Goal: Task Accomplishment & Management: Use online tool/utility

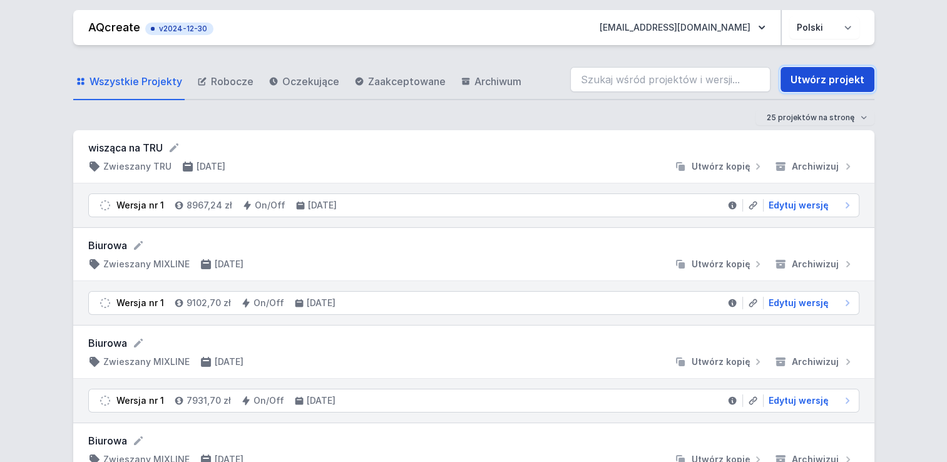
click at [809, 81] on link "Utwórz projekt" at bounding box center [827, 79] width 94 height 25
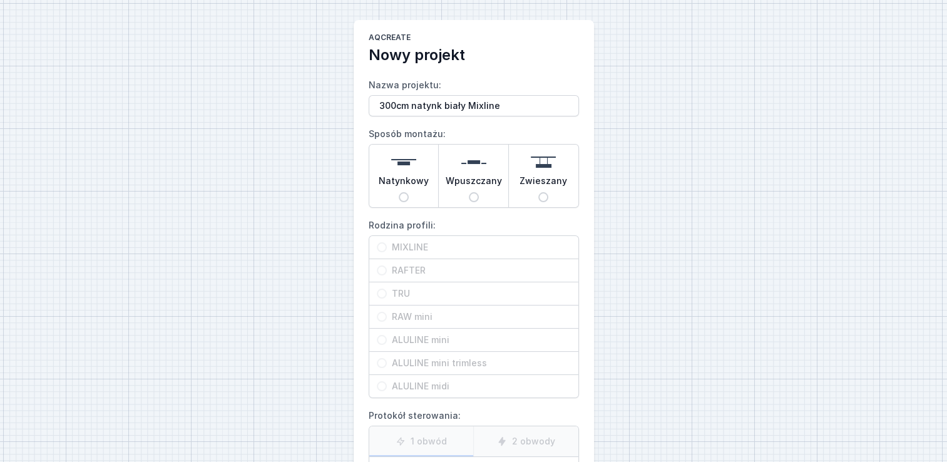
type input "300cm natynk biały Mixline"
click at [405, 195] on input "Natynkowy" at bounding box center [404, 197] width 10 height 10
radio input "true"
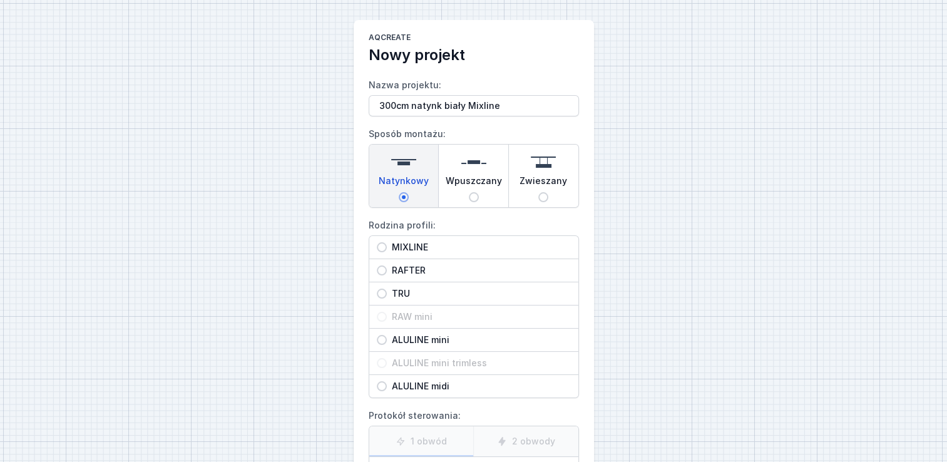
click at [378, 248] on input "MIXLINE" at bounding box center [382, 247] width 10 height 10
radio input "true"
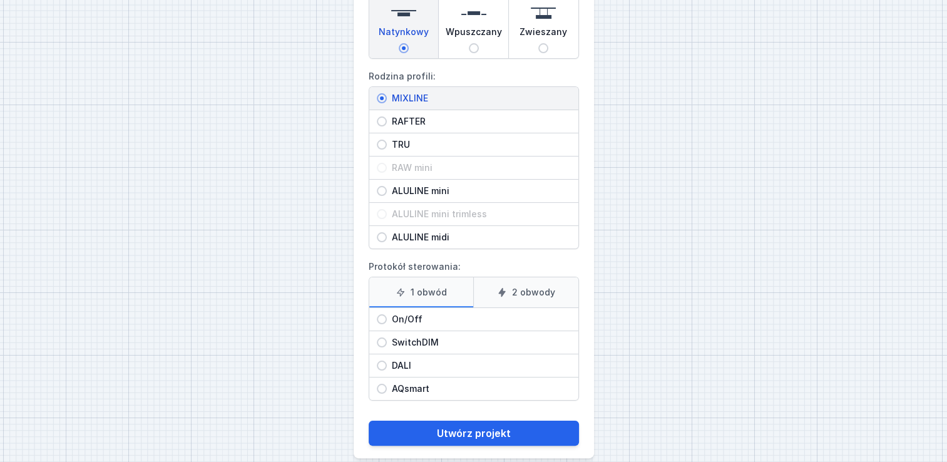
scroll to position [161, 0]
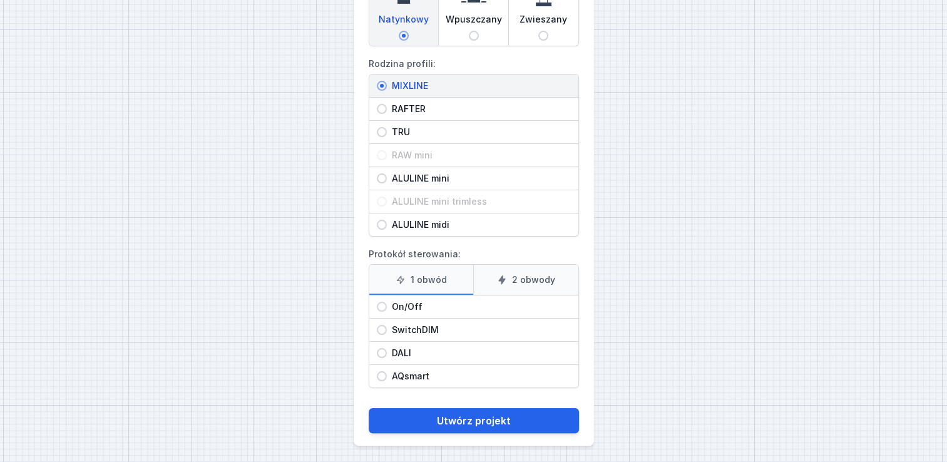
click at [382, 303] on input "On/Off" at bounding box center [382, 307] width 10 height 10
radio input "true"
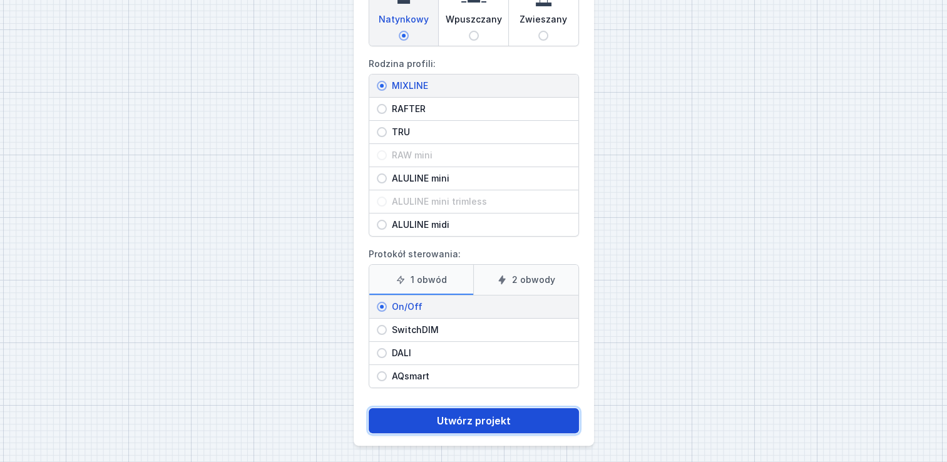
click at [469, 414] on button "Utwórz projekt" at bounding box center [474, 420] width 210 height 25
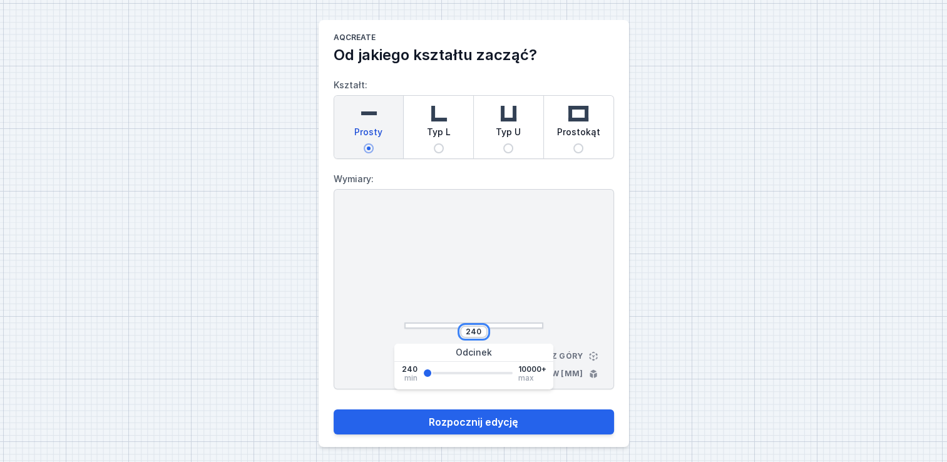
drag, startPoint x: 468, startPoint y: 332, endPoint x: 475, endPoint y: 334, distance: 7.1
click at [475, 334] on input "240" at bounding box center [474, 332] width 20 height 10
drag, startPoint x: 483, startPoint y: 332, endPoint x: 459, endPoint y: 323, distance: 24.8
click at [459, 323] on div "240" at bounding box center [473, 269] width 139 height 119
type input "3000"
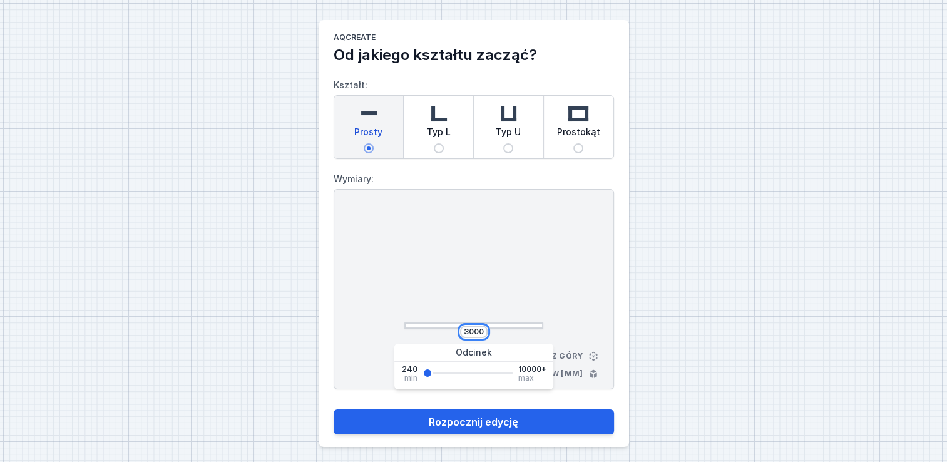
click at [334, 409] on button "Rozpocznij edycję" at bounding box center [474, 421] width 280 height 25
type input "3000"
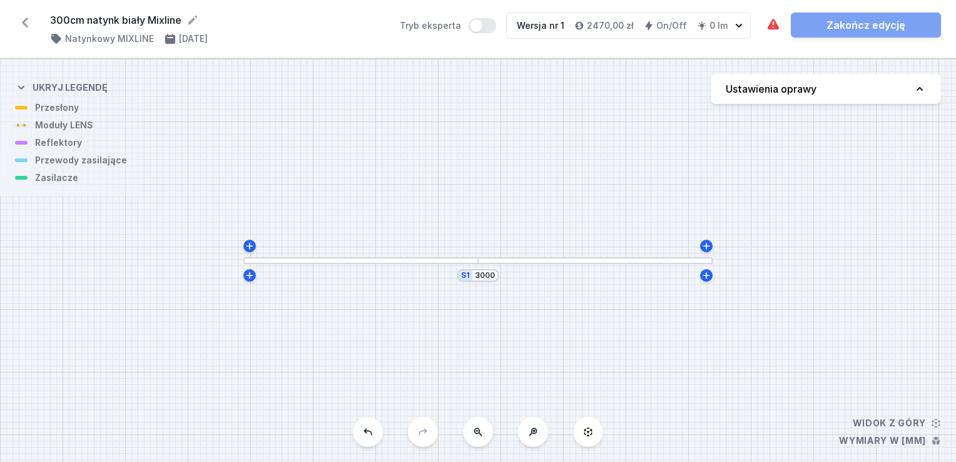
click at [67, 129] on div "S1 3000" at bounding box center [478, 260] width 956 height 403
click at [63, 127] on div "S1 3000" at bounding box center [478, 260] width 956 height 403
drag, startPoint x: 60, startPoint y: 129, endPoint x: 130, endPoint y: 159, distance: 75.7
click at [58, 131] on div "S1 3000" at bounding box center [478, 260] width 956 height 403
click at [348, 260] on div at bounding box center [359, 263] width 235 height 7
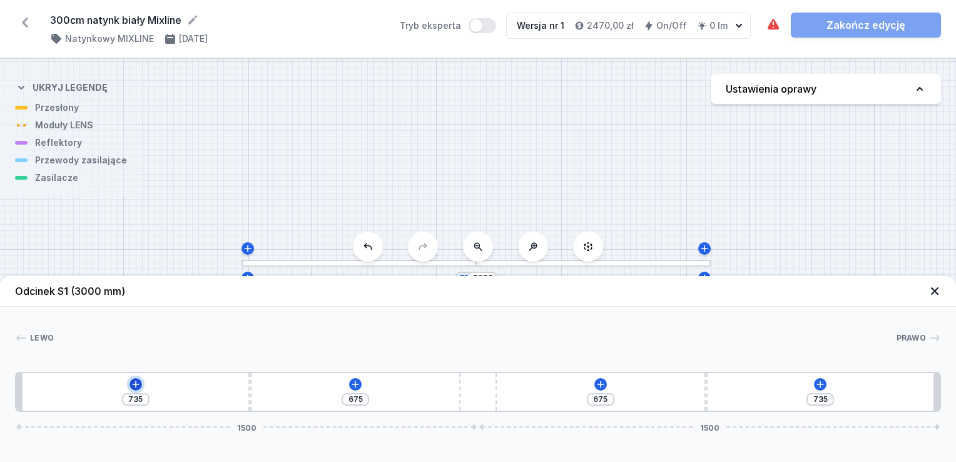
click at [135, 387] on icon at bounding box center [135, 384] width 7 height 7
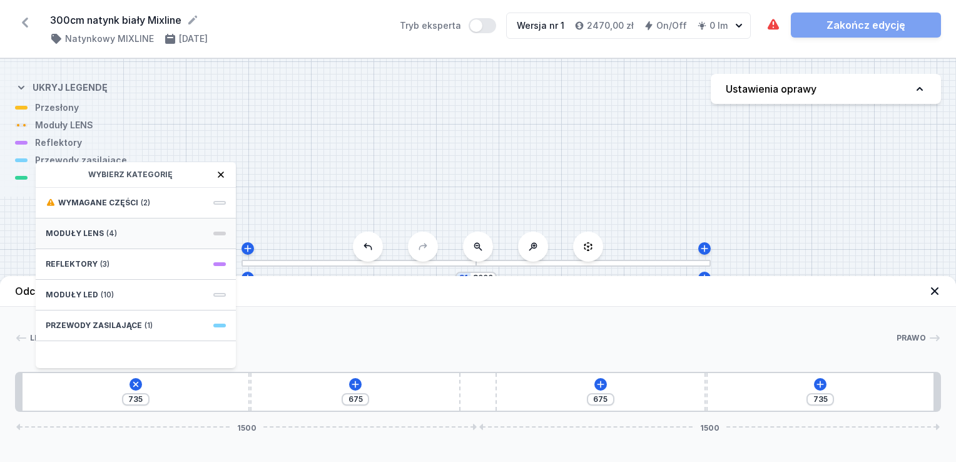
click at [140, 237] on div "Moduły LENS (4)" at bounding box center [136, 233] width 200 height 31
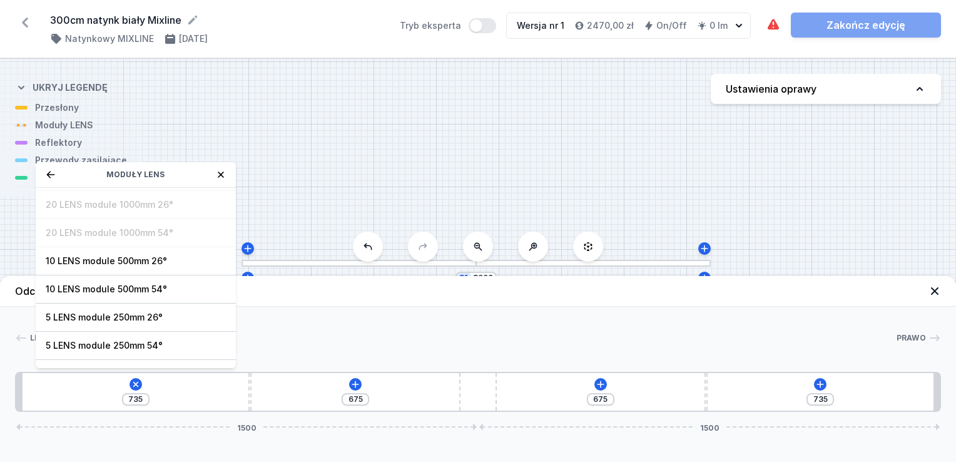
scroll to position [44, 0]
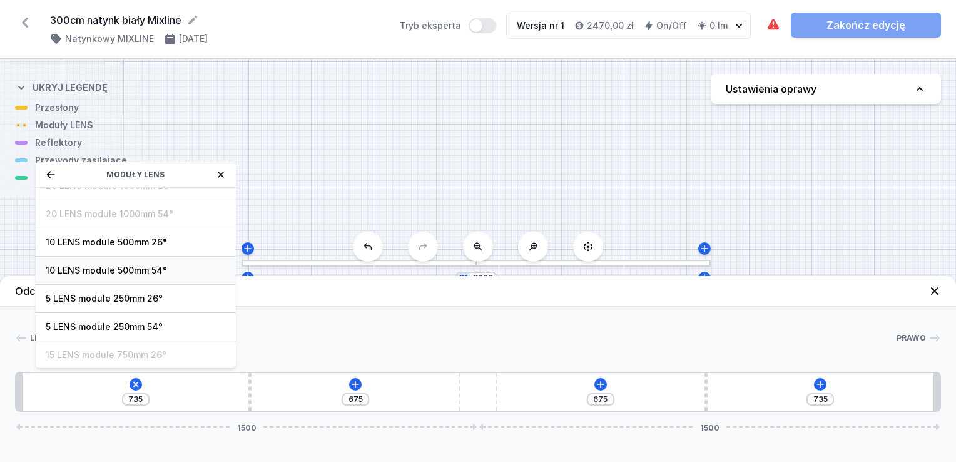
click at [129, 270] on span "10 LENS module 500mm 54°" at bounding box center [136, 270] width 180 height 13
type input "235"
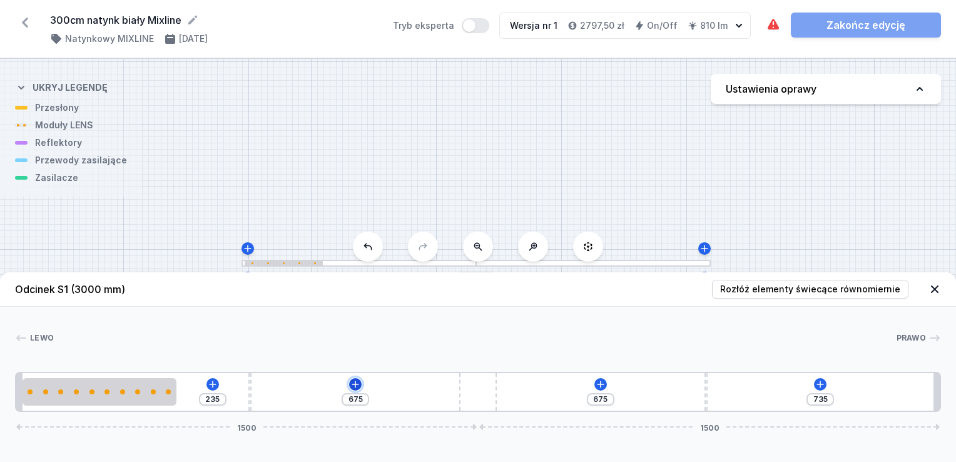
click at [355, 383] on icon at bounding box center [355, 384] width 7 height 7
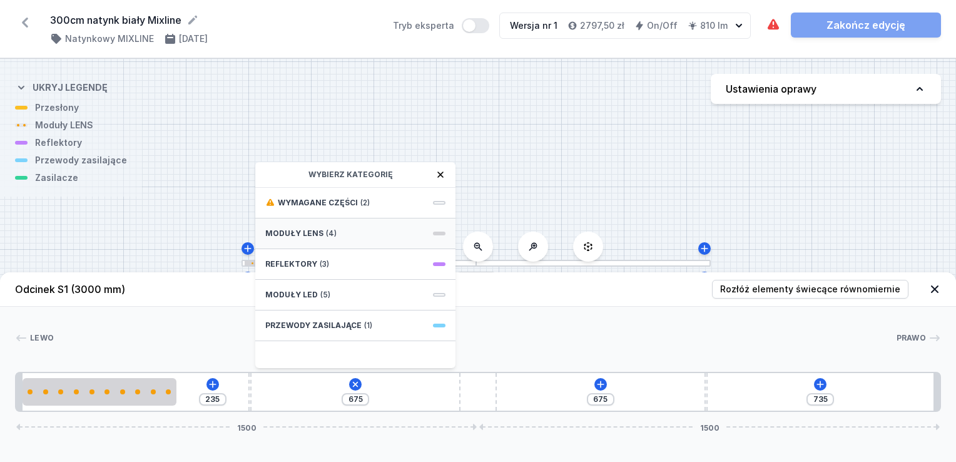
click at [351, 232] on div "Moduły LENS (4)" at bounding box center [355, 233] width 200 height 31
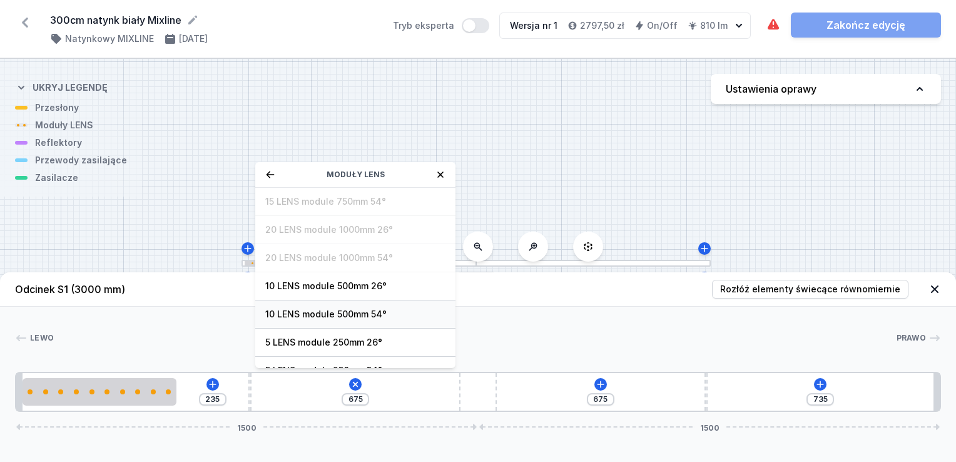
click at [348, 312] on span "10 LENS module 500mm 54°" at bounding box center [355, 314] width 180 height 13
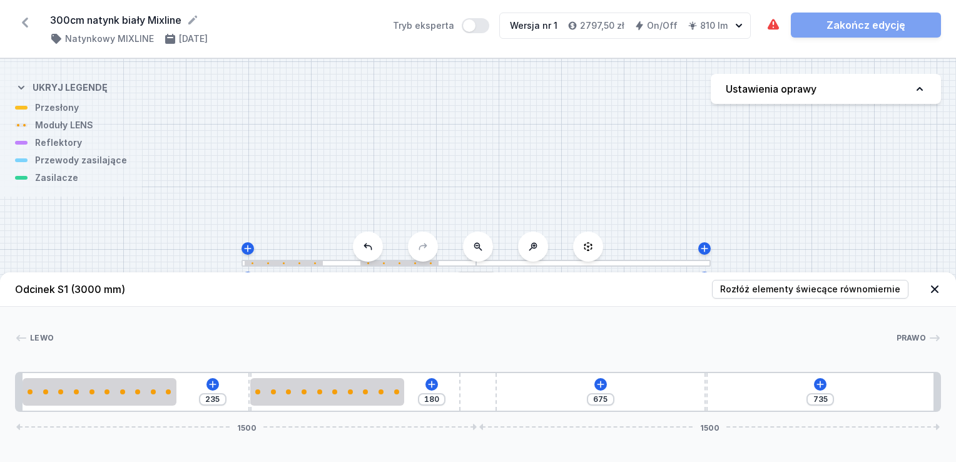
type input "180"
click at [603, 387] on icon at bounding box center [601, 384] width 10 height 10
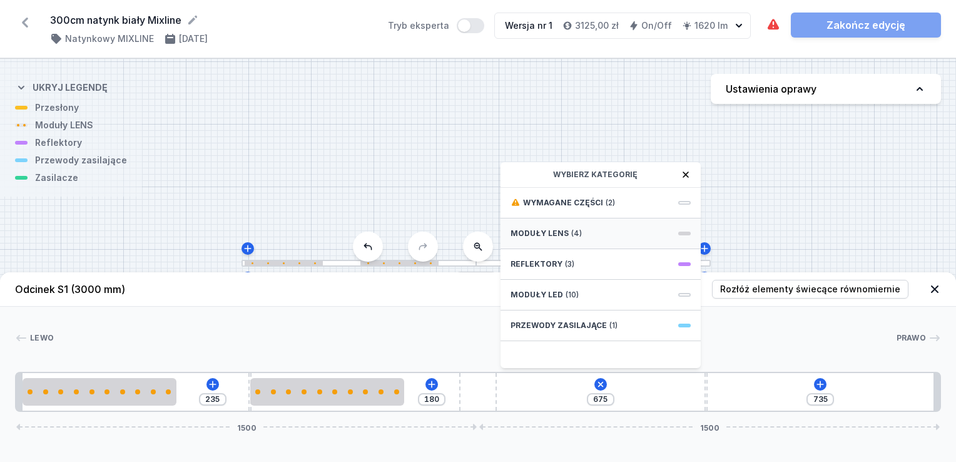
click at [580, 237] on div "Moduły LENS (4)" at bounding box center [601, 233] width 200 height 31
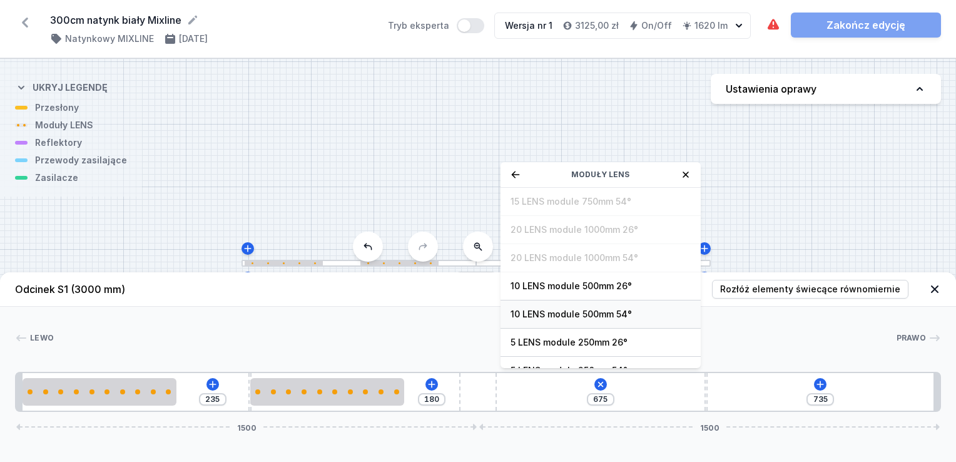
click at [608, 314] on span "10 LENS module 500mm 54°" at bounding box center [601, 314] width 180 height 13
type input "175"
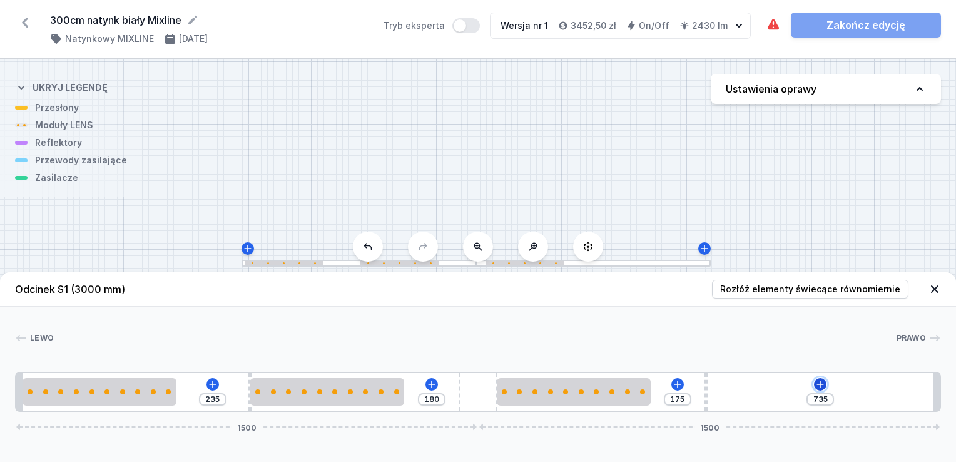
click at [821, 382] on icon at bounding box center [820, 384] width 7 height 7
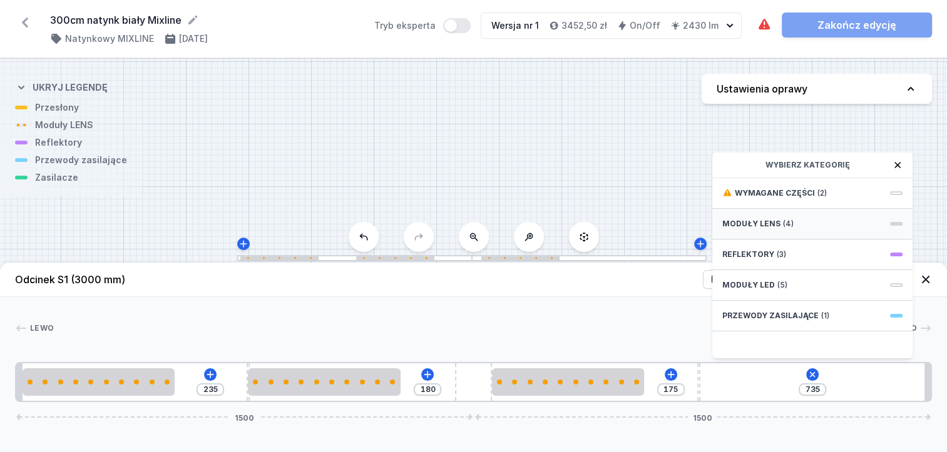
click at [759, 229] on span "Moduły LENS" at bounding box center [751, 224] width 58 height 10
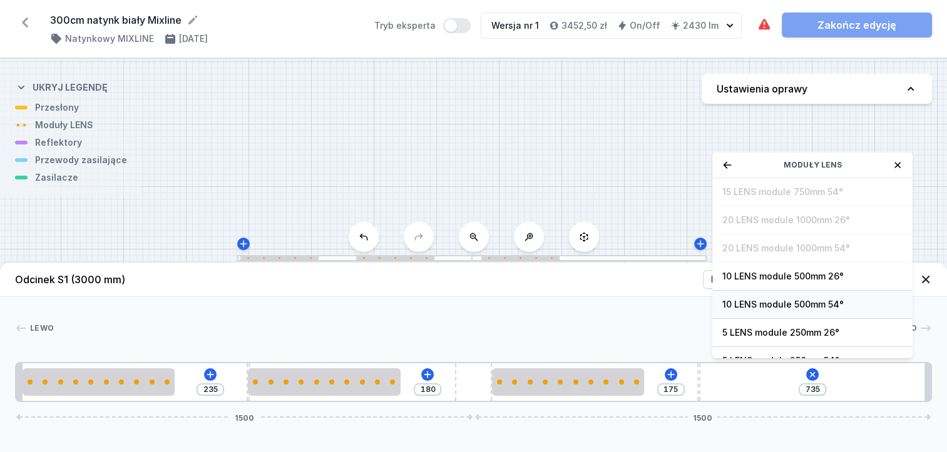
click at [789, 311] on span "10 LENS module 500mm 54°" at bounding box center [812, 305] width 180 height 13
type input "240"
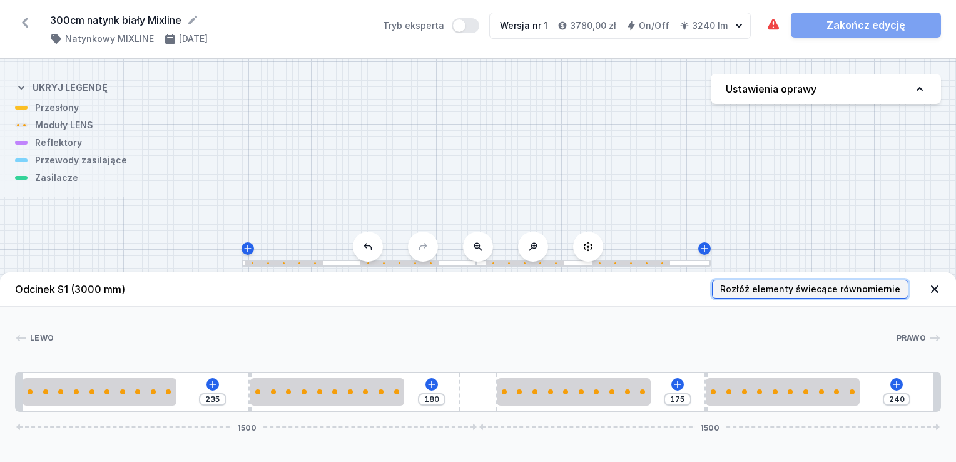
click at [836, 292] on span "Rozłóż elementy świecące równomiernie" at bounding box center [810, 289] width 180 height 13
type input "55"
type input "40"
type input "135"
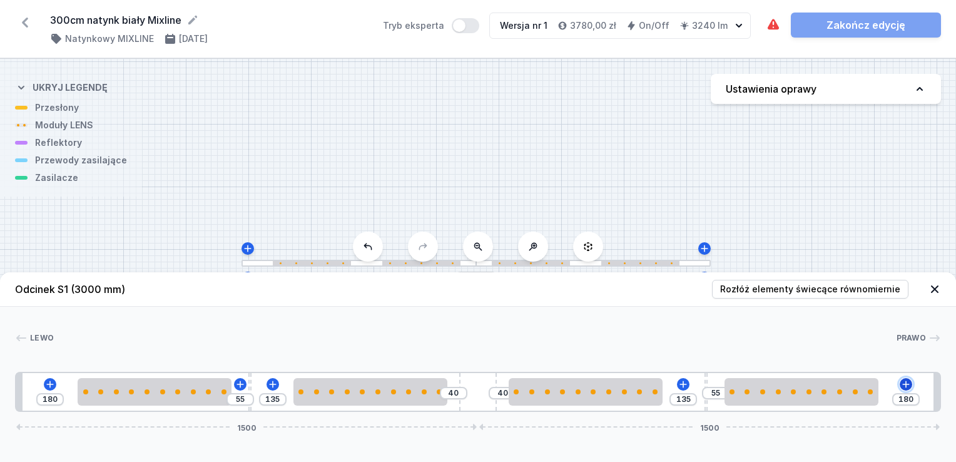
click at [906, 383] on icon at bounding box center [906, 384] width 10 height 10
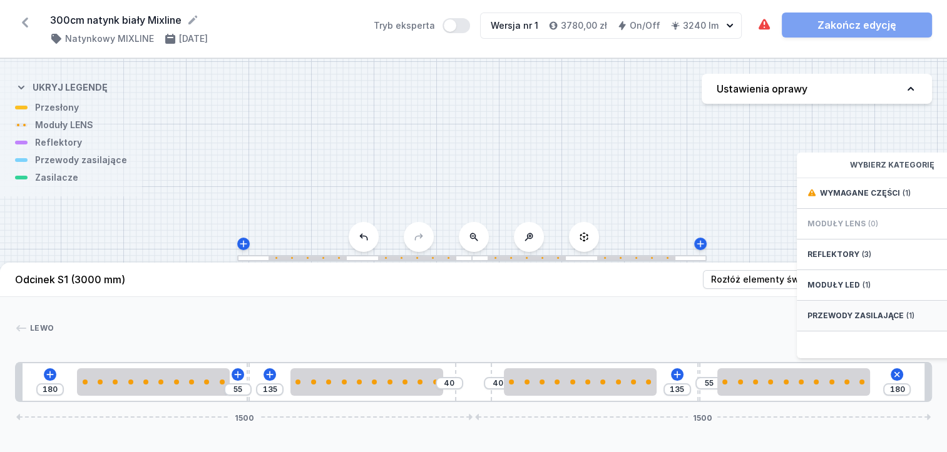
click at [854, 321] on span "Przewody zasilające" at bounding box center [855, 316] width 96 height 10
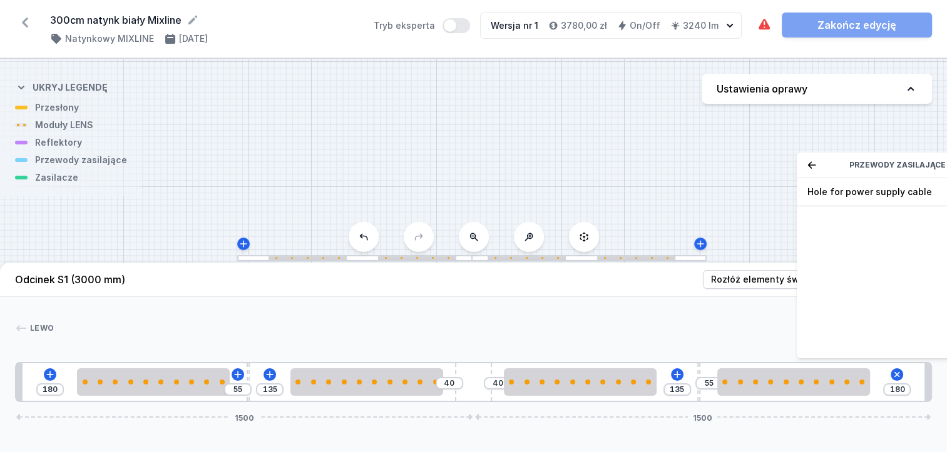
click at [807, 170] on icon at bounding box center [812, 165] width 10 height 10
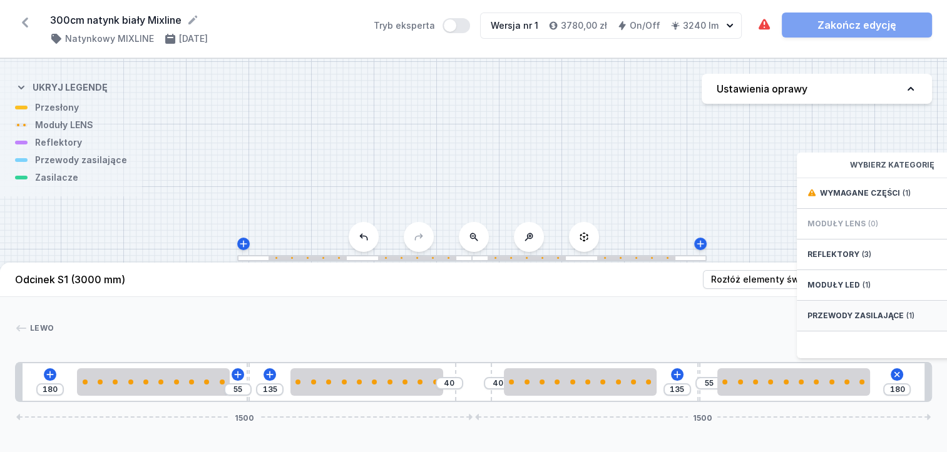
click at [884, 321] on span "Przewody zasilające" at bounding box center [855, 316] width 96 height 10
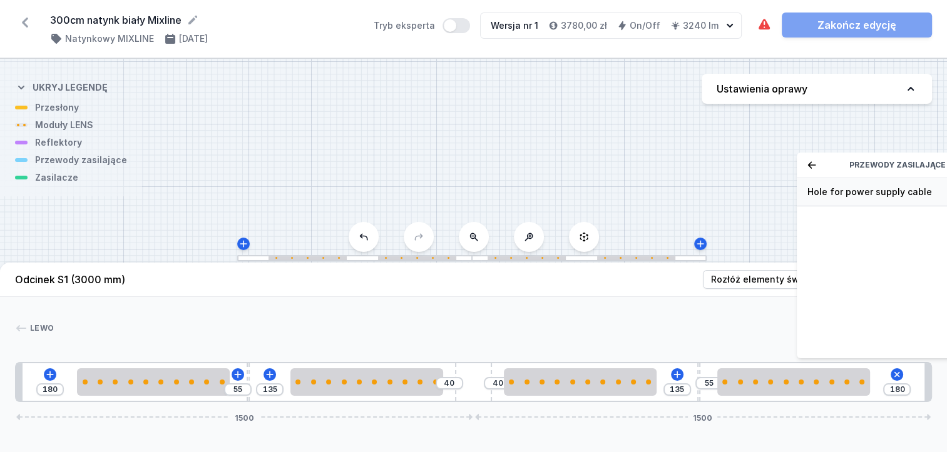
click at [826, 198] on span "Hole for power supply cable" at bounding box center [897, 192] width 180 height 13
type input "110"
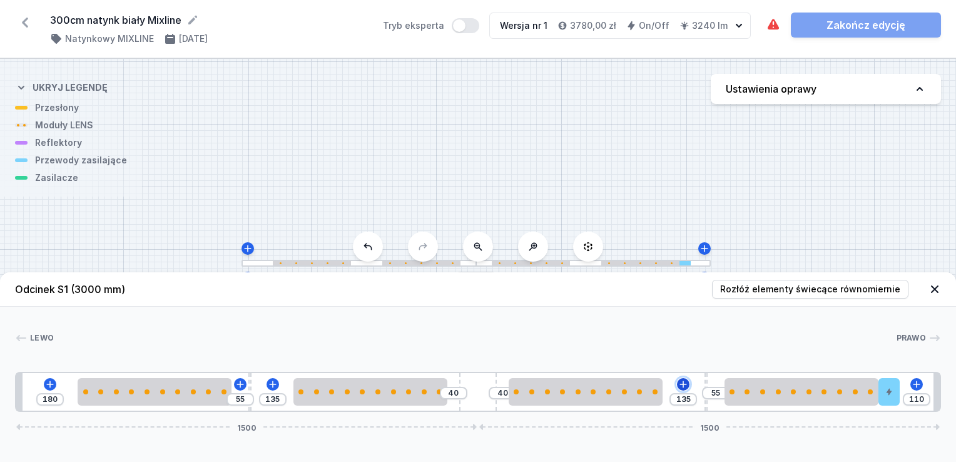
click at [682, 383] on icon at bounding box center [683, 384] width 10 height 10
click at [839, 327] on div "[PERSON_NAME] 1 2 3 2 4 2 3 2 5 1 180 55 135 40 40 135 55 110 1500 1500 200 500…" at bounding box center [478, 359] width 956 height 105
click at [936, 289] on icon at bounding box center [935, 289] width 8 height 8
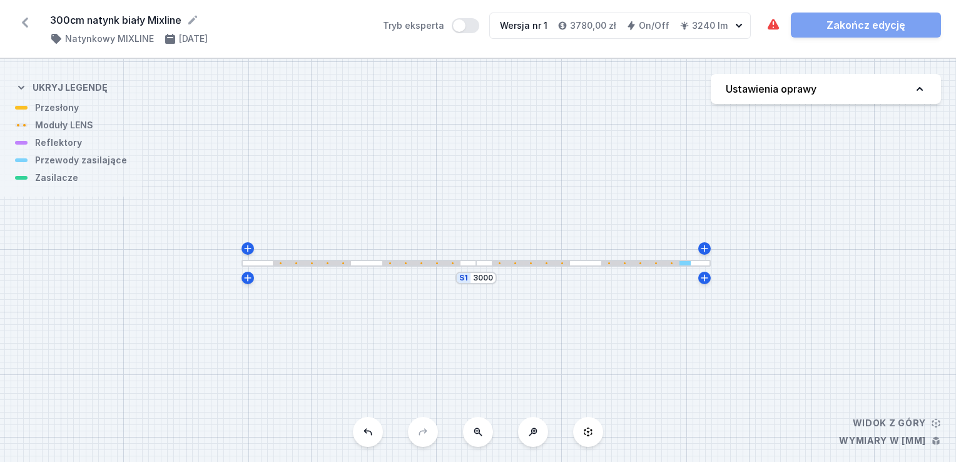
click at [682, 265] on div at bounding box center [685, 263] width 11 height 4
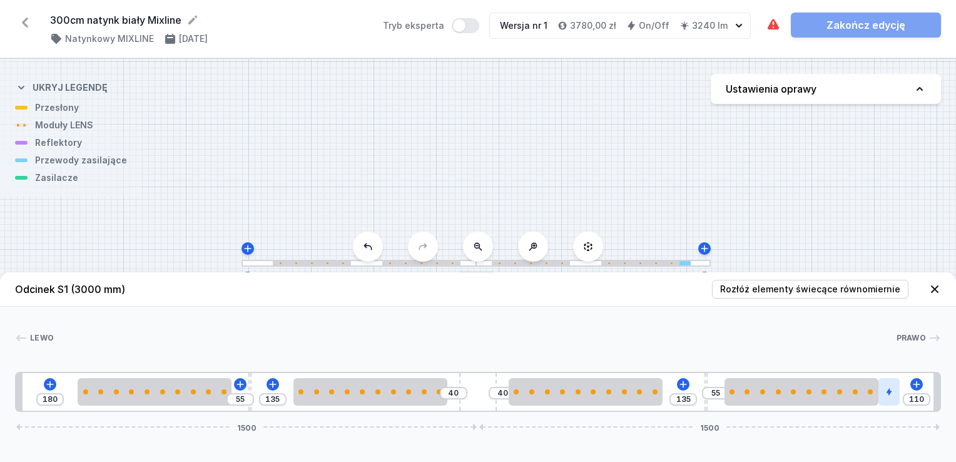
drag, startPoint x: 890, startPoint y: 397, endPoint x: 899, endPoint y: 391, distance: 11.3
click at [908, 394] on div "180 55 135 40 40 135 55 110 1500 1500" at bounding box center [478, 392] width 926 height 40
drag, startPoint x: 890, startPoint y: 387, endPoint x: 898, endPoint y: 381, distance: 9.9
click at [898, 381] on div at bounding box center [889, 392] width 21 height 28
click at [937, 287] on icon at bounding box center [935, 289] width 8 height 8
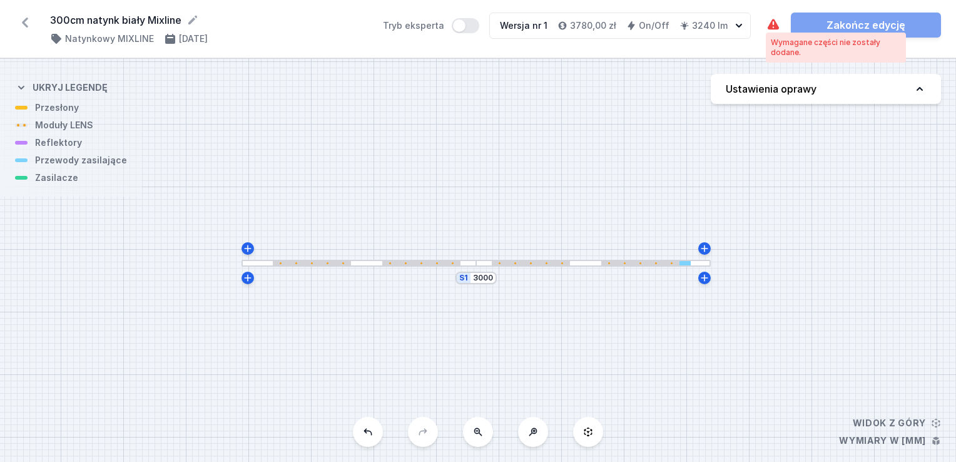
click at [772, 24] on icon at bounding box center [773, 24] width 11 height 11
click at [784, 46] on div "Wymagane części nie zostały dodane." at bounding box center [836, 48] width 130 height 20
click at [784, 51] on div "Wymagane części nie zostały dodane." at bounding box center [836, 48] width 130 height 20
click at [515, 262] on div at bounding box center [531, 263] width 78 height 4
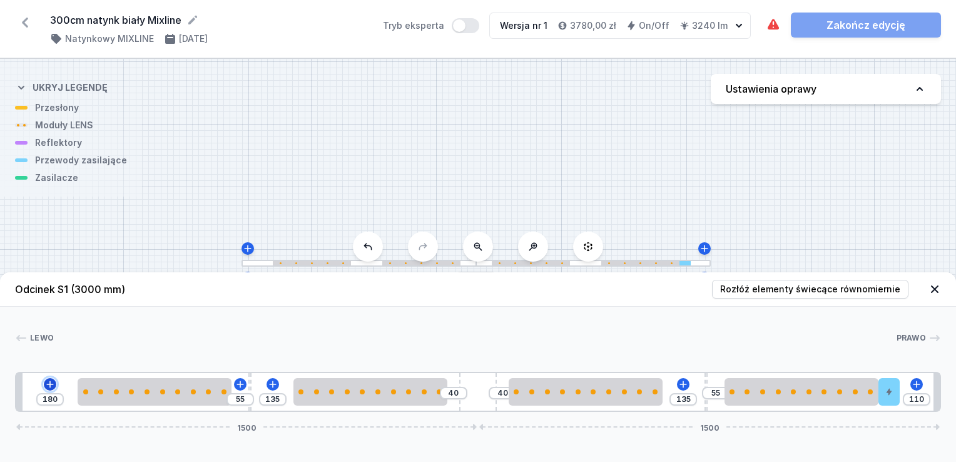
click at [51, 384] on icon at bounding box center [50, 384] width 7 height 7
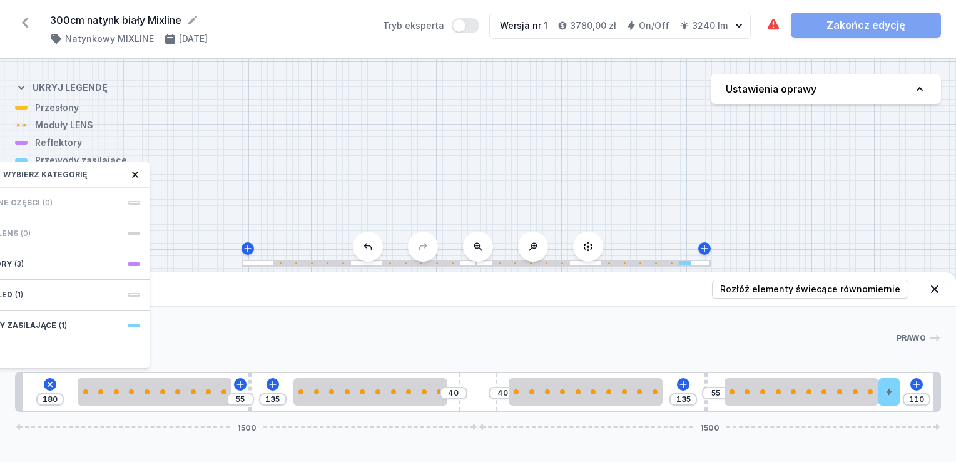
drag, startPoint x: 99, startPoint y: 173, endPoint x: 143, endPoint y: 174, distance: 44.4
click at [143, 174] on div "Wybierz kategorię" at bounding box center [50, 175] width 200 height 26
drag, startPoint x: 100, startPoint y: 176, endPoint x: 85, endPoint y: 212, distance: 38.1
click at [108, 182] on div "Wybierz kategorię" at bounding box center [50, 175] width 200 height 26
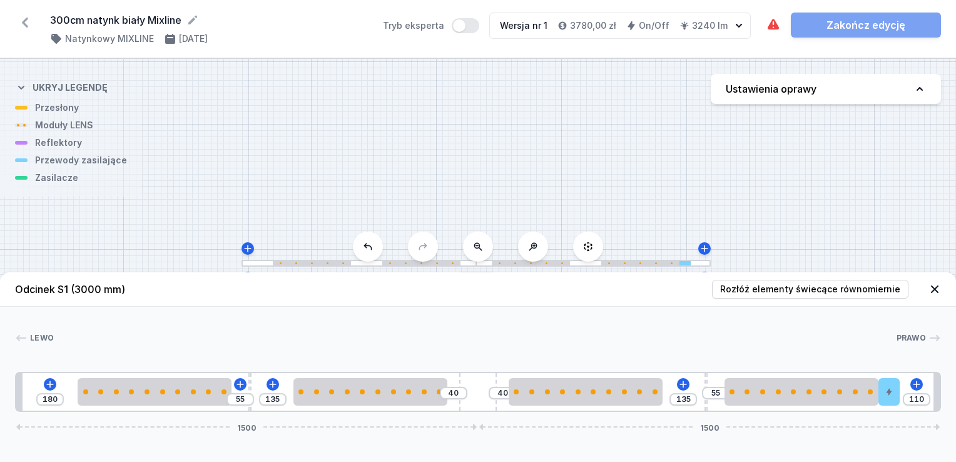
click at [225, 312] on div "[PERSON_NAME] 1 2 3 2 4 2 3 2 5 1 180 55 135 40 40 135 55 110 1500 1500 200 500…" at bounding box center [478, 359] width 956 height 105
click at [240, 387] on icon at bounding box center [240, 384] width 7 height 7
click at [392, 328] on div "[PERSON_NAME] 1 2 3 2 4 2 3 2 5 1 180 55 135 40 40 135 55 110 1500 1500 200 500…" at bounding box center [478, 359] width 956 height 105
click at [682, 385] on icon at bounding box center [683, 384] width 7 height 7
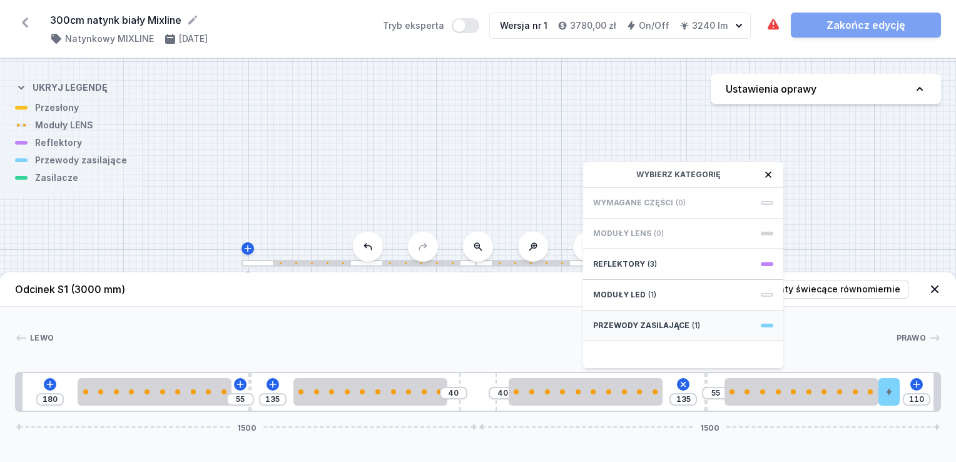
click at [662, 324] on span "Przewody zasilające" at bounding box center [641, 325] width 96 height 10
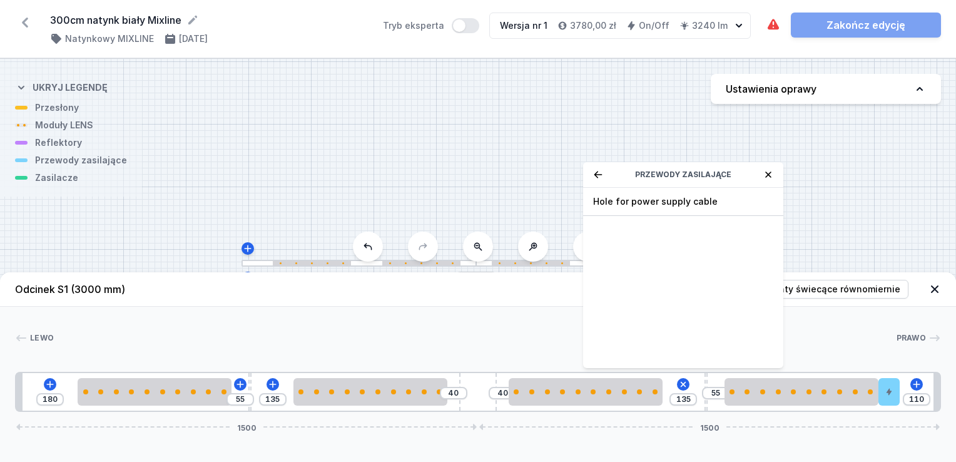
click at [770, 176] on icon at bounding box center [769, 174] width 6 height 6
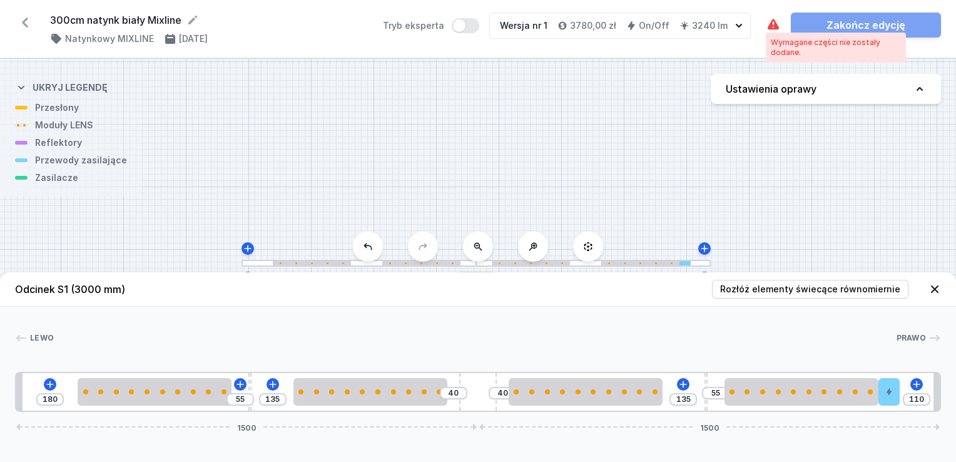
click at [777, 26] on icon at bounding box center [773, 24] width 11 height 11
drag, startPoint x: 775, startPoint y: 27, endPoint x: 775, endPoint y: 34, distance: 6.9
click at [775, 29] on icon at bounding box center [773, 24] width 11 height 11
click at [45, 384] on icon at bounding box center [50, 384] width 10 height 10
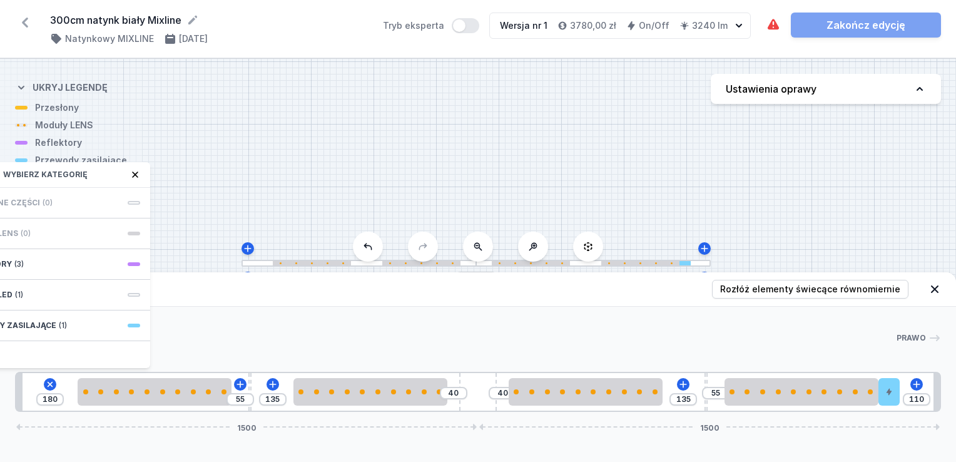
click at [460, 294] on header "Odcinek S1 (3000 mm) Rozłóż elementy świecące równomiernie" at bounding box center [478, 289] width 956 height 34
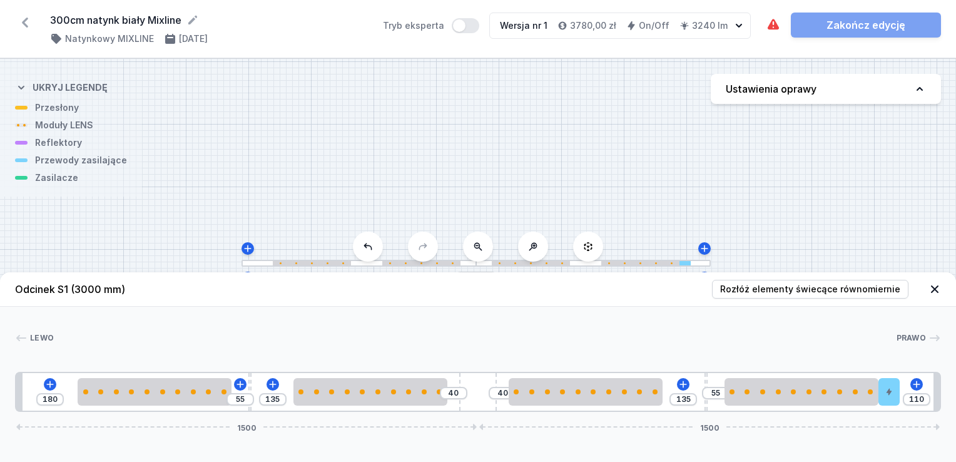
click at [936, 294] on icon at bounding box center [935, 289] width 13 height 13
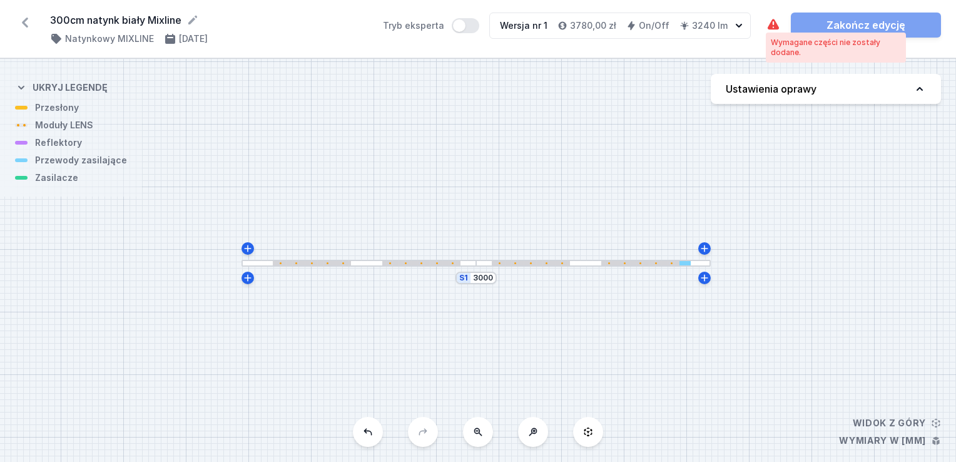
click at [769, 22] on icon at bounding box center [773, 25] width 15 height 15
click at [774, 29] on icon at bounding box center [773, 24] width 11 height 11
click at [616, 263] on div at bounding box center [640, 263] width 78 height 4
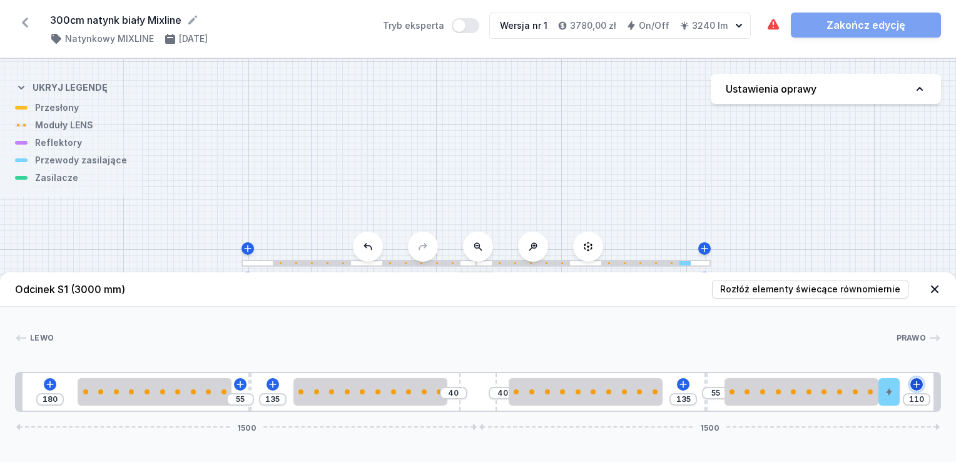
click at [915, 384] on icon at bounding box center [916, 384] width 7 height 7
click at [675, 379] on div "180 55 135 40 40 135 55 110 1500 1500" at bounding box center [478, 392] width 926 height 40
click at [681, 382] on icon at bounding box center [683, 384] width 10 height 10
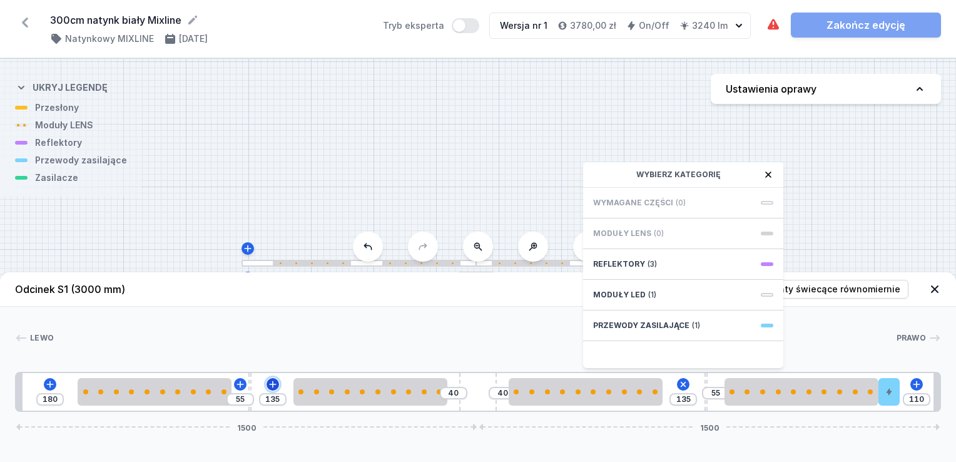
click at [270, 387] on icon at bounding box center [273, 384] width 10 height 10
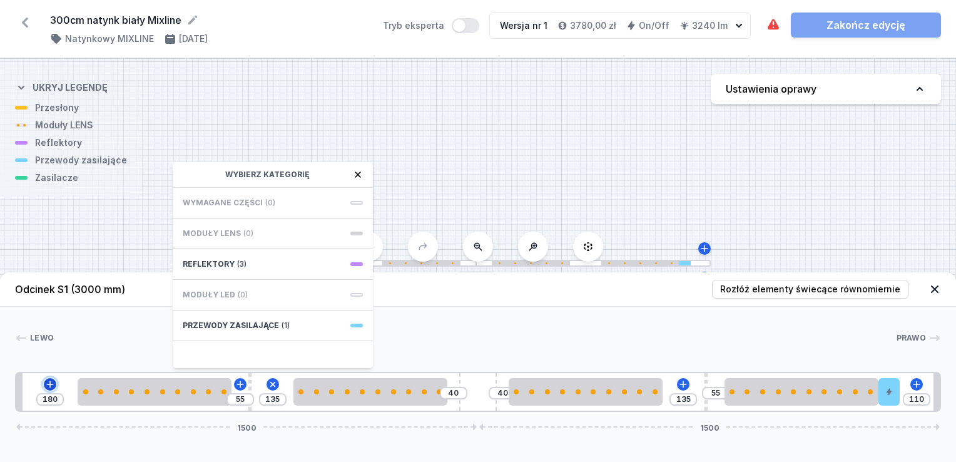
click at [48, 386] on icon at bounding box center [50, 384] width 10 height 10
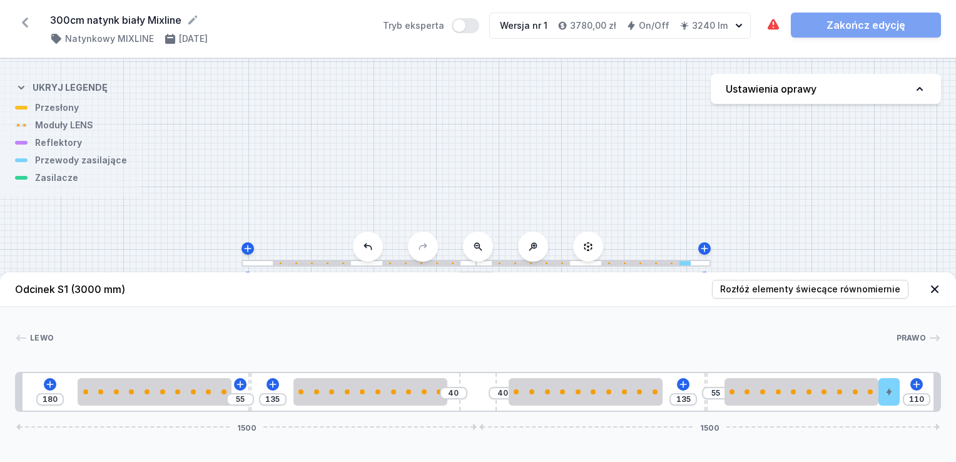
drag, startPoint x: 309, startPoint y: 337, endPoint x: 316, endPoint y: 339, distance: 7.3
click at [316, 339] on div at bounding box center [475, 338] width 842 height 13
click at [495, 324] on div "[PERSON_NAME] 1 2 3 2 4 2 3 2 5 1 180 55 135 40 40 135 55 110 1500 1500 200 500…" at bounding box center [478, 359] width 956 height 105
click at [939, 289] on icon at bounding box center [935, 289] width 13 height 13
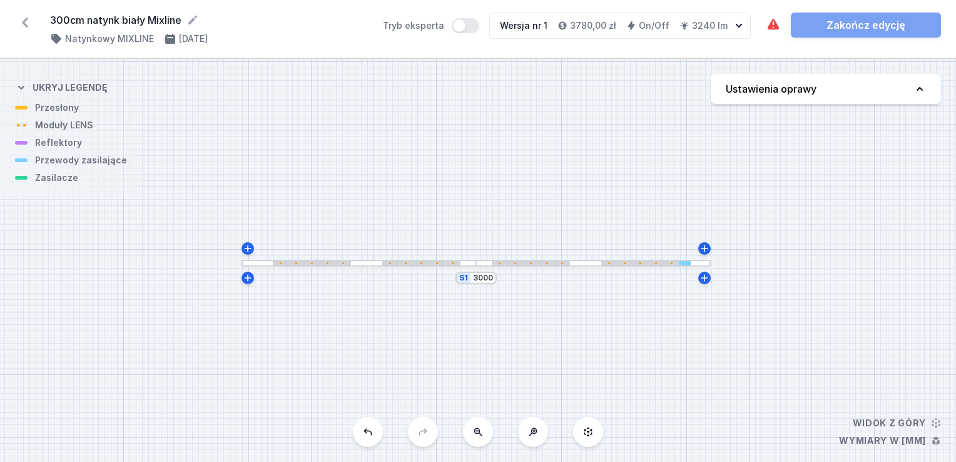
click at [765, 90] on h4 "Ustawienia oprawy" at bounding box center [771, 88] width 91 height 15
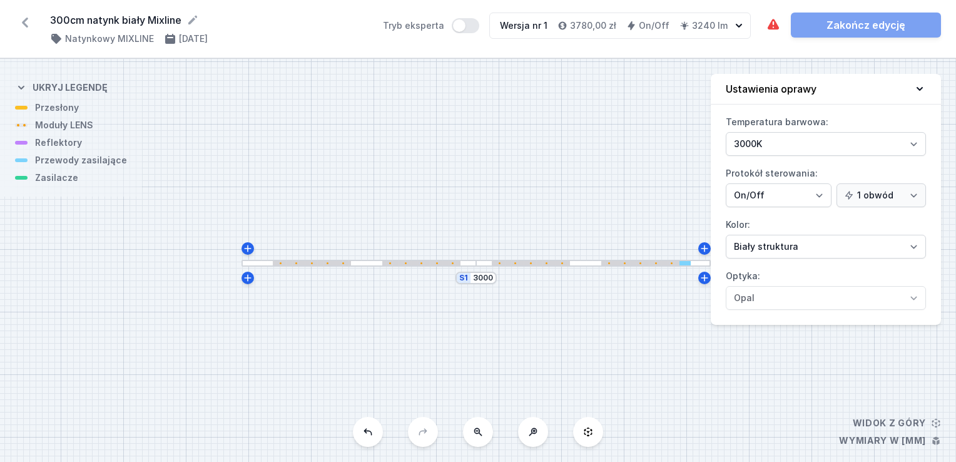
click at [922, 88] on icon at bounding box center [920, 89] width 13 height 13
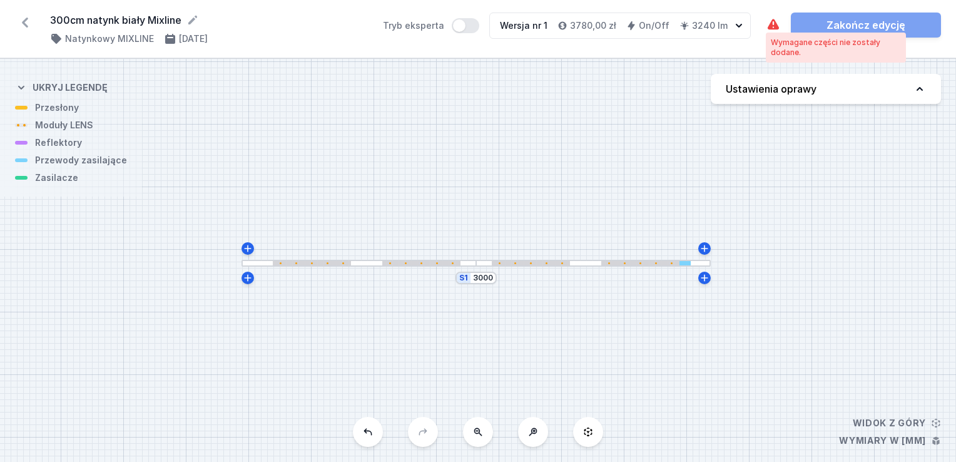
click at [775, 26] on icon at bounding box center [773, 24] width 11 height 11
click at [782, 50] on div "Wymagane części nie zostały dodane." at bounding box center [836, 48] width 130 height 20
click at [706, 252] on icon at bounding box center [705, 248] width 10 height 10
type input "3012"
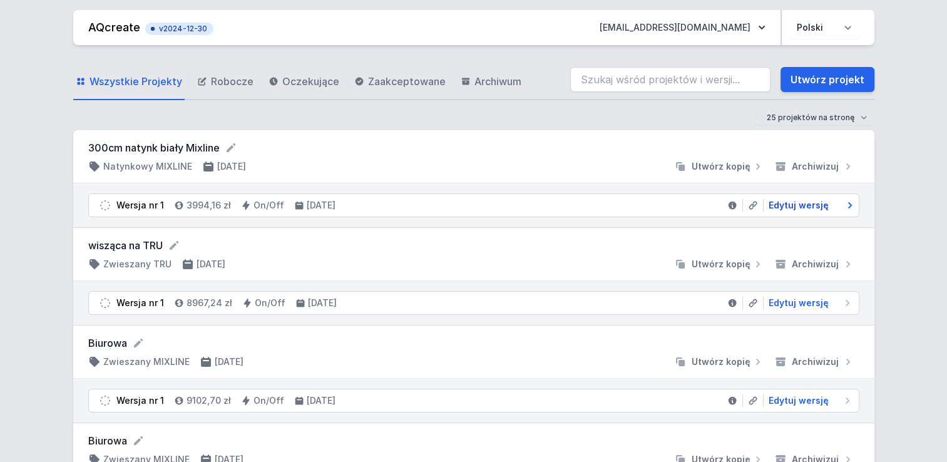
click at [796, 203] on span "Edytuj wersję" at bounding box center [799, 205] width 60 height 13
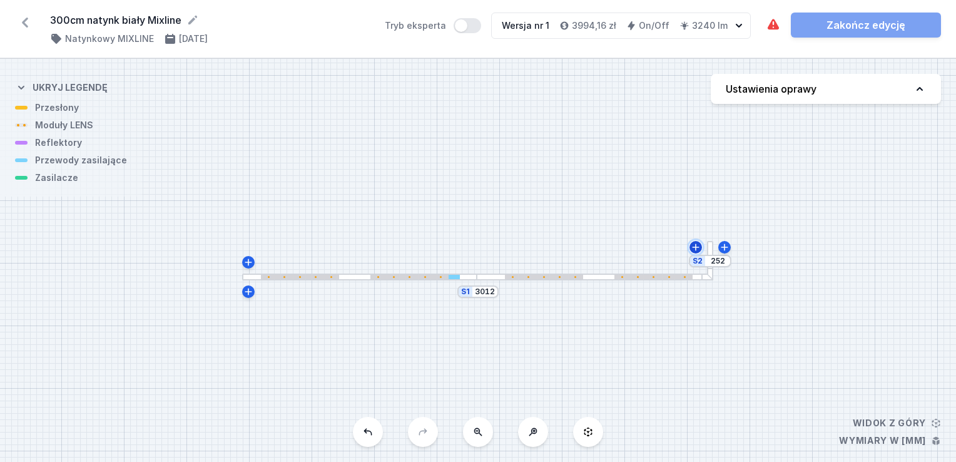
click at [697, 247] on icon at bounding box center [696, 247] width 10 height 10
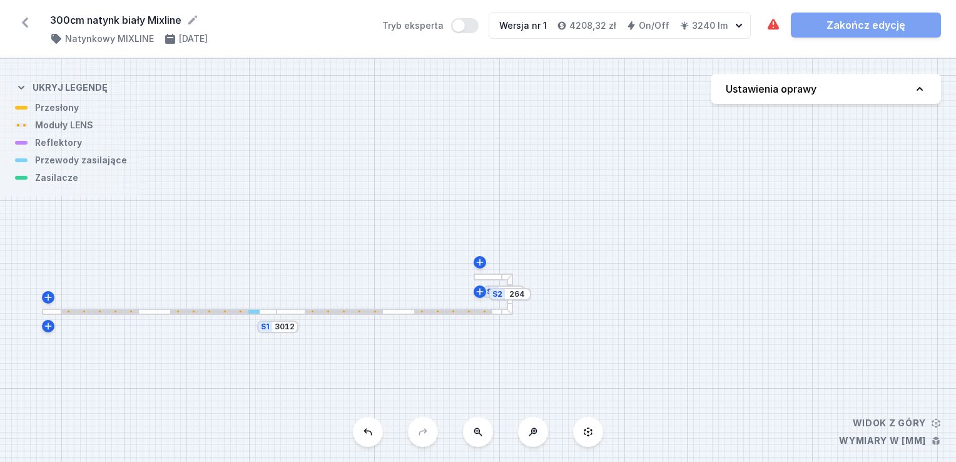
click at [371, 312] on div at bounding box center [344, 312] width 78 height 4
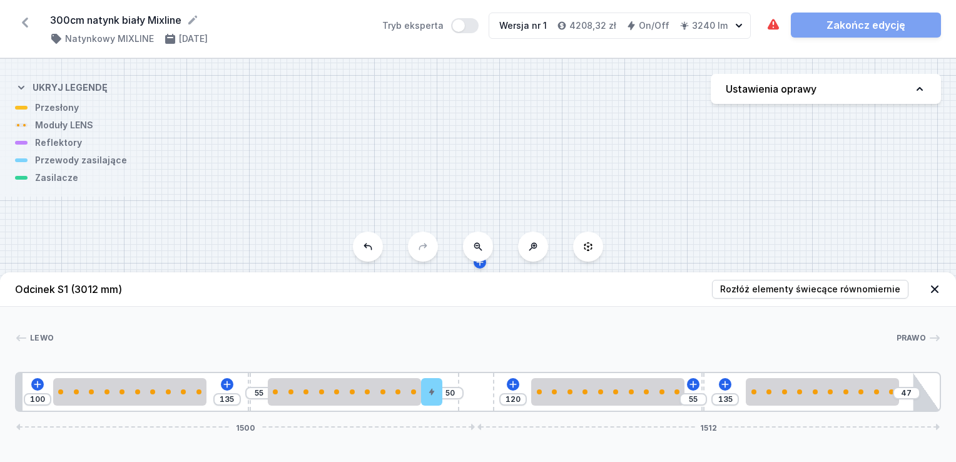
click at [939, 292] on icon at bounding box center [935, 289] width 13 height 13
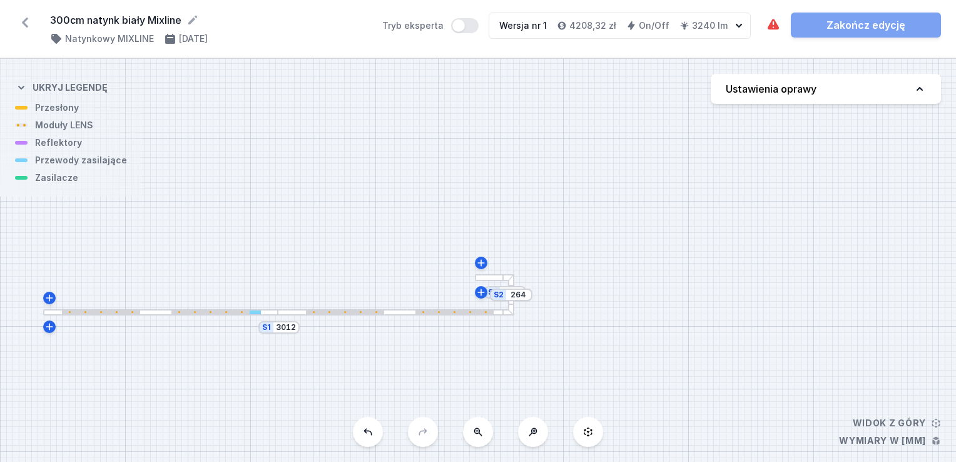
drag, startPoint x: 482, startPoint y: 263, endPoint x: 562, endPoint y: 325, distance: 101.3
click at [562, 325] on div "S3 252 S2 264 S1 3012" at bounding box center [478, 260] width 956 height 403
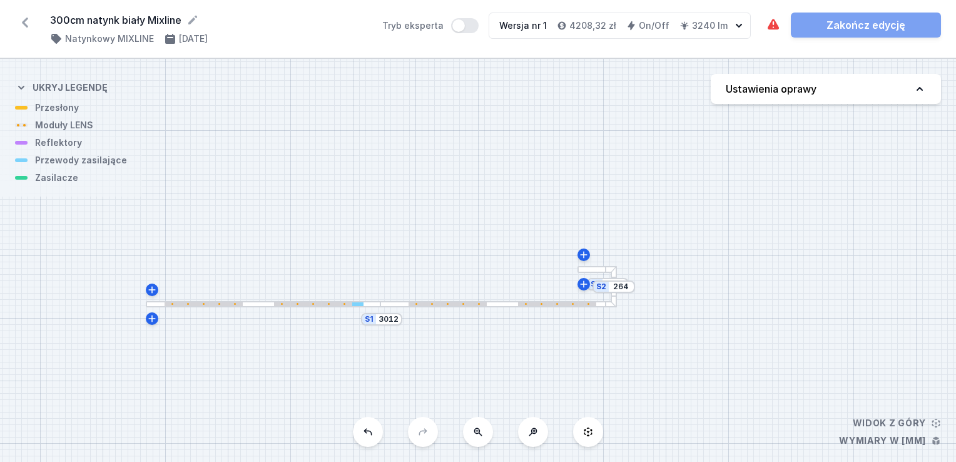
drag, startPoint x: 464, startPoint y: 257, endPoint x: 563, endPoint y: 247, distance: 98.8
click at [563, 247] on div "S3 252 S2 264 S1 3012" at bounding box center [478, 260] width 956 height 403
click at [371, 431] on icon at bounding box center [368, 432] width 10 height 10
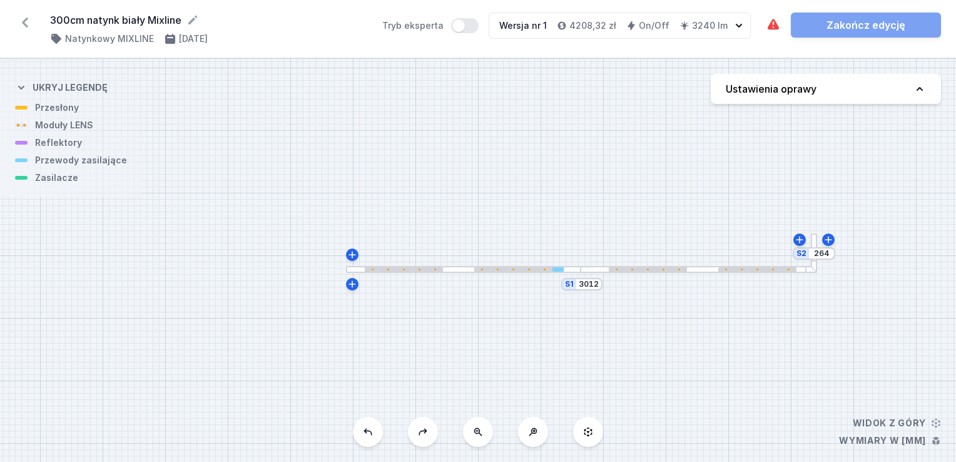
type input "252"
click at [365, 431] on icon at bounding box center [368, 431] width 8 height 7
type input "3000"
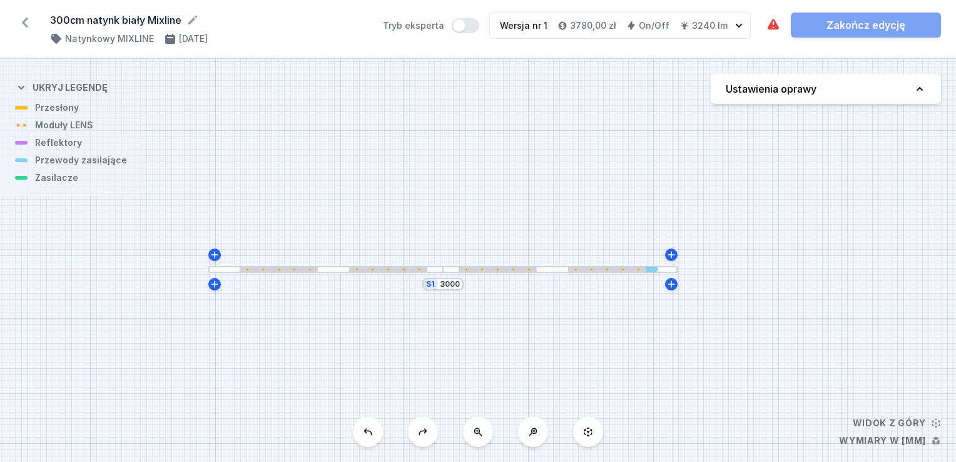
drag, startPoint x: 720, startPoint y: 329, endPoint x: 580, endPoint y: 329, distance: 140.2
click at [580, 329] on div "S1 3000" at bounding box center [478, 260] width 956 height 403
click at [588, 431] on icon at bounding box center [588, 432] width 10 height 10
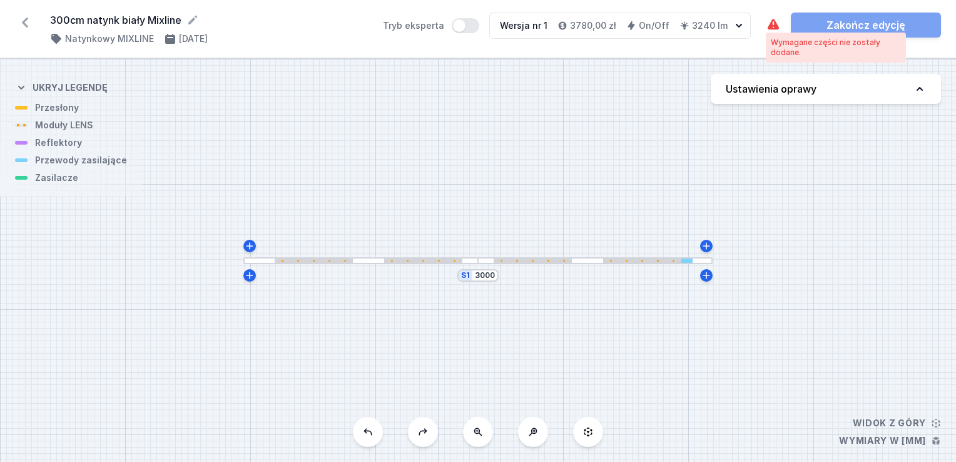
click at [774, 26] on icon at bounding box center [773, 24] width 11 height 11
click at [673, 260] on div at bounding box center [674, 261] width 2 height 2
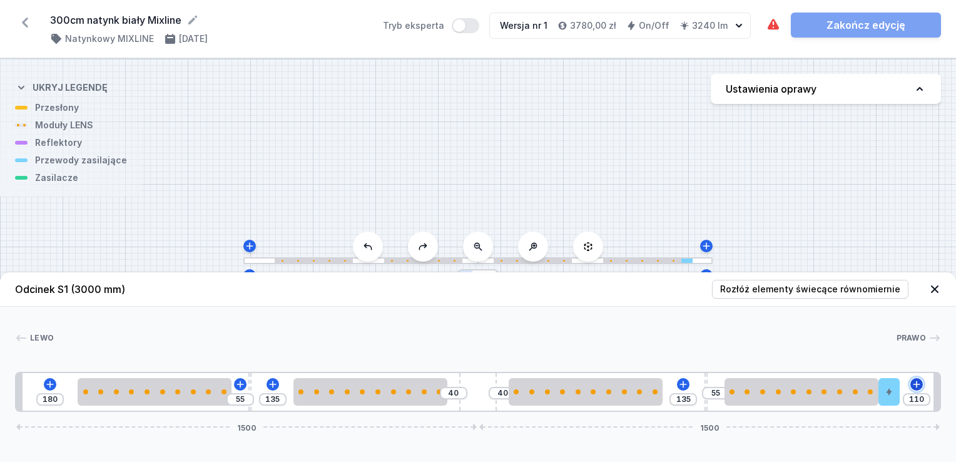
click at [916, 384] on icon at bounding box center [917, 384] width 10 height 10
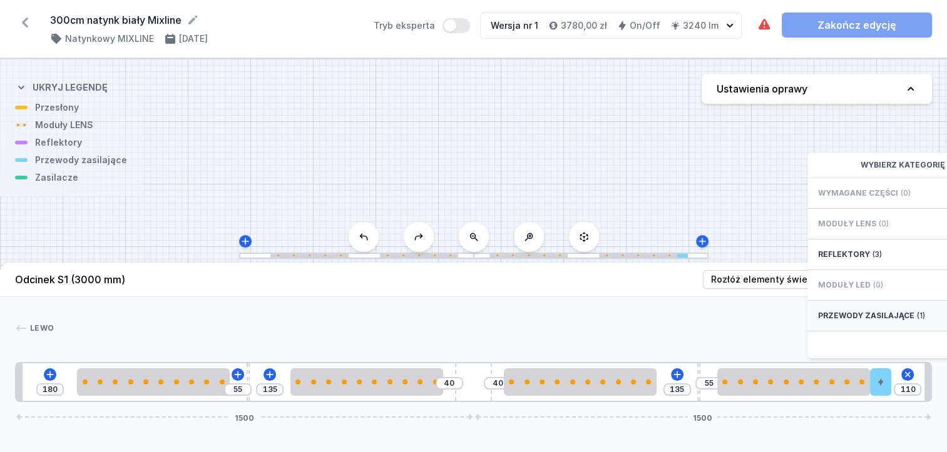
click at [899, 321] on span "Przewody zasilające" at bounding box center [865, 316] width 96 height 10
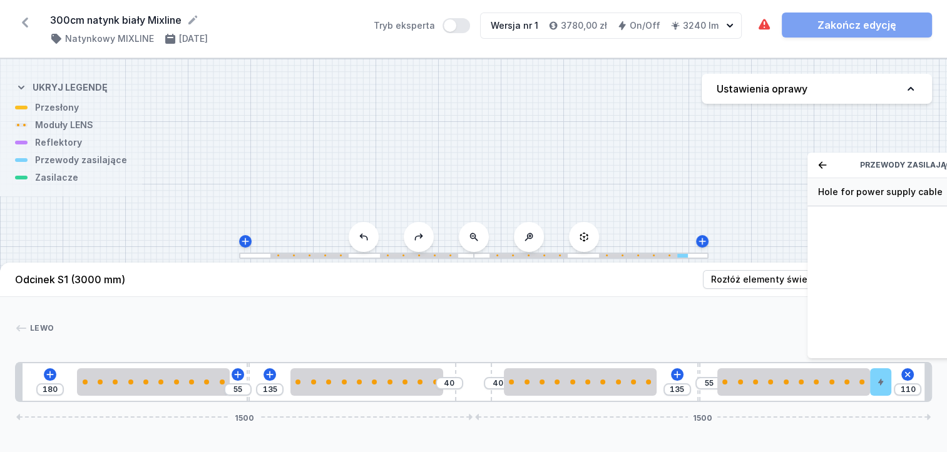
click at [866, 198] on span "Hole for power supply cable" at bounding box center [907, 192] width 180 height 13
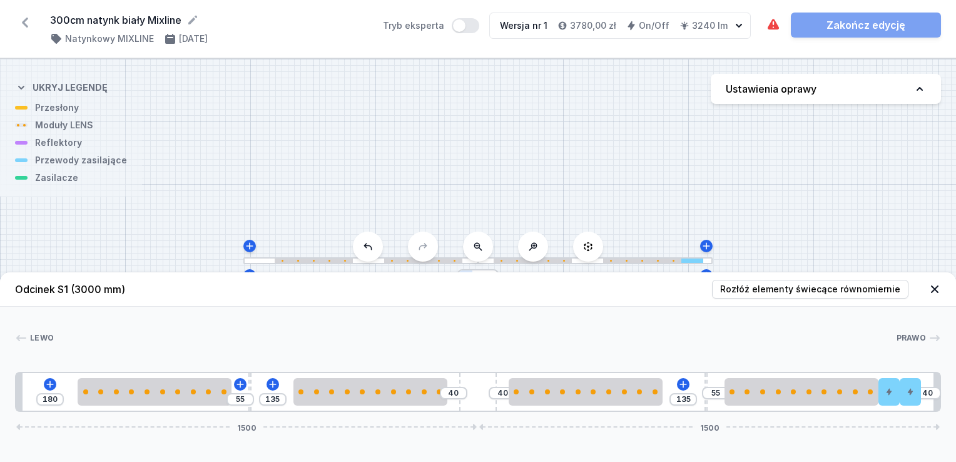
type input "110"
drag, startPoint x: 911, startPoint y: 398, endPoint x: 703, endPoint y: 382, distance: 208.4
click at [703, 382] on div at bounding box center [693, 392] width 21 height 28
click at [693, 399] on div "180 55 135 40 40 65 55 110 1500 1500" at bounding box center [478, 392] width 926 height 40
click at [678, 392] on div at bounding box center [673, 392] width 21 height 28
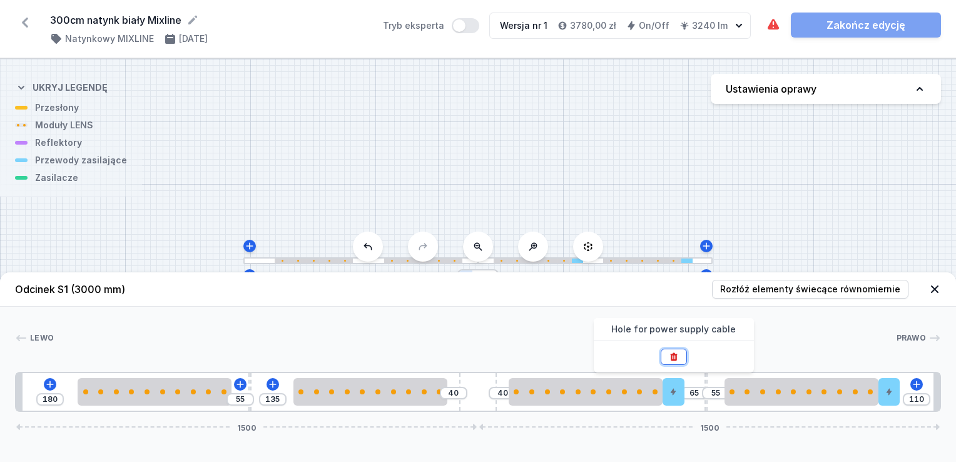
click at [675, 352] on icon at bounding box center [674, 357] width 10 height 10
type input "135"
click at [51, 176] on div "S1 3000" at bounding box center [478, 260] width 956 height 403
drag, startPoint x: 757, startPoint y: 315, endPoint x: 909, endPoint y: 331, distance: 152.9
click at [758, 315] on div "[PERSON_NAME] 1 2 3 2 4 2 3 2 5 1 180 55 135 40 40 135 55 110 1500 1500 200 500…" at bounding box center [478, 359] width 956 height 105
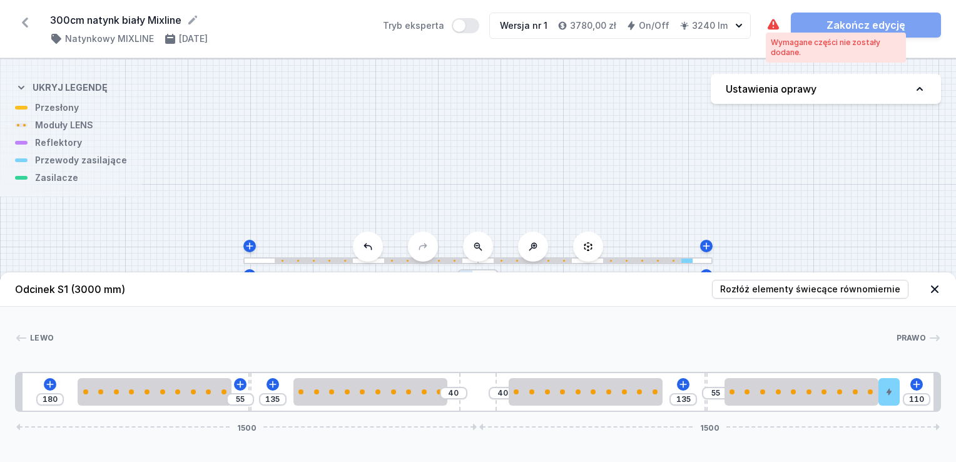
click at [774, 27] on icon at bounding box center [773, 25] width 15 height 15
click at [682, 384] on icon at bounding box center [683, 384] width 7 height 7
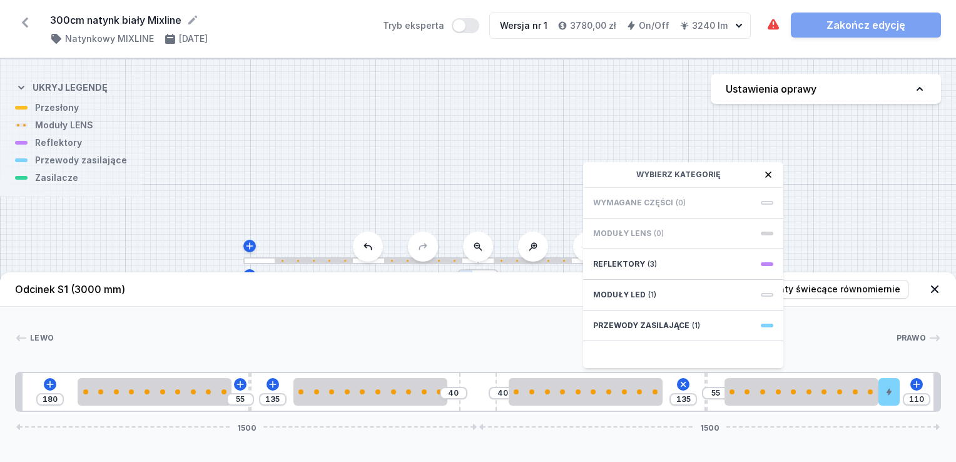
click at [839, 336] on div at bounding box center [475, 338] width 842 height 13
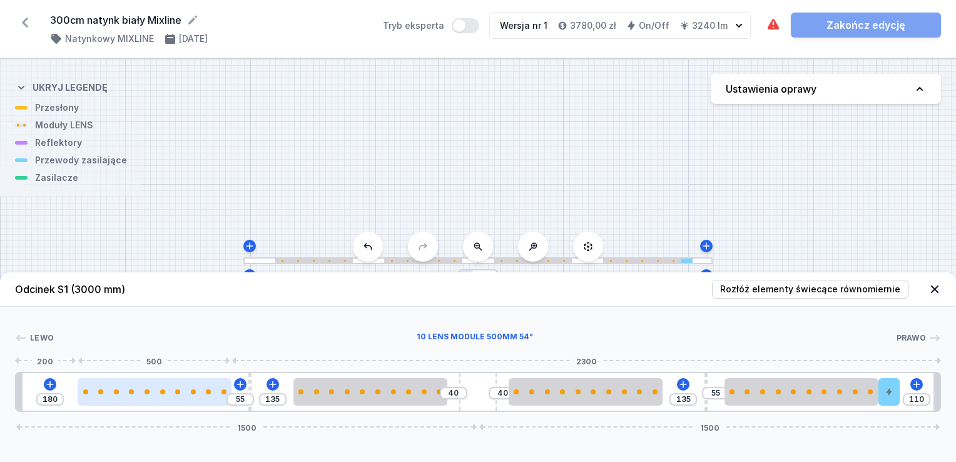
click at [190, 399] on div at bounding box center [155, 392] width 154 height 28
select select "2668"
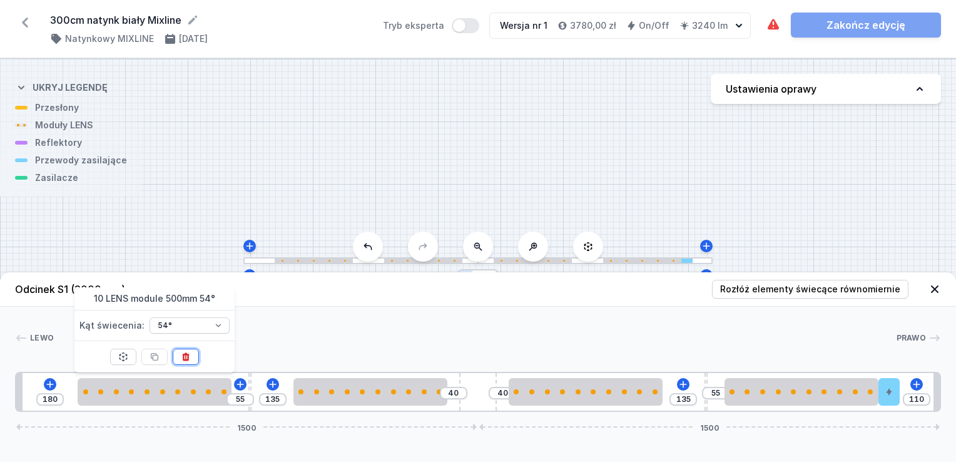
click at [188, 353] on icon at bounding box center [186, 357] width 10 height 10
type input "735"
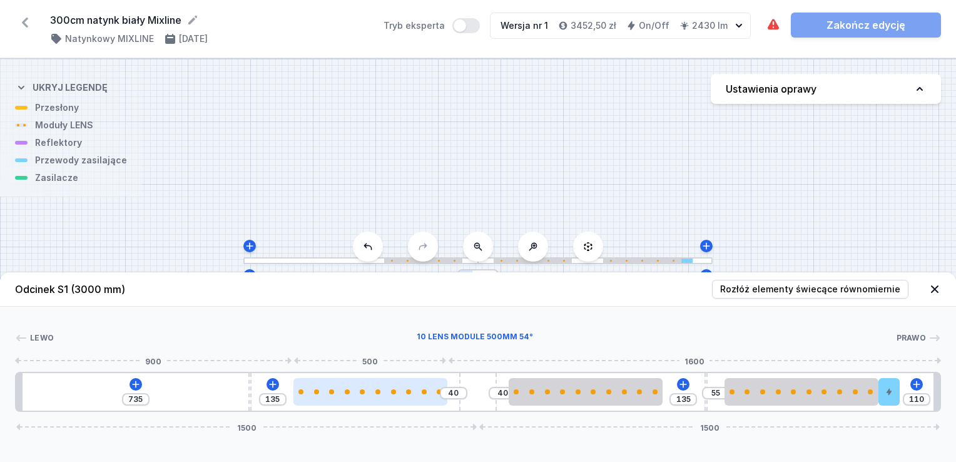
click at [376, 394] on div at bounding box center [378, 391] width 5 height 5
select select "2668"
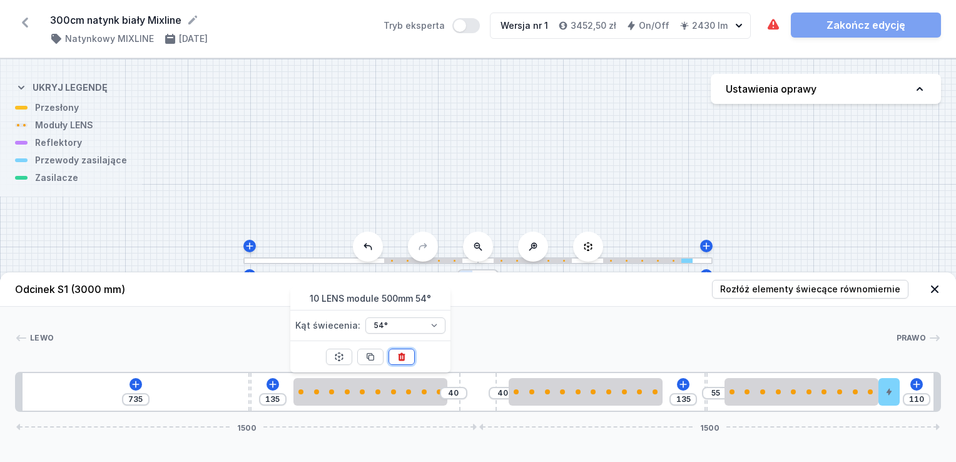
click at [402, 354] on icon at bounding box center [401, 357] width 7 height 8
type input "675"
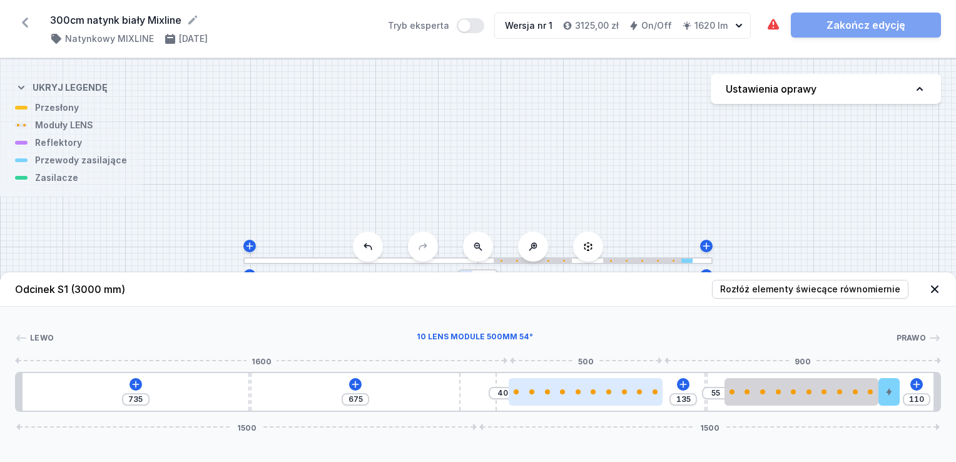
click at [580, 394] on div at bounding box center [586, 391] width 154 height 5
select select "2668"
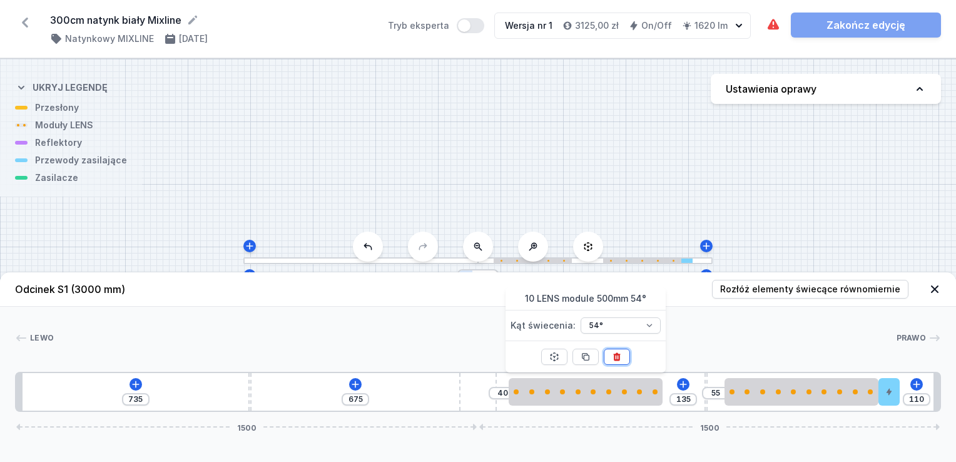
click at [621, 355] on icon at bounding box center [617, 357] width 10 height 10
type input "675"
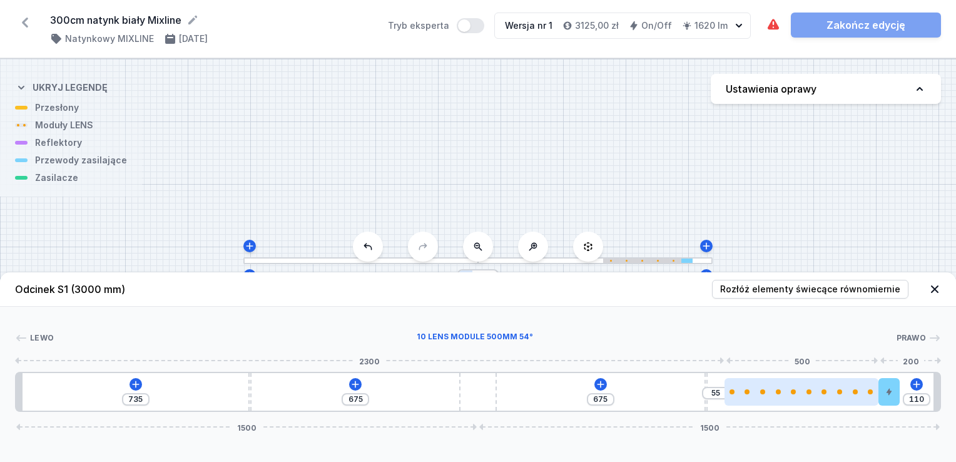
click at [767, 387] on div at bounding box center [802, 392] width 154 height 28
select select "2668"
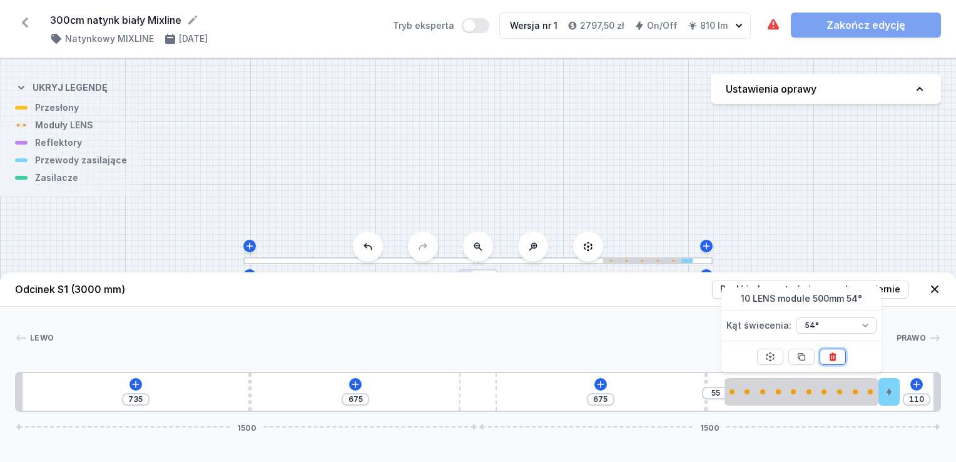
click at [831, 355] on icon at bounding box center [833, 357] width 10 height 10
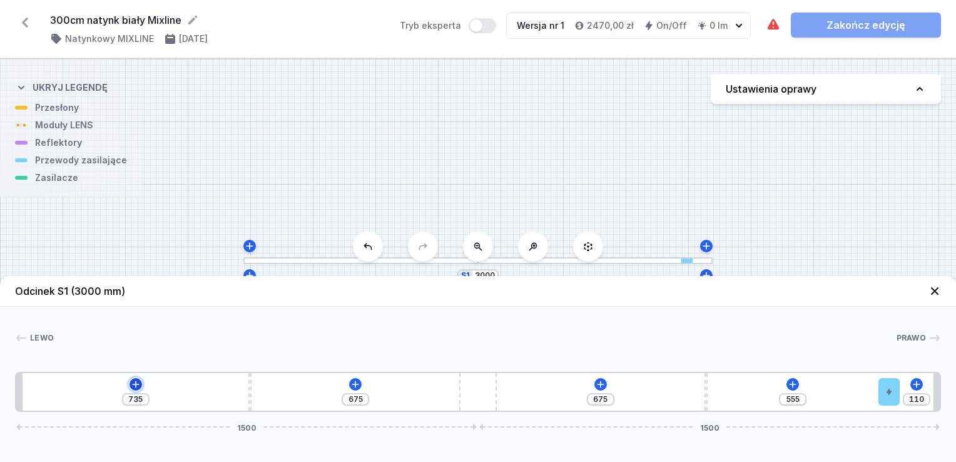
click at [135, 382] on icon at bounding box center [136, 384] width 10 height 10
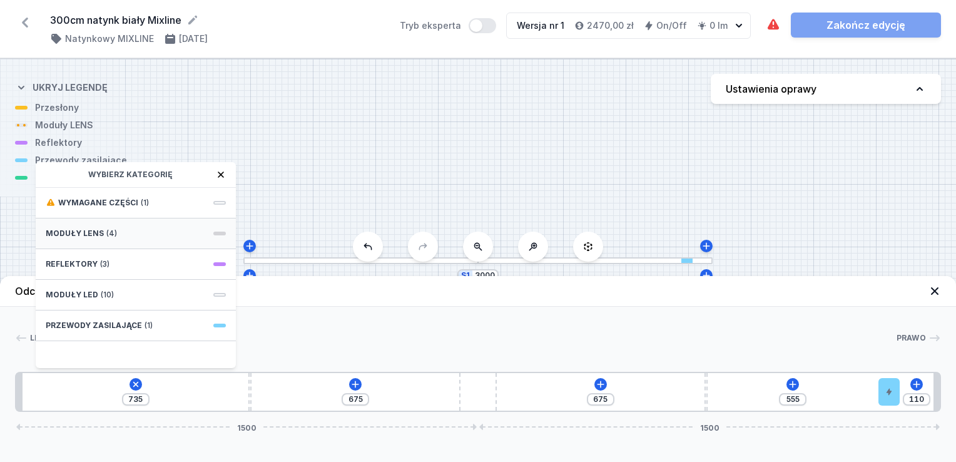
click at [96, 232] on span "Moduły LENS" at bounding box center [75, 233] width 58 height 10
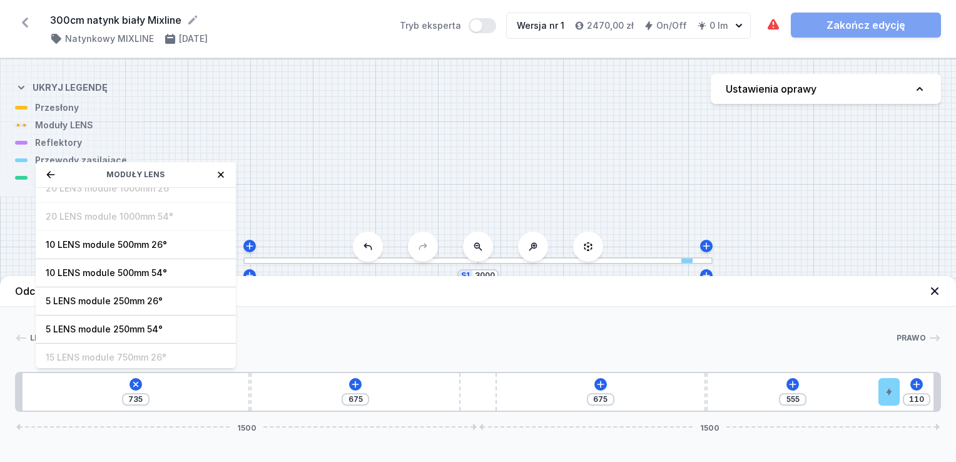
scroll to position [44, 0]
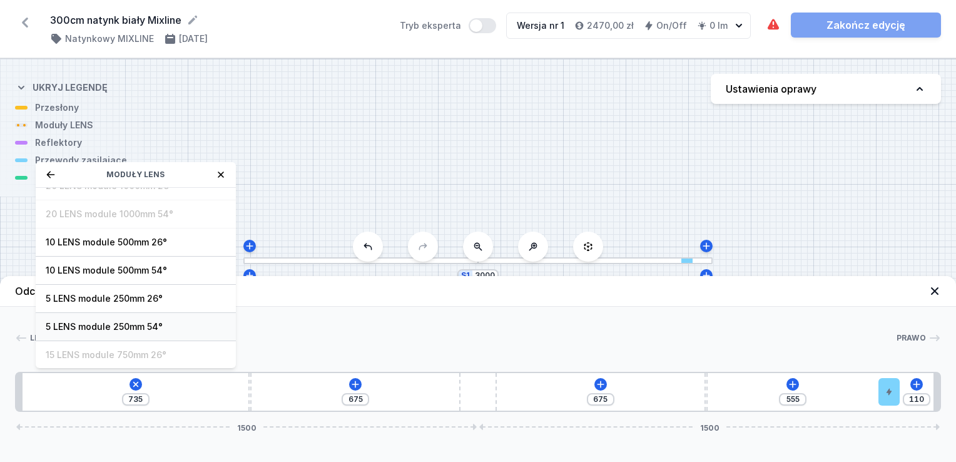
click at [175, 324] on span "5 LENS module 250mm 54°" at bounding box center [136, 326] width 180 height 13
type input "485"
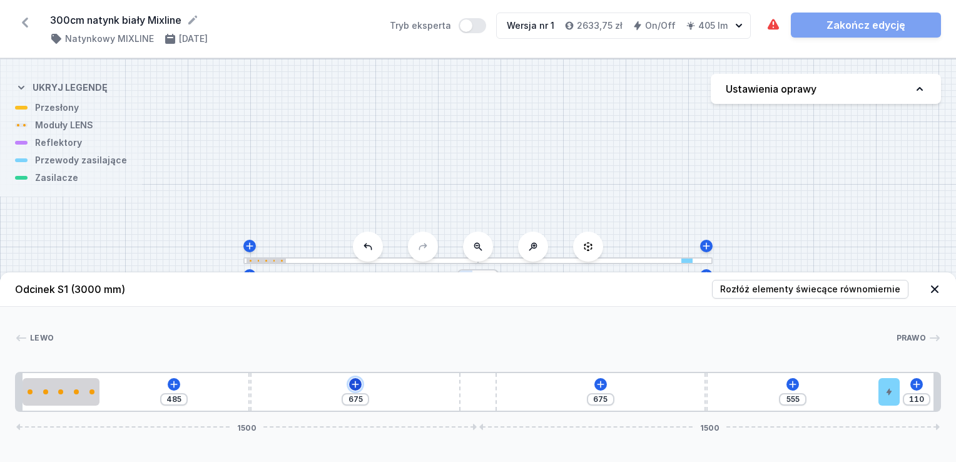
click at [354, 386] on icon at bounding box center [355, 384] width 10 height 10
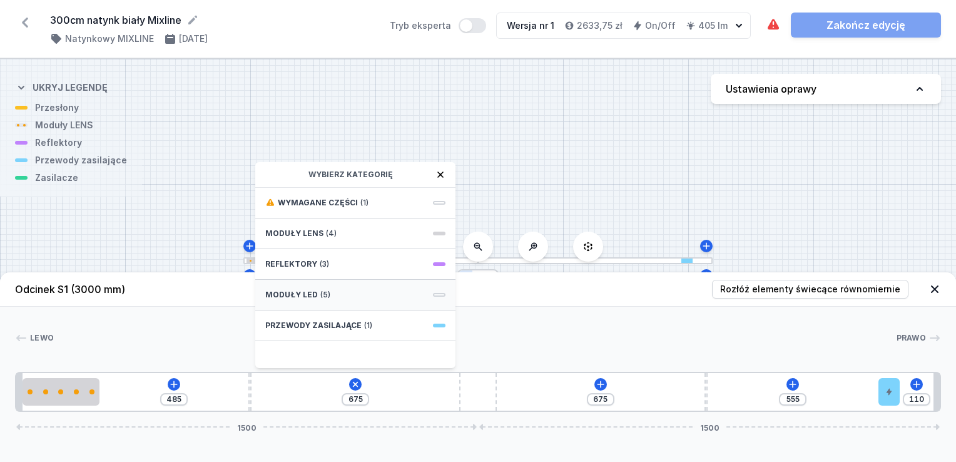
click at [345, 299] on div "Moduły LED (5)" at bounding box center [355, 295] width 200 height 31
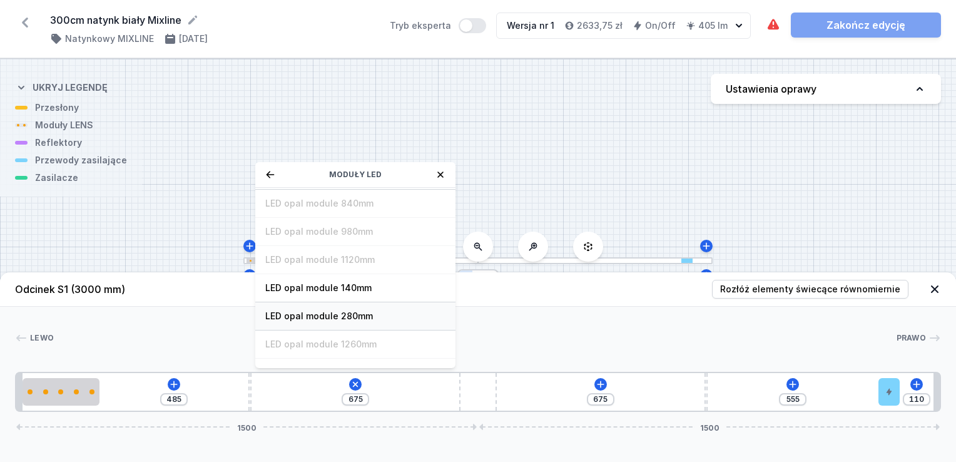
scroll to position [86, 0]
click at [351, 306] on span "LED opal module 280mm" at bounding box center [355, 312] width 180 height 13
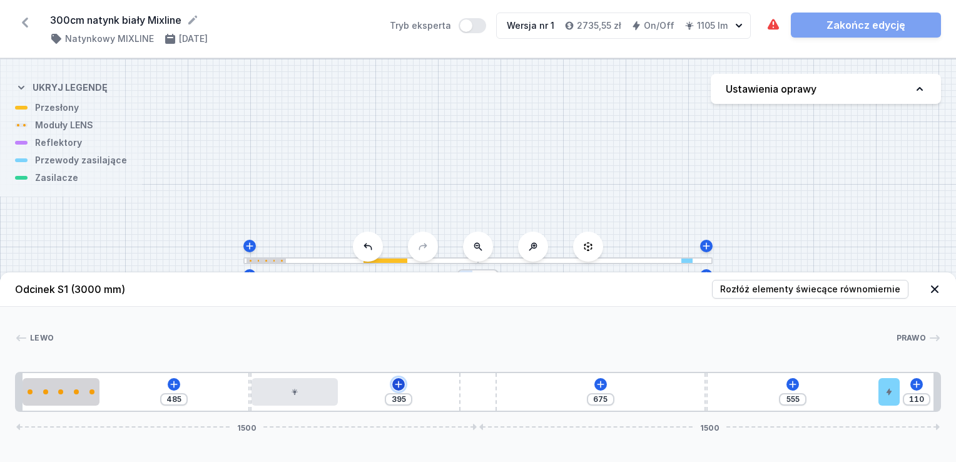
click at [397, 382] on icon at bounding box center [399, 384] width 10 height 10
click at [312, 396] on div at bounding box center [295, 392] width 86 height 28
click at [327, 350] on button at bounding box center [326, 357] width 26 height 16
type input "675"
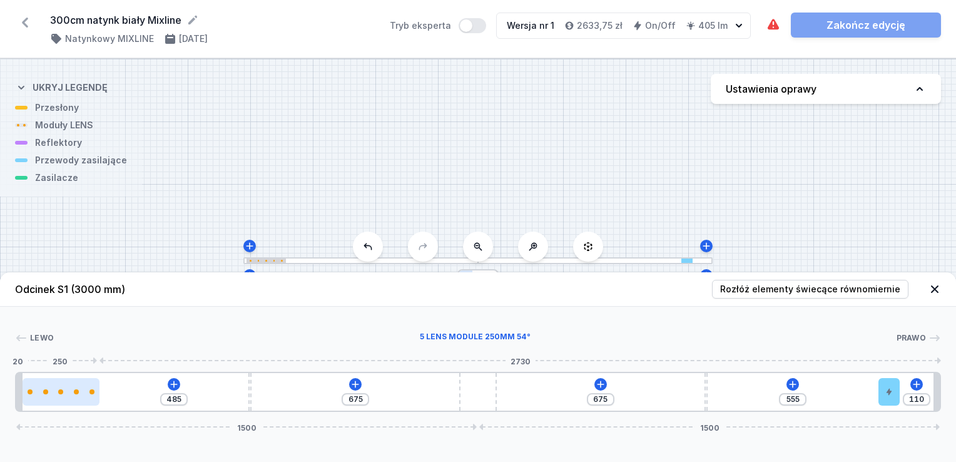
click at [79, 392] on div at bounding box center [61, 391] width 77 height 5
click at [70, 399] on div at bounding box center [61, 392] width 77 height 28
select select "1516"
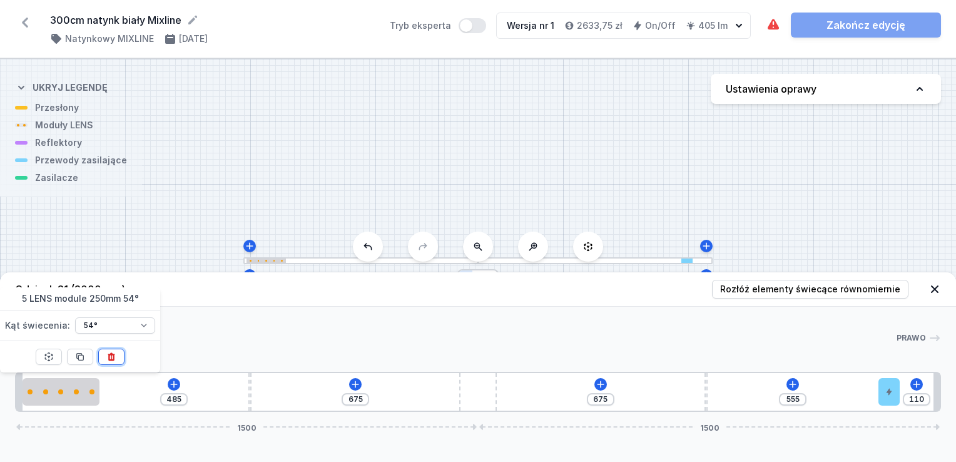
click at [115, 352] on icon at bounding box center [111, 357] width 10 height 10
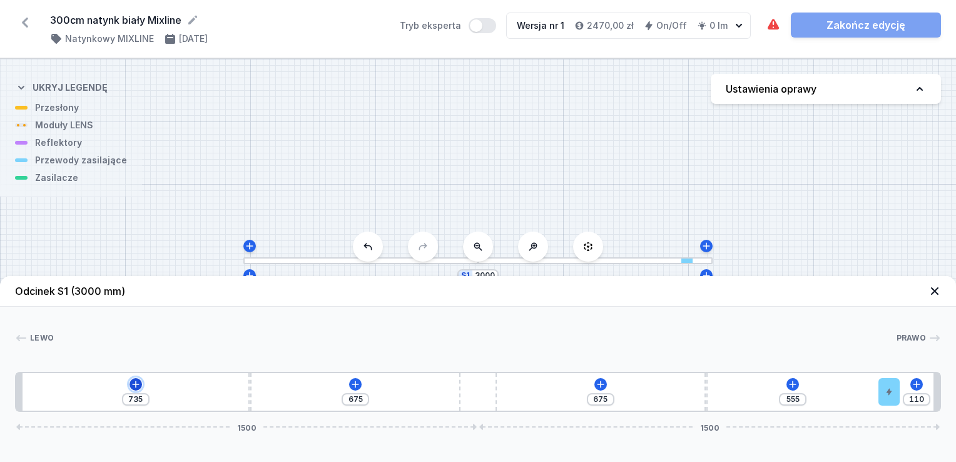
click at [134, 383] on icon at bounding box center [136, 384] width 10 height 10
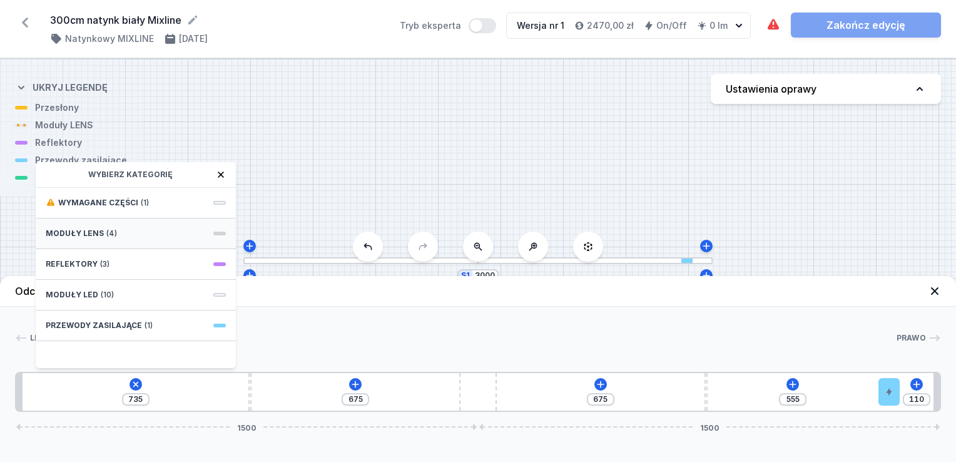
click at [81, 233] on span "Moduły LENS" at bounding box center [75, 233] width 58 height 10
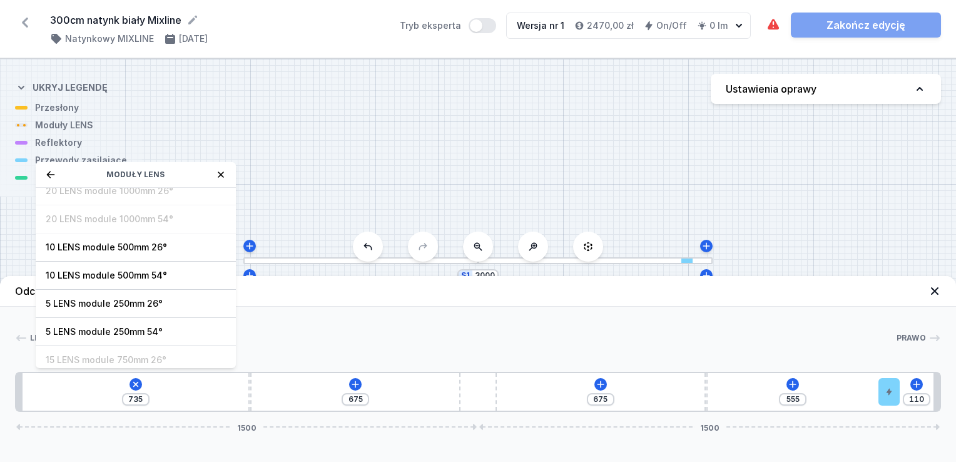
scroll to position [44, 0]
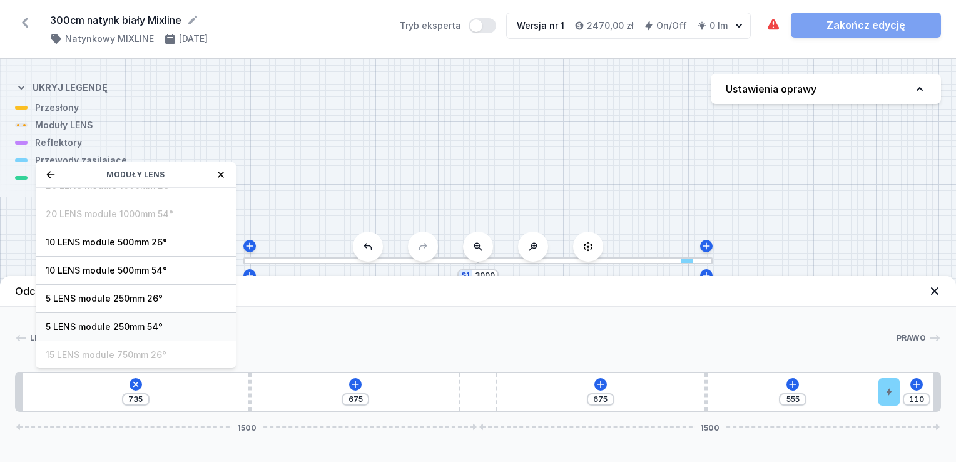
click at [120, 327] on span "5 LENS module 250mm 54°" at bounding box center [136, 326] width 180 height 13
type input "485"
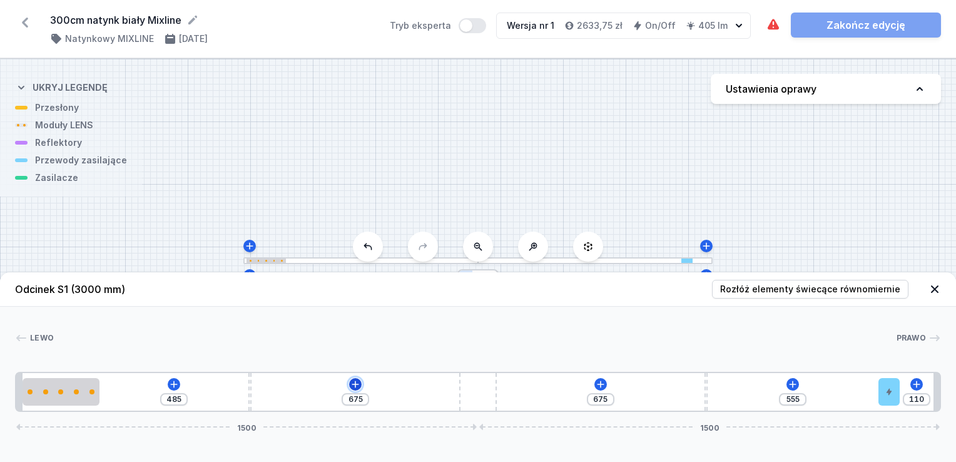
click at [354, 386] on icon at bounding box center [355, 384] width 10 height 10
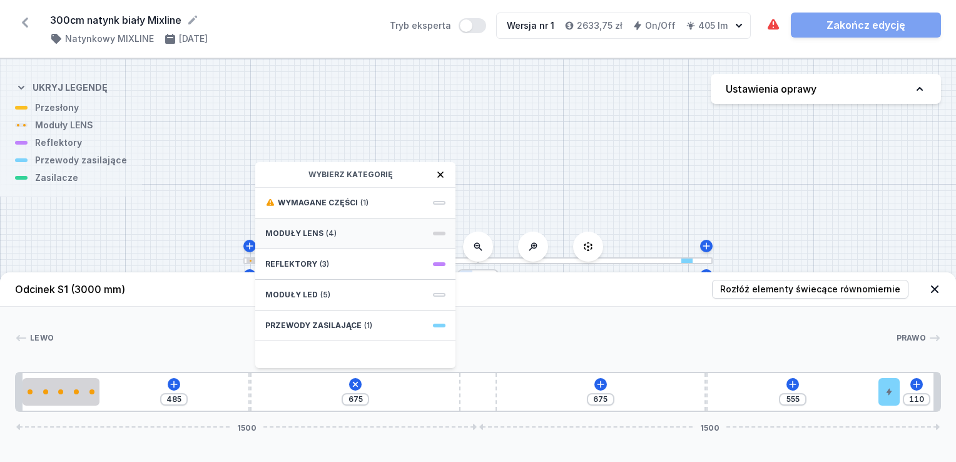
click at [329, 234] on span "(4)" at bounding box center [331, 233] width 11 height 10
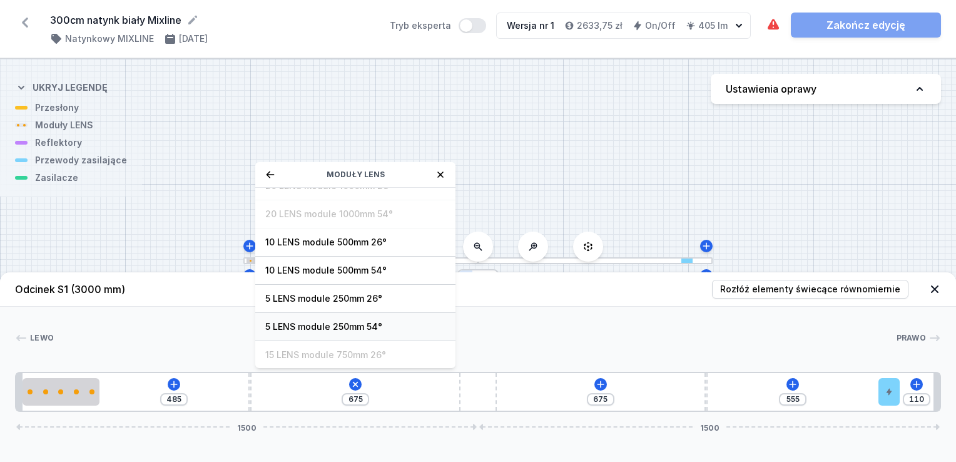
click at [339, 329] on span "5 LENS module 250mm 54°" at bounding box center [355, 326] width 180 height 13
type input "430"
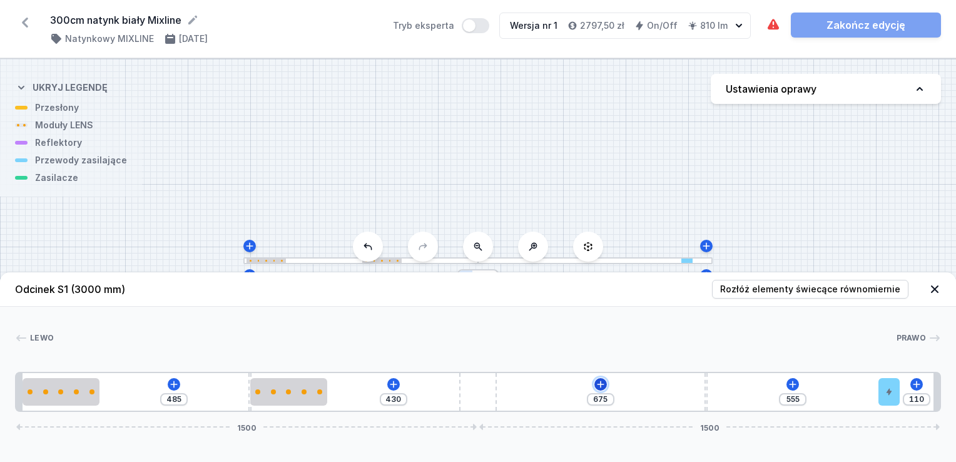
click at [599, 384] on icon at bounding box center [600, 384] width 7 height 7
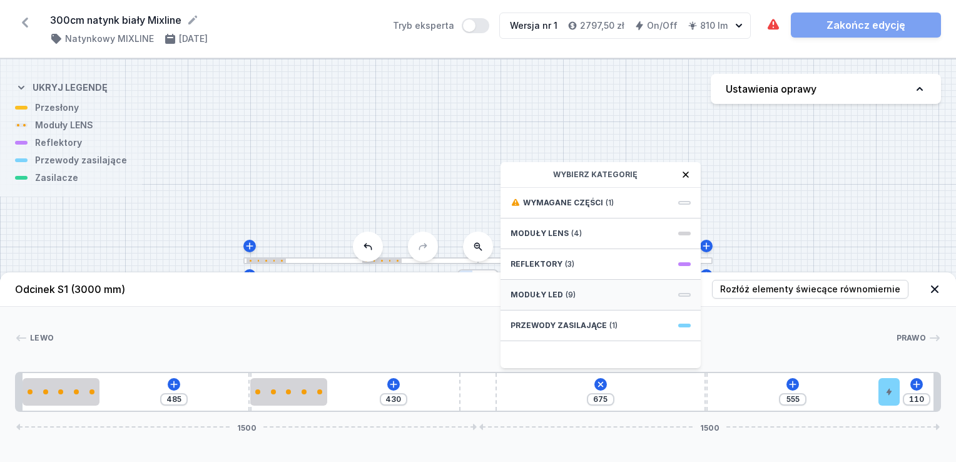
click at [553, 292] on span "Moduły LED" at bounding box center [537, 295] width 53 height 10
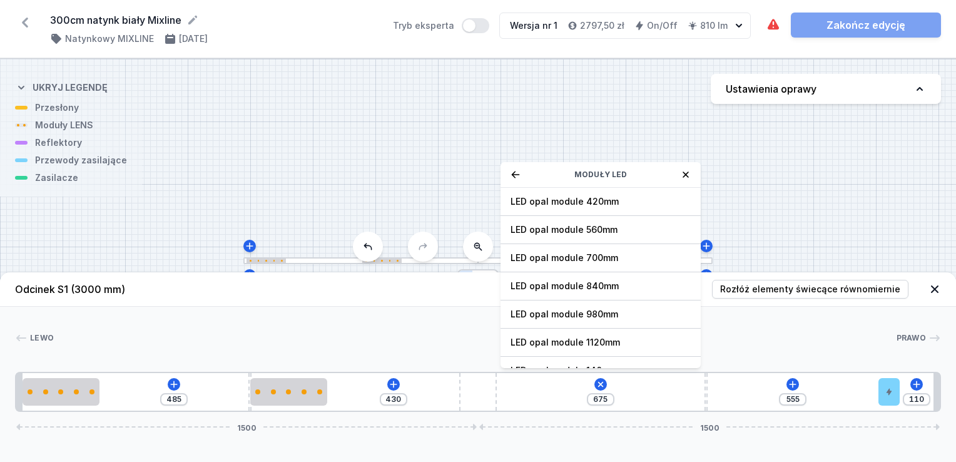
click at [511, 176] on icon at bounding box center [516, 175] width 10 height 10
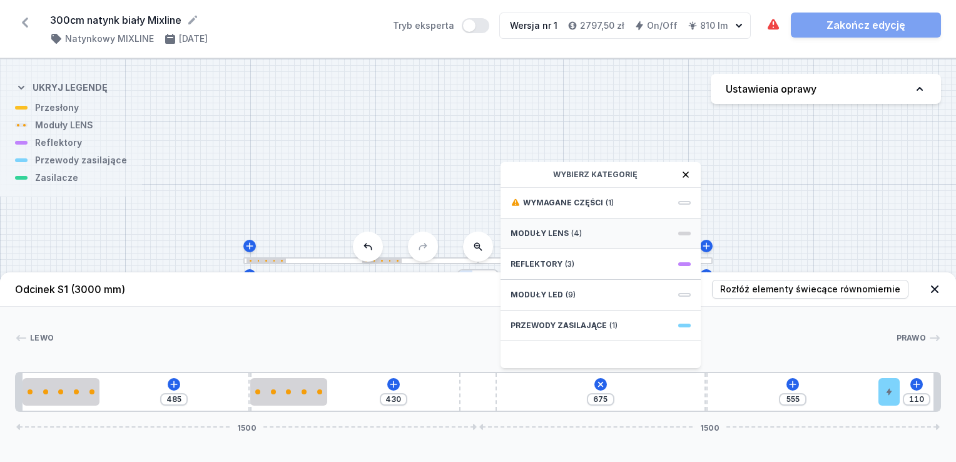
click at [551, 228] on span "Moduły LENS" at bounding box center [540, 233] width 58 height 10
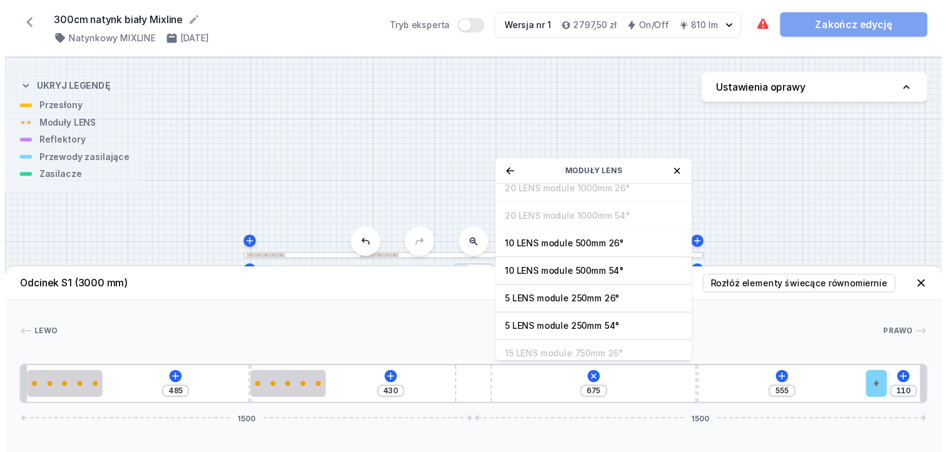
scroll to position [41, 0]
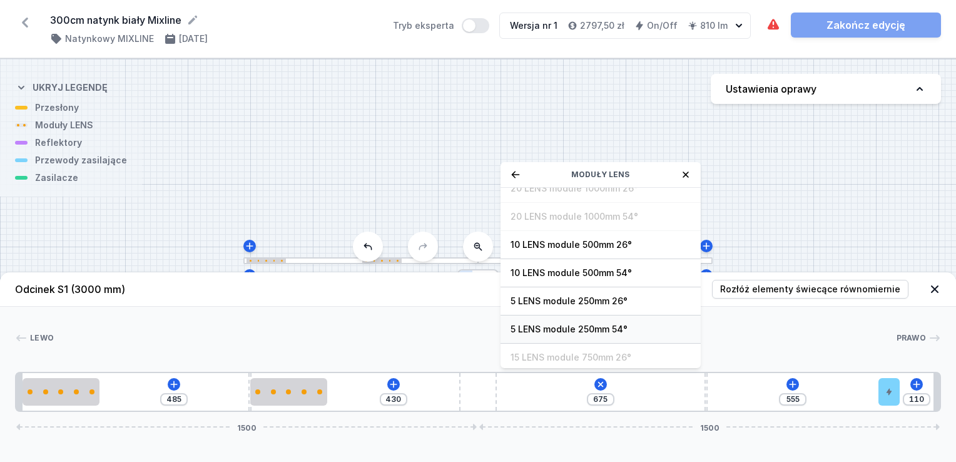
click at [599, 330] on span "5 LENS module 250mm 54°" at bounding box center [601, 329] width 180 height 13
type input "425"
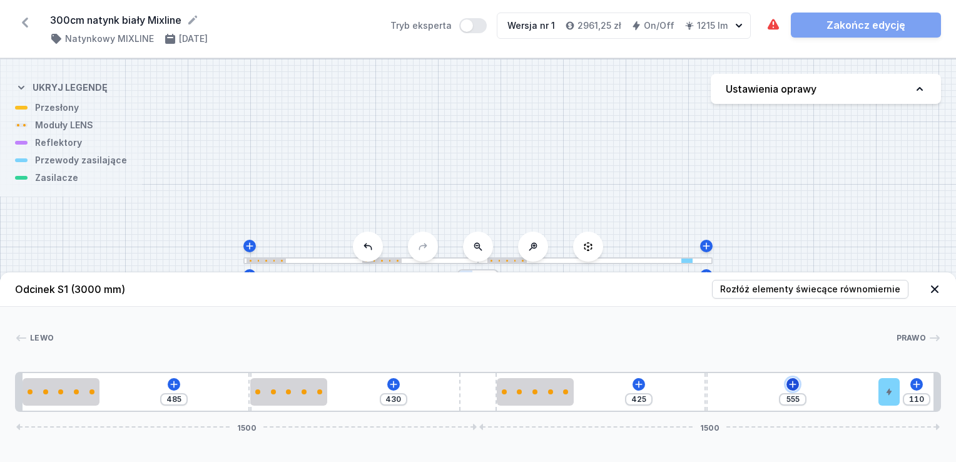
click at [792, 380] on icon at bounding box center [793, 384] width 10 height 10
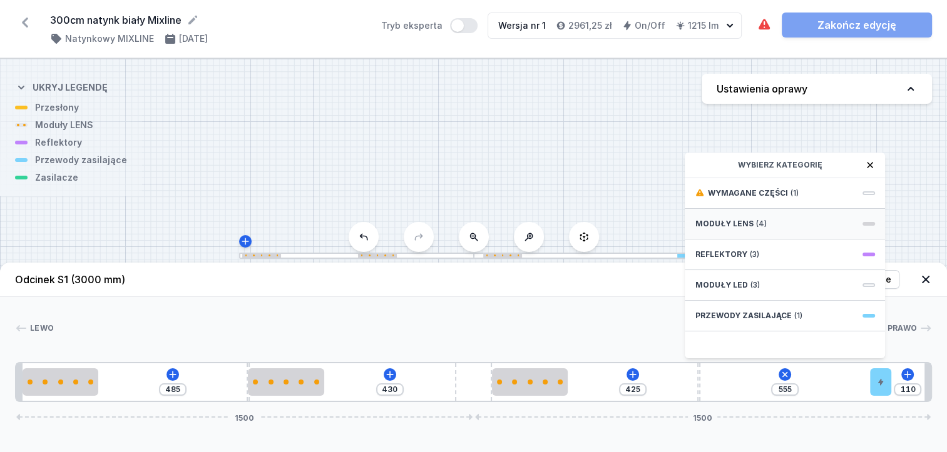
click at [733, 229] on span "Moduły LENS" at bounding box center [724, 224] width 58 height 10
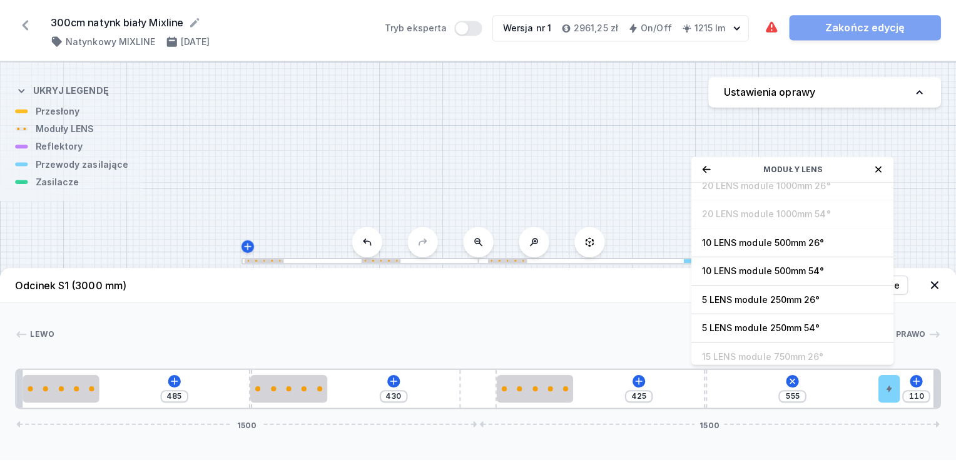
scroll to position [42, 0]
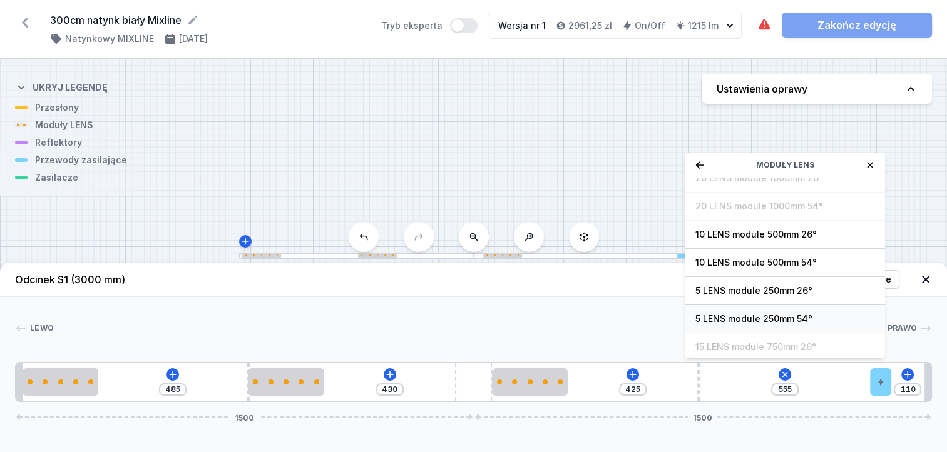
click at [747, 325] on span "5 LENS module 250mm 54°" at bounding box center [785, 319] width 180 height 13
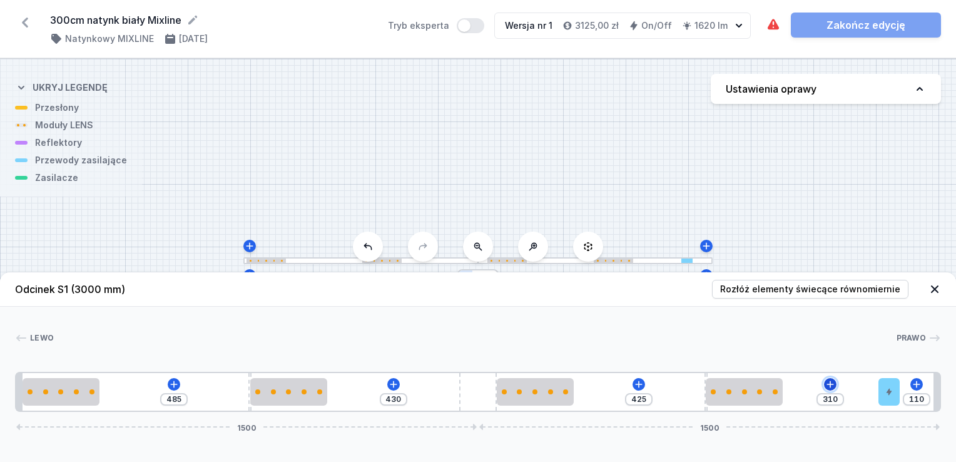
click at [831, 386] on icon at bounding box center [830, 384] width 7 height 7
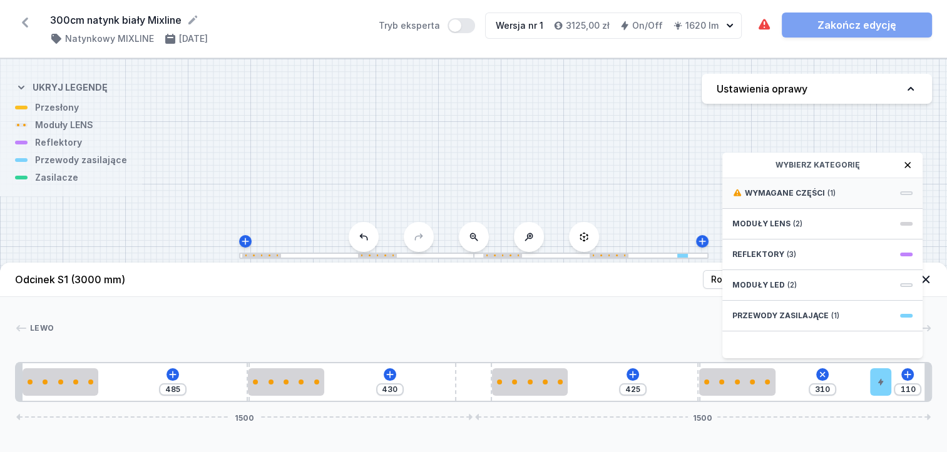
click at [789, 198] on span "Wymagane części" at bounding box center [785, 193] width 80 height 10
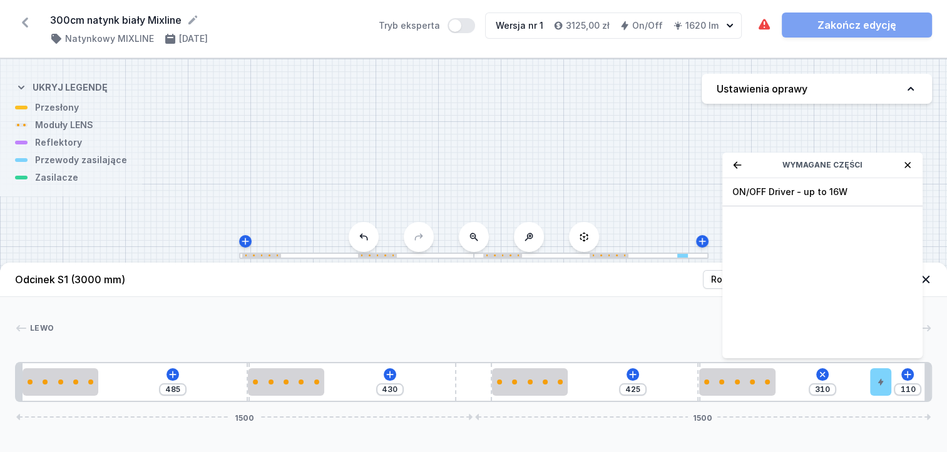
click at [789, 198] on span "ON/OFF Driver - up to 16W" at bounding box center [822, 192] width 180 height 13
type input "10"
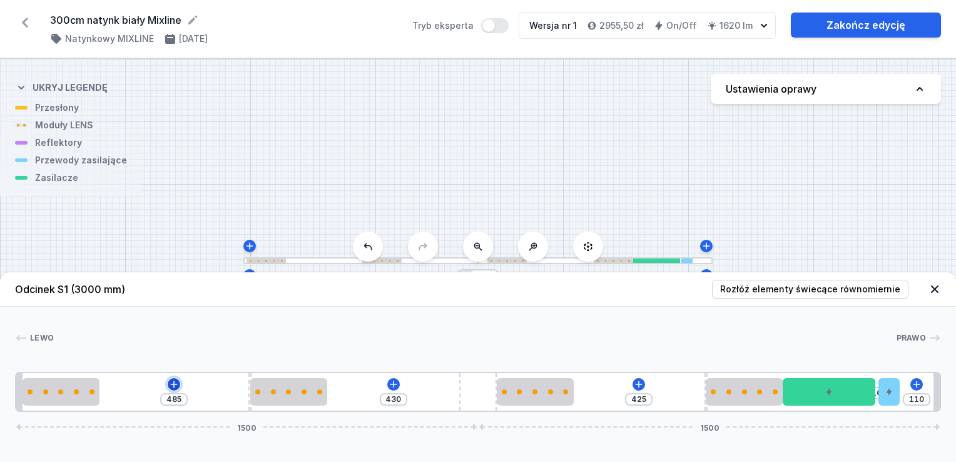
click at [175, 386] on icon at bounding box center [174, 384] width 10 height 10
click at [485, 322] on div "[PERSON_NAME] 1 2 3 2 4 2 3 2 5 6 1 485 430 425 10 110 1500 1500 20 250 485 10 …" at bounding box center [478, 359] width 956 height 105
click at [812, 290] on span "Rozłóż elementy świecące równomiernie" at bounding box center [810, 289] width 180 height 13
type input "105"
type input "140"
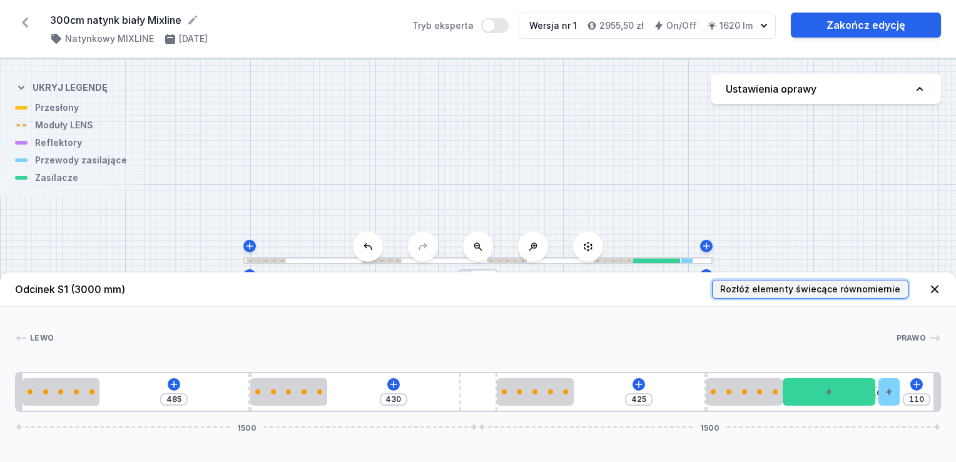
type input "285"
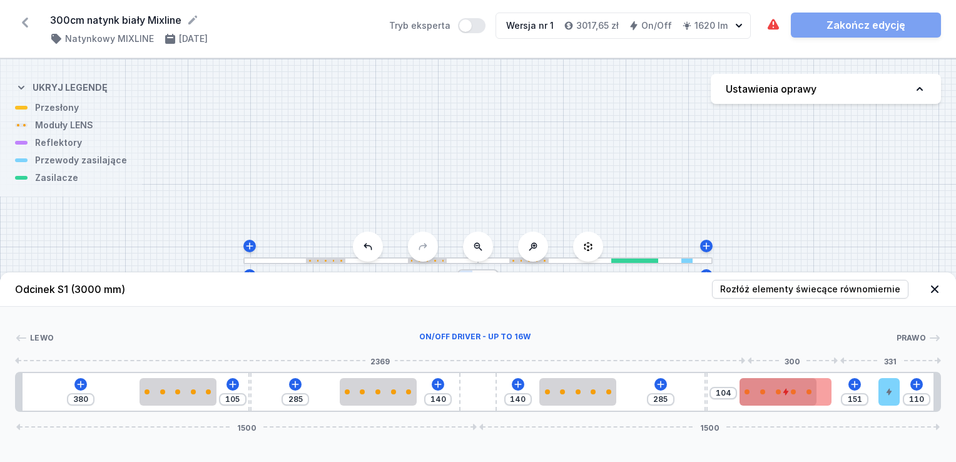
type input "175"
type input "80"
type input "183"
type input "72"
type input "191"
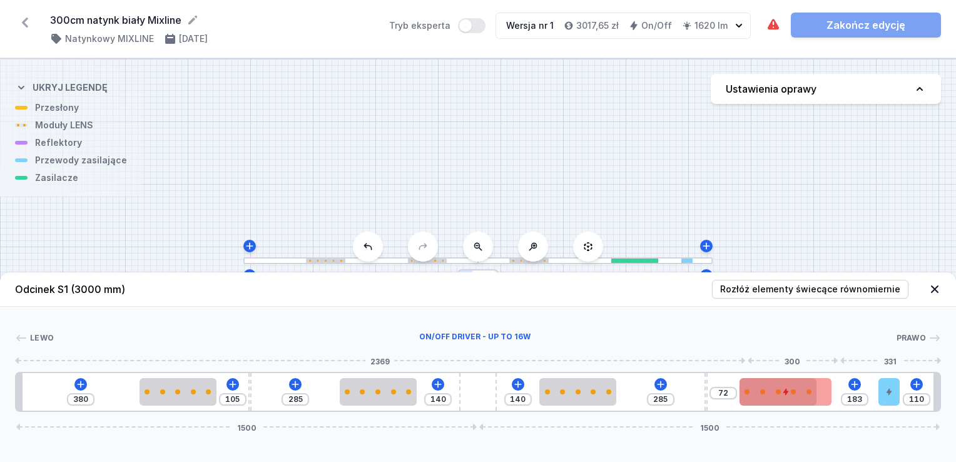
type input "64"
type input "197"
type input "58"
type input "200"
type input "54"
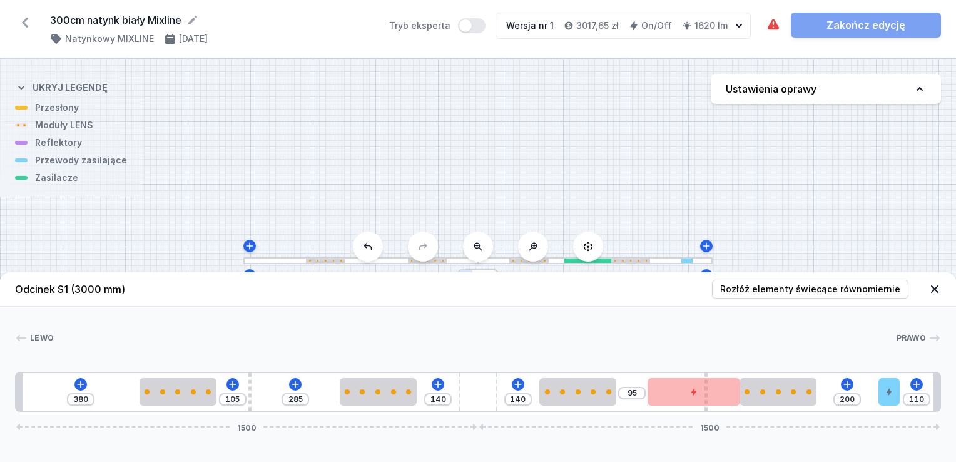
type input "100"
drag, startPoint x: 856, startPoint y: 396, endPoint x: 721, endPoint y: 404, distance: 134.8
click at [721, 404] on div at bounding box center [694, 392] width 93 height 28
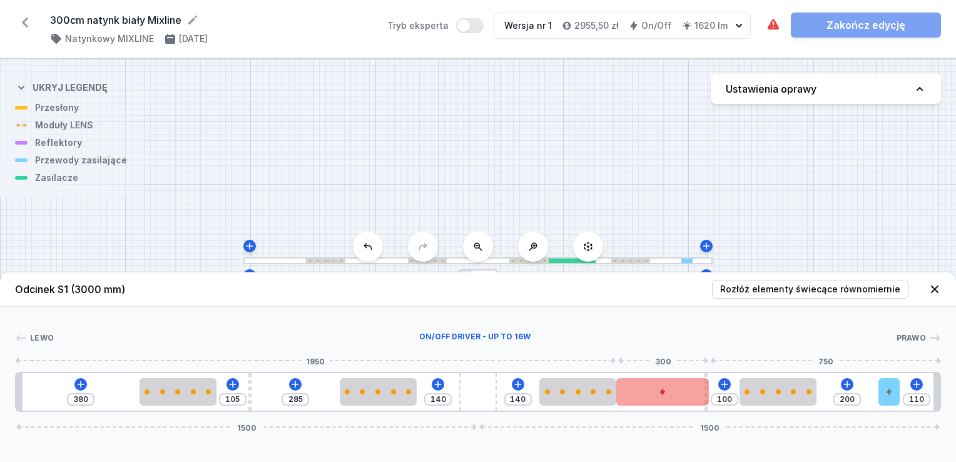
drag, startPoint x: 720, startPoint y: 387, endPoint x: 701, endPoint y: 389, distance: 19.4
click at [701, 389] on div at bounding box center [662, 392] width 93 height 28
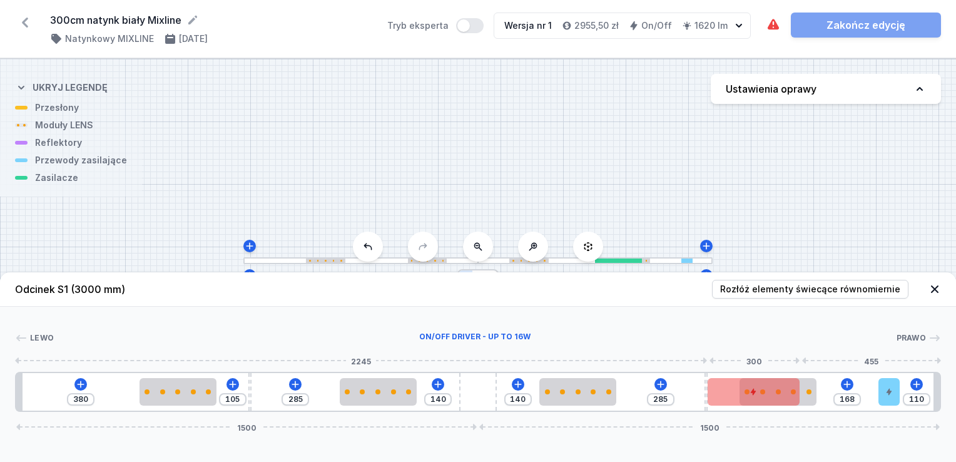
type input "164"
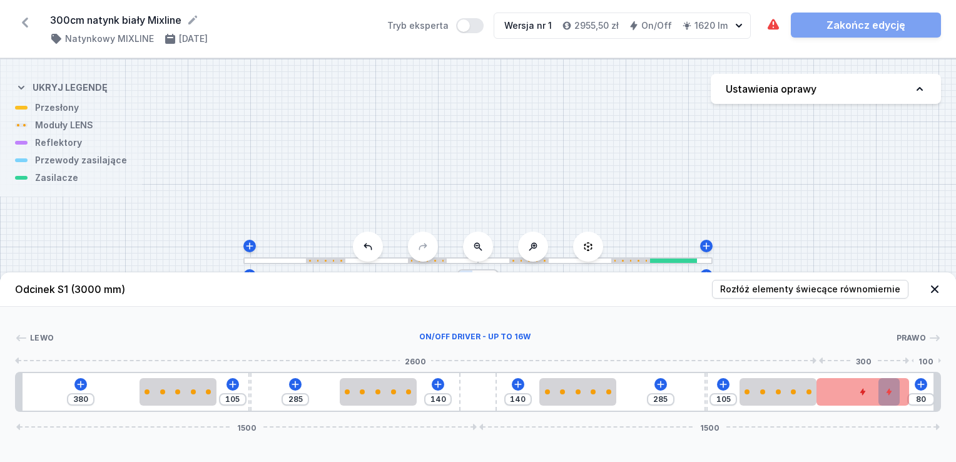
type input "110"
drag, startPoint x: 680, startPoint y: 394, endPoint x: 854, endPoint y: 390, distance: 174.7
click at [854, 390] on div at bounding box center [832, 392] width 93 height 28
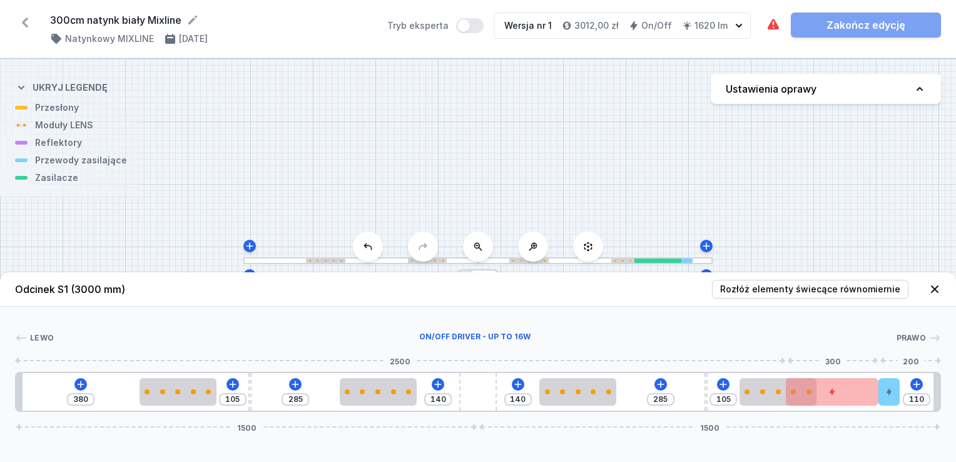
drag, startPoint x: 854, startPoint y: 390, endPoint x: 669, endPoint y: 312, distance: 200.5
click at [668, 312] on div "Lewo ON/OFF Driver - up to 16W Prawo 2500 300 200 1 2 3 2 4 2 3 2 5 6 1 380 105…" at bounding box center [478, 359] width 956 height 105
click at [864, 397] on div at bounding box center [832, 392] width 93 height 28
click at [837, 354] on button at bounding box center [832, 357] width 26 height 16
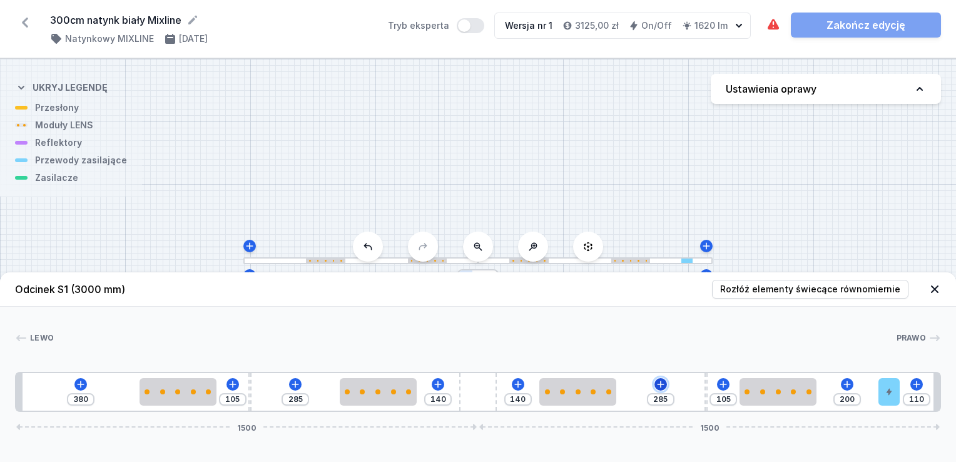
click at [664, 384] on icon at bounding box center [661, 384] width 10 height 10
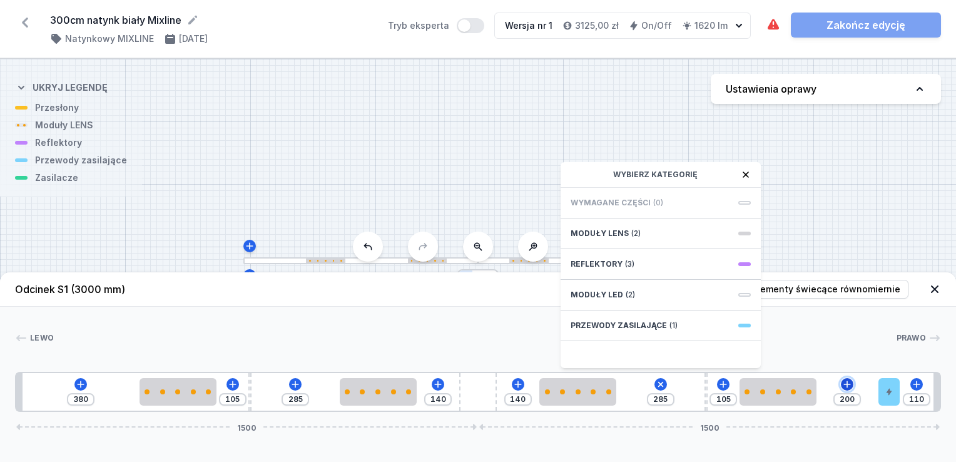
click at [850, 387] on icon at bounding box center [847, 384] width 10 height 10
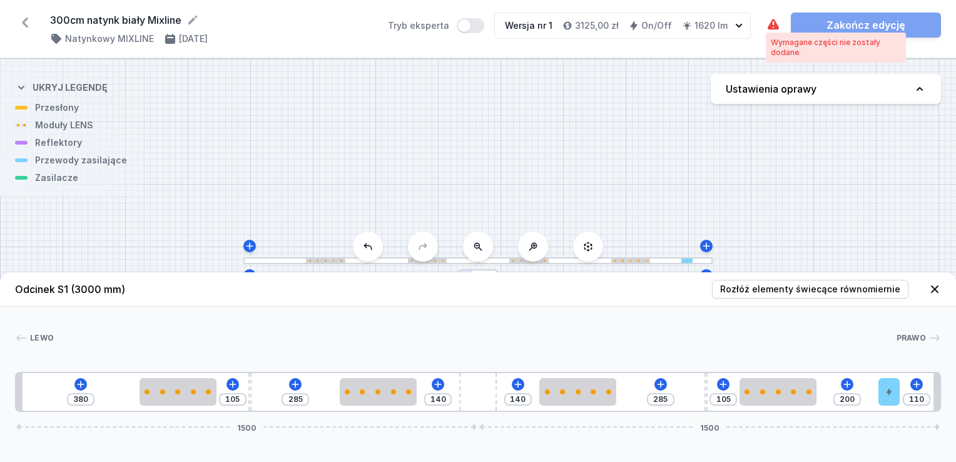
click at [762, 26] on div "300cm natynk biały Mixline ( 11614 /v 1 ) Natynkowy MIXLINE [DATE] Tryb ekspert…" at bounding box center [478, 29] width 956 height 58
click at [777, 33] on div "Wymagane części nie zostały dodane." at bounding box center [836, 48] width 140 height 30
click at [79, 386] on icon at bounding box center [81, 384] width 10 height 10
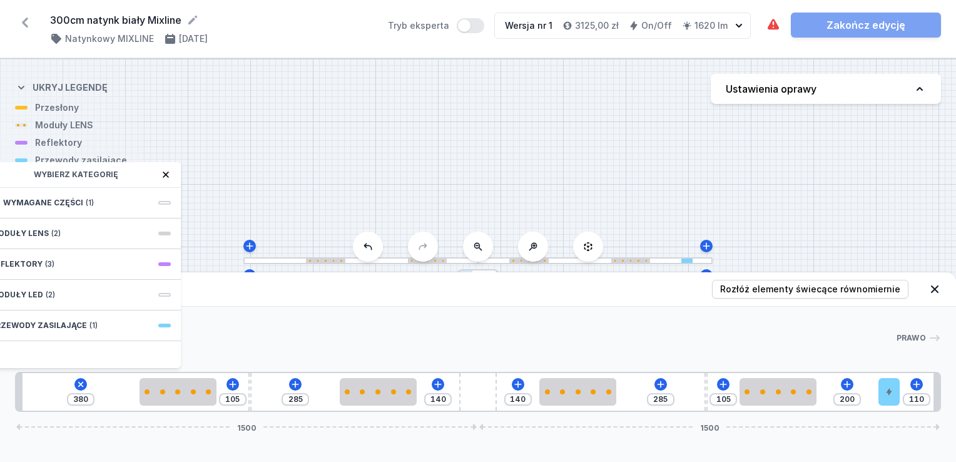
click at [165, 171] on icon at bounding box center [166, 175] width 10 height 10
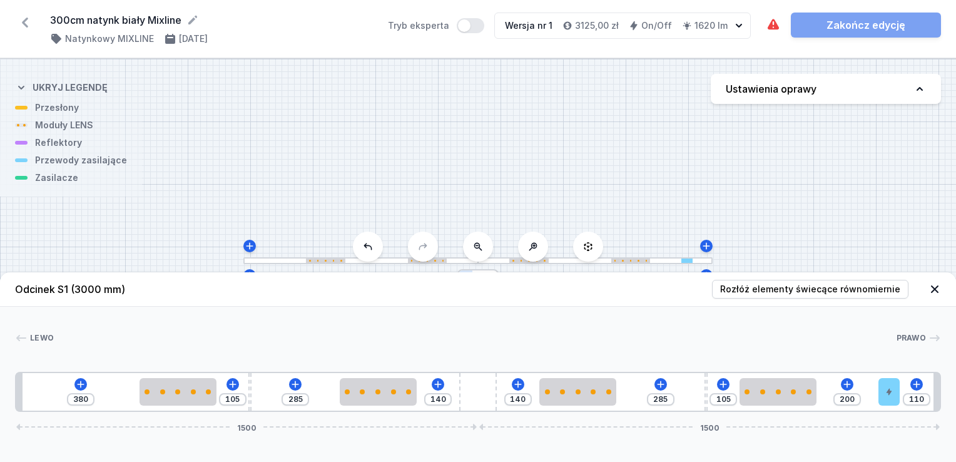
click at [64, 182] on div "S1 3000" at bounding box center [478, 260] width 956 height 403
click at [873, 28] on div "Wymagane części nie zostały dodane. Zakończ edycję" at bounding box center [853, 25] width 175 height 25
click at [861, 24] on div "Wymagane części nie zostały dodane. Zakończ edycję" at bounding box center [853, 25] width 175 height 25
click at [936, 292] on icon at bounding box center [935, 289] width 8 height 8
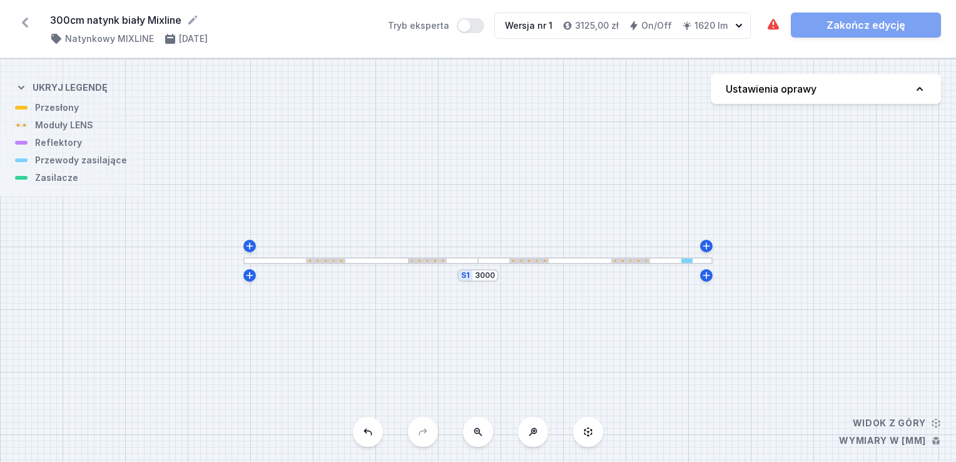
click at [581, 261] on div at bounding box center [595, 260] width 235 height 7
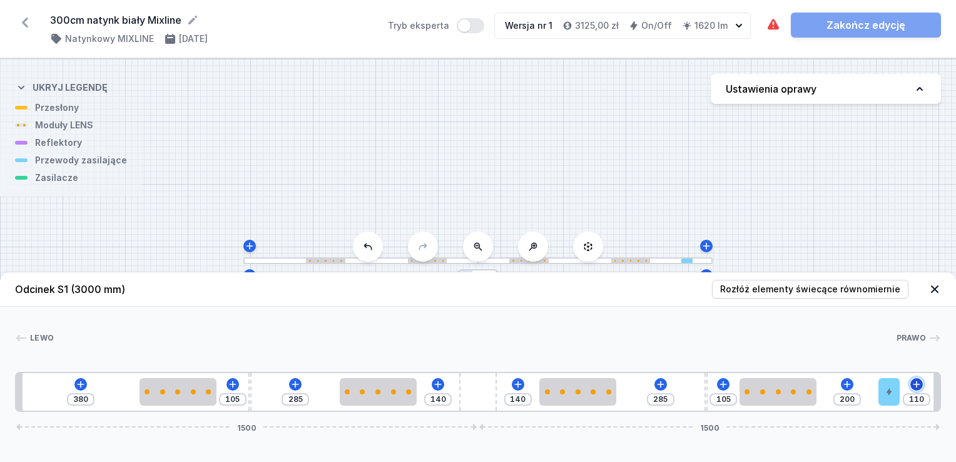
click at [916, 384] on icon at bounding box center [916, 384] width 7 height 7
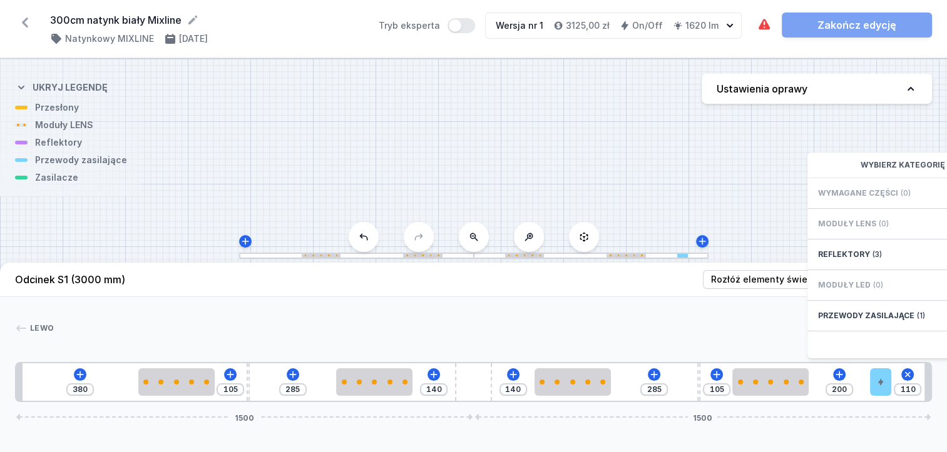
click at [876, 198] on span "Wymagane części" at bounding box center [857, 193] width 80 height 10
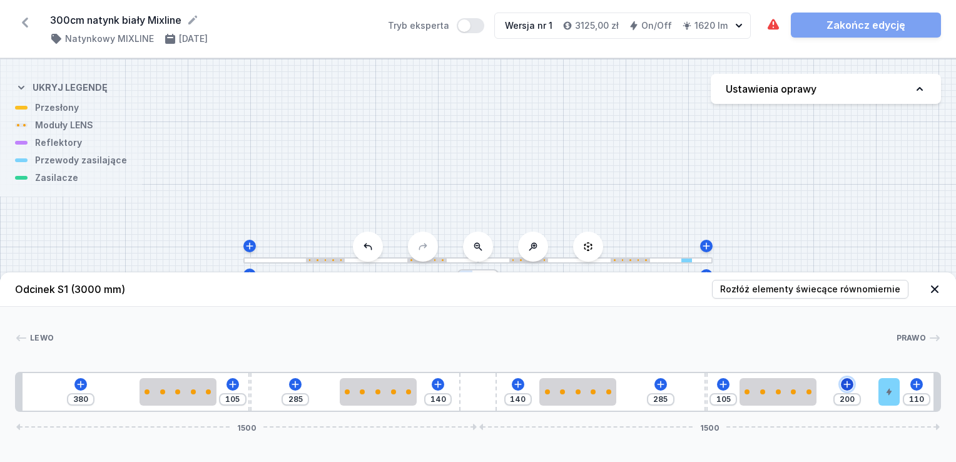
click at [837, 384] on div "380 105 285 140 140 285 105 200 110 1500 1500" at bounding box center [478, 392] width 926 height 40
click at [846, 386] on icon at bounding box center [847, 384] width 10 height 10
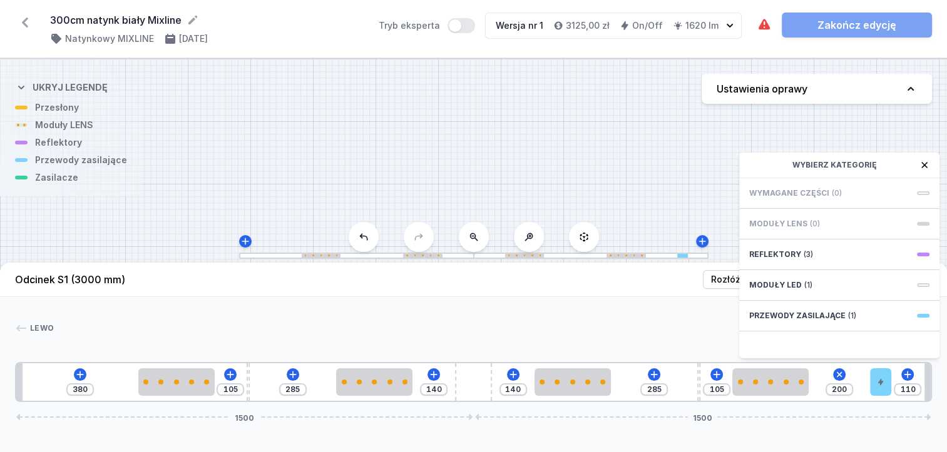
click at [782, 198] on span "Wymagane części" at bounding box center [789, 193] width 80 height 10
click at [765, 287] on div "Moduły LED (1)" at bounding box center [839, 285] width 200 height 31
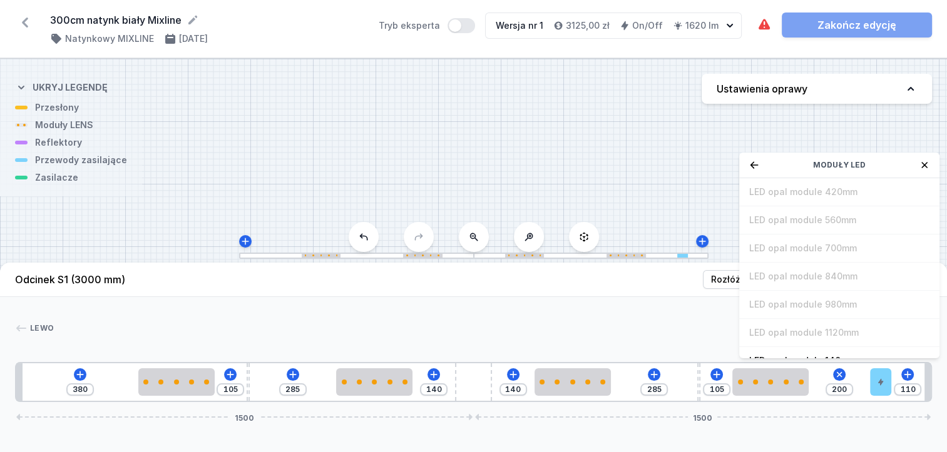
click at [923, 170] on icon at bounding box center [924, 165] width 10 height 10
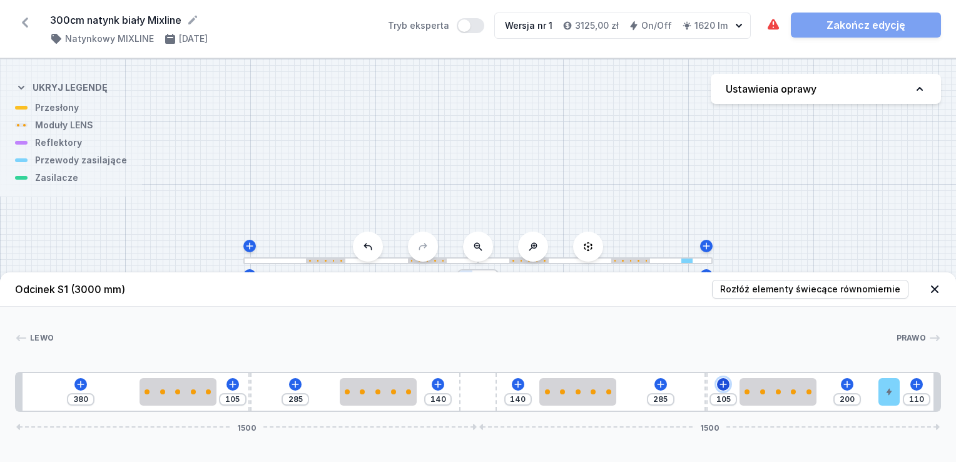
click at [723, 389] on icon at bounding box center [723, 384] width 10 height 10
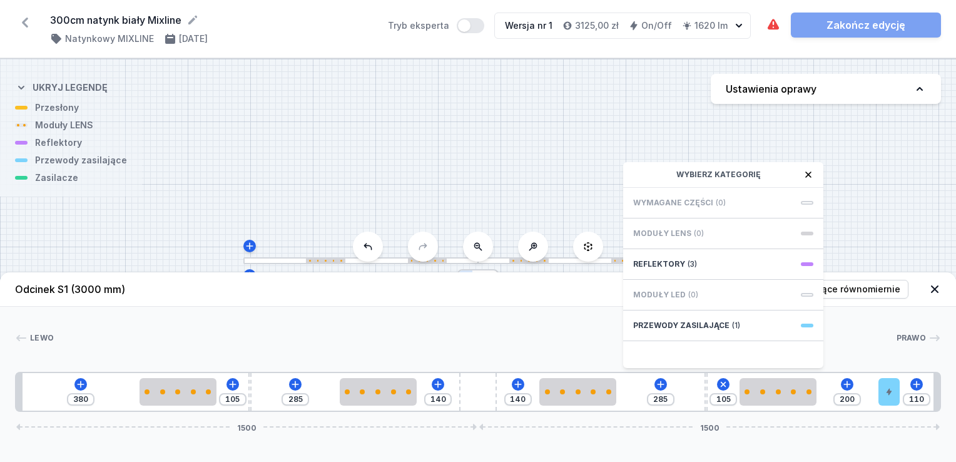
drag, startPoint x: 664, startPoint y: 206, endPoint x: 668, endPoint y: 228, distance: 22.8
click at [665, 207] on span "Wymagane części" at bounding box center [673, 203] width 80 height 10
drag, startPoint x: 684, startPoint y: 295, endPoint x: 754, endPoint y: 287, distance: 70.0
click at [683, 294] on div "Moduły LED (0)" at bounding box center [723, 295] width 200 height 31
click at [658, 387] on icon at bounding box center [661, 384] width 10 height 10
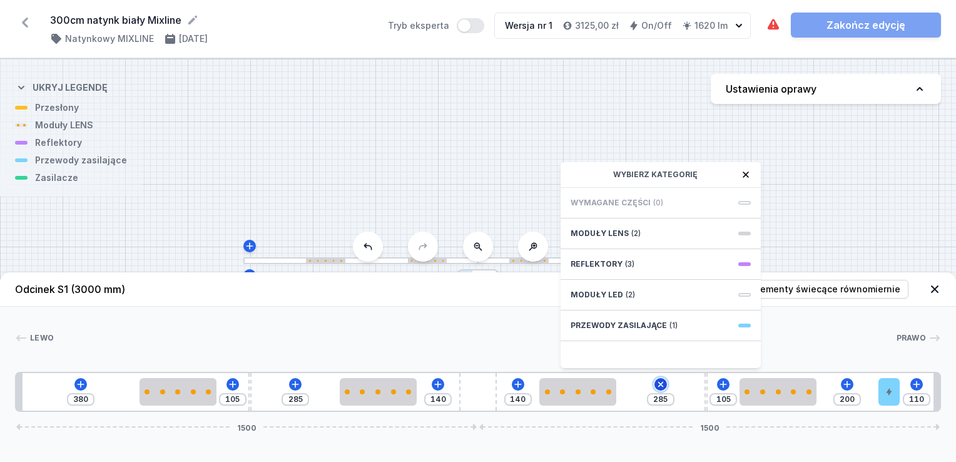
click at [658, 387] on icon at bounding box center [661, 384] width 10 height 10
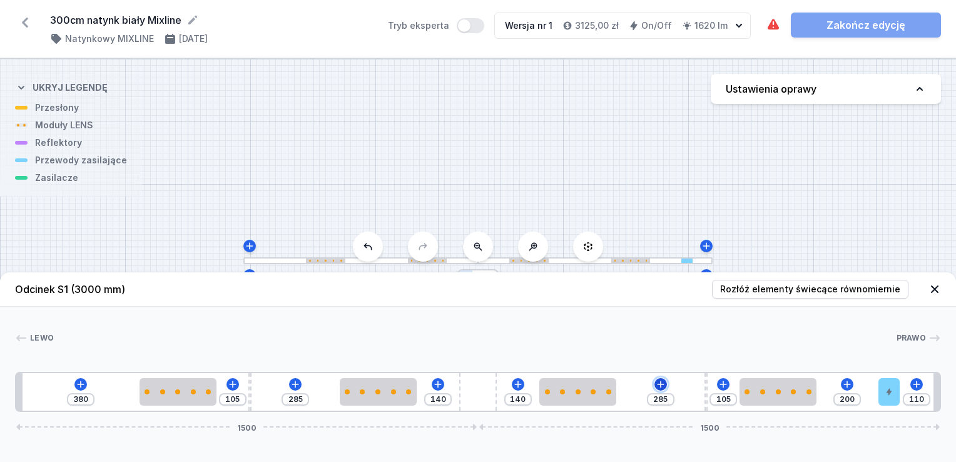
click at [658, 387] on icon at bounding box center [661, 384] width 10 height 10
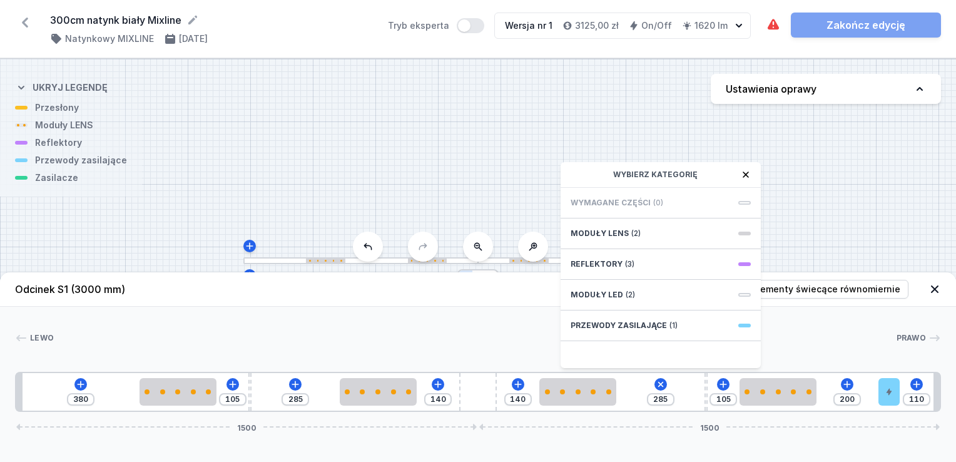
click at [750, 172] on icon at bounding box center [746, 175] width 10 height 10
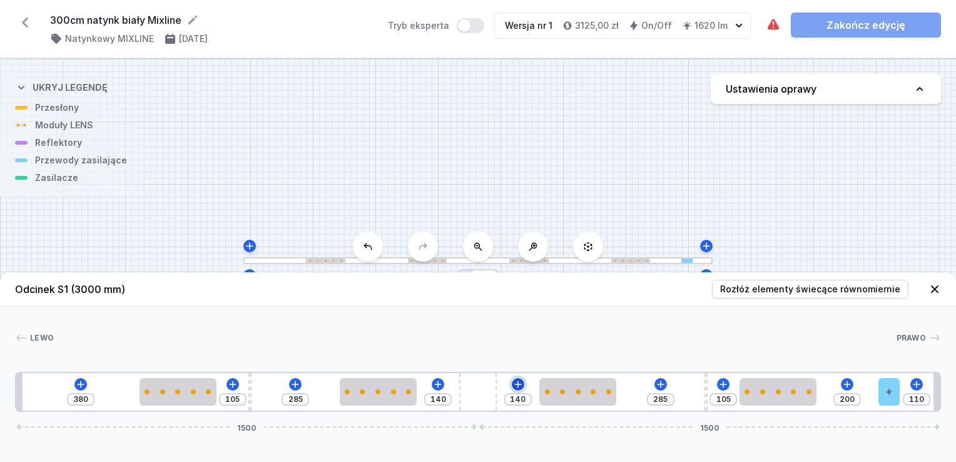
click at [519, 381] on icon at bounding box center [518, 384] width 10 height 10
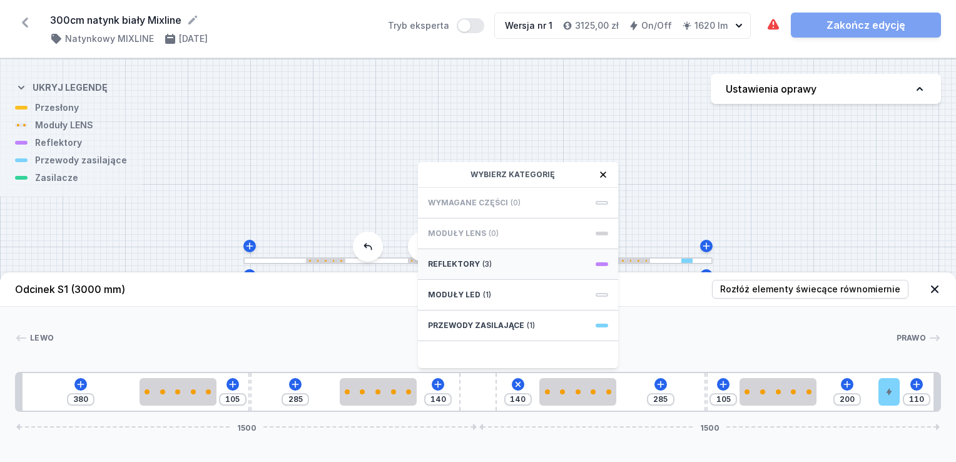
click at [458, 262] on span "Reflektory" at bounding box center [454, 264] width 52 height 10
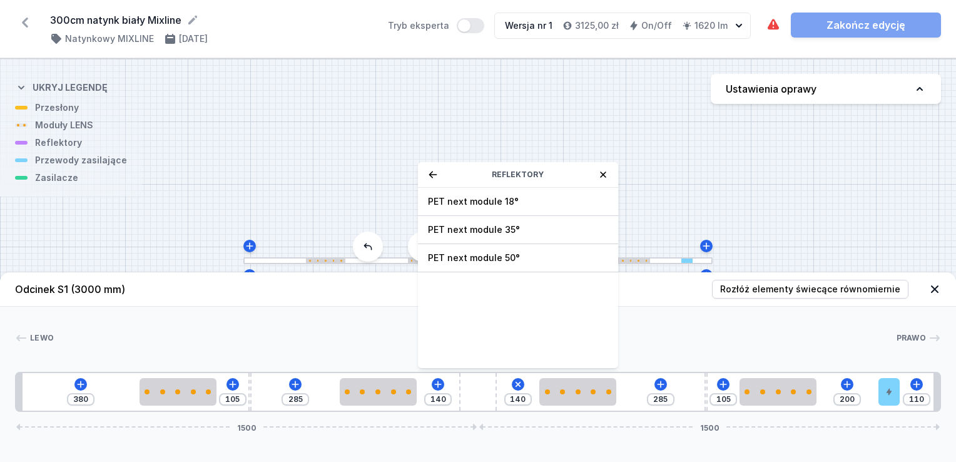
click at [604, 179] on icon at bounding box center [603, 175] width 10 height 10
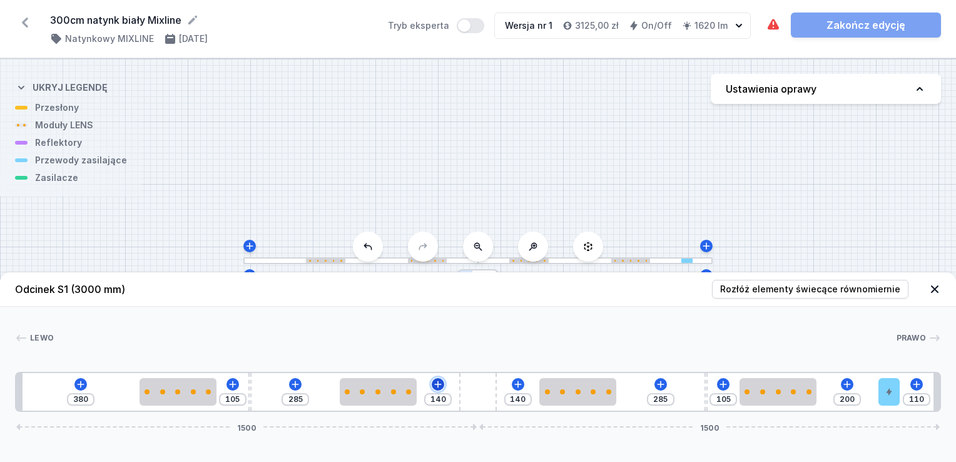
click at [438, 389] on icon at bounding box center [438, 384] width 10 height 10
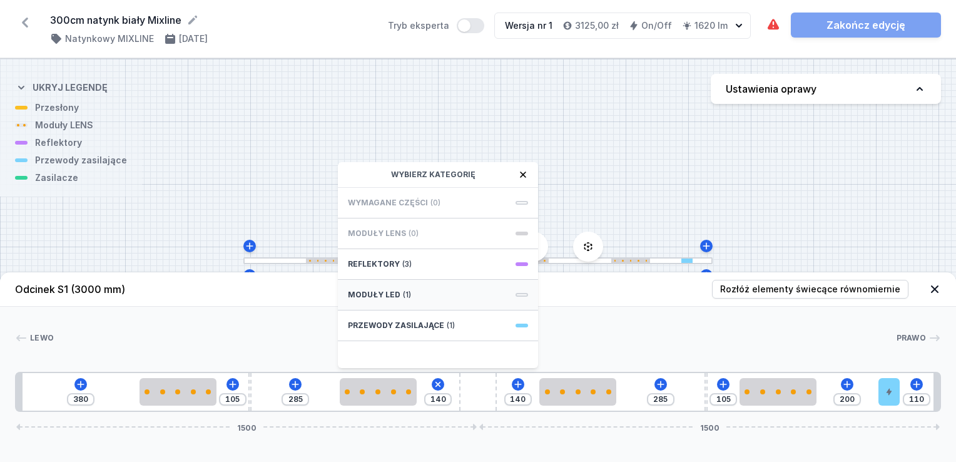
click at [405, 293] on span "(1)" at bounding box center [407, 295] width 8 height 10
click at [524, 171] on icon at bounding box center [523, 175] width 10 height 10
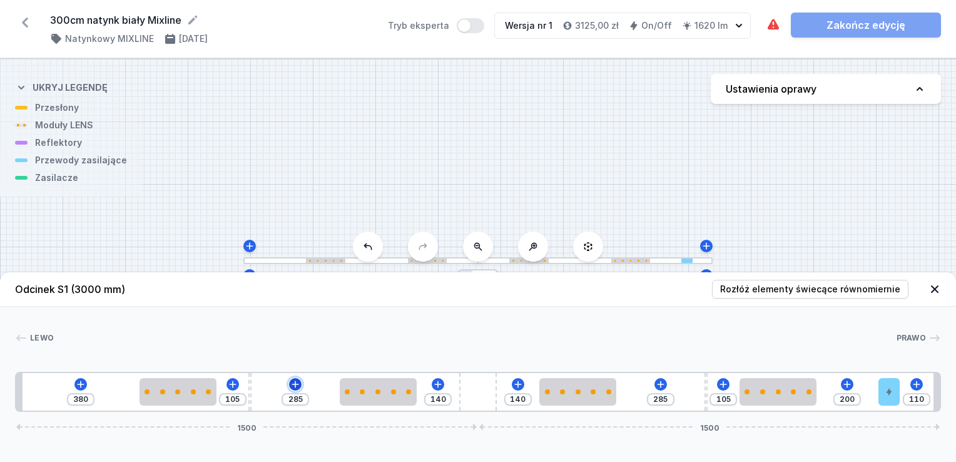
click at [297, 387] on icon at bounding box center [295, 384] width 10 height 10
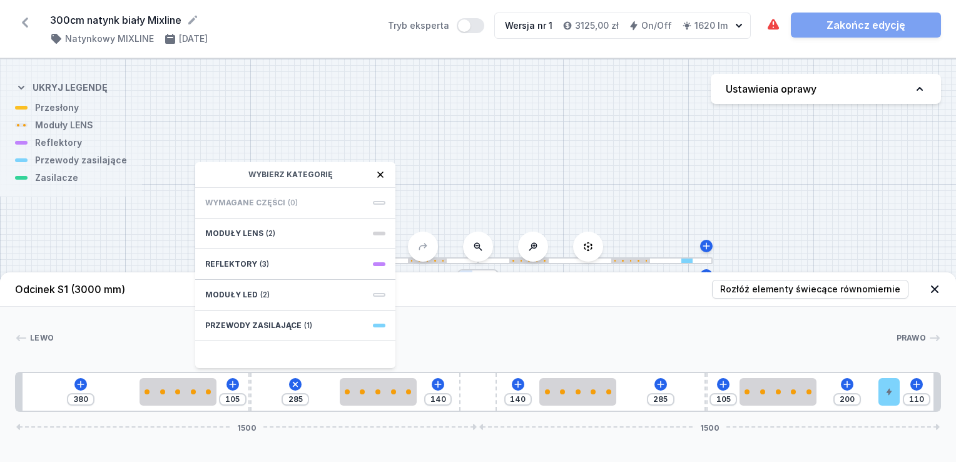
click at [382, 171] on icon at bounding box center [381, 175] width 10 height 10
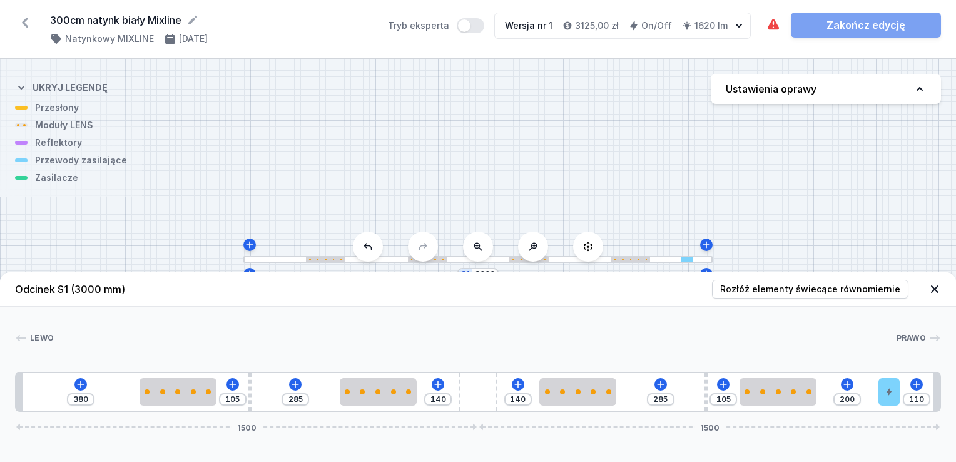
click at [49, 182] on div "S1 3000" at bounding box center [478, 260] width 956 height 403
click at [49, 181] on div "S1 3000" at bounding box center [478, 260] width 956 height 403
drag, startPoint x: 50, startPoint y: 179, endPoint x: 58, endPoint y: 179, distance: 7.5
click at [59, 181] on div "S1 3000" at bounding box center [478, 260] width 956 height 403
click at [54, 176] on div "S1 3000" at bounding box center [478, 260] width 956 height 403
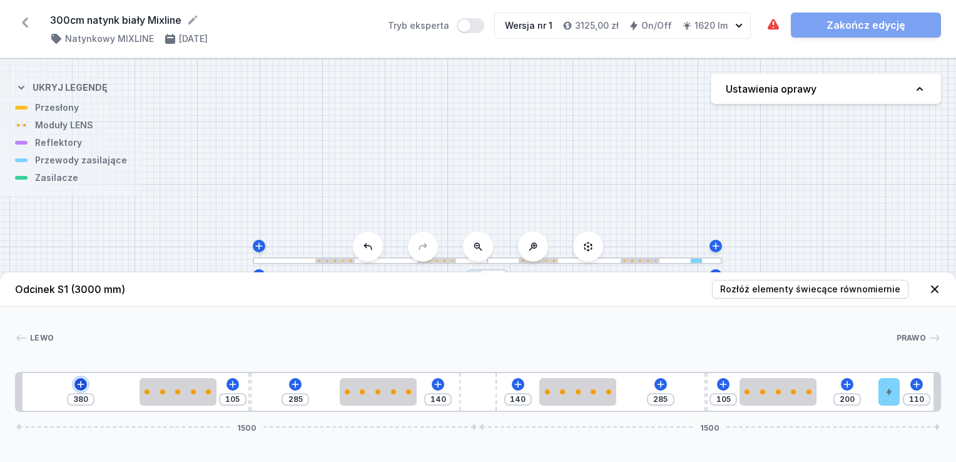
click at [81, 381] on icon at bounding box center [81, 384] width 10 height 10
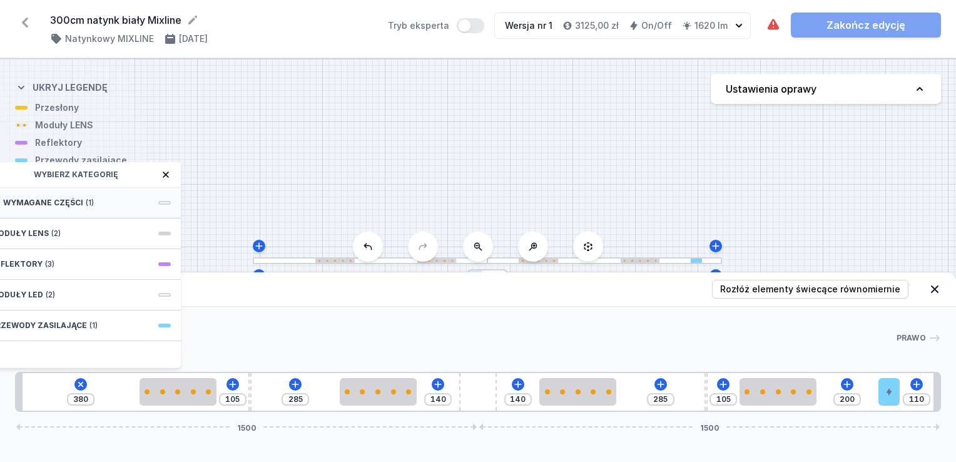
click at [79, 203] on span "Wymagane części" at bounding box center [43, 203] width 80 height 10
click at [76, 200] on span "ON/OFF Driver - up to 16W" at bounding box center [81, 201] width 180 height 13
type input "80"
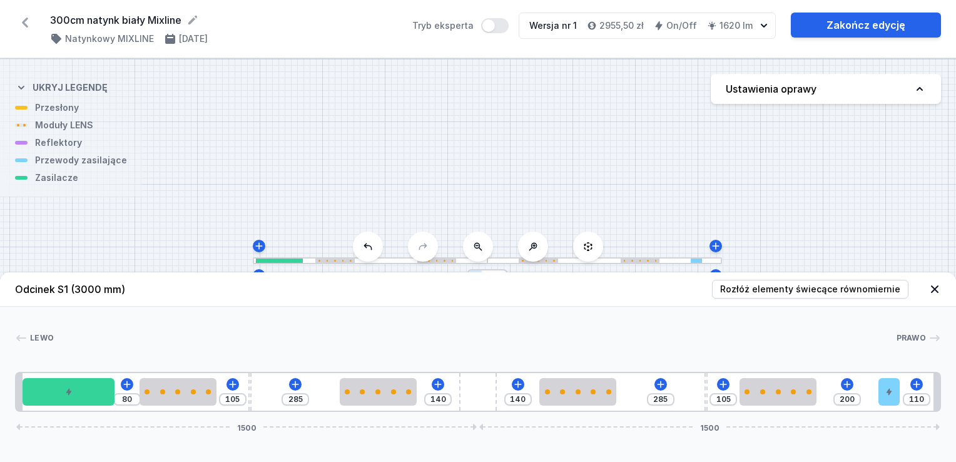
click at [424, 314] on div "[PERSON_NAME] 1 2 3 4 3 5 3 4 3 6 1 80 105 285 140 140 285 105 200 110 1500 150…" at bounding box center [478, 359] width 956 height 105
type input "157"
type input "153"
type input "155"
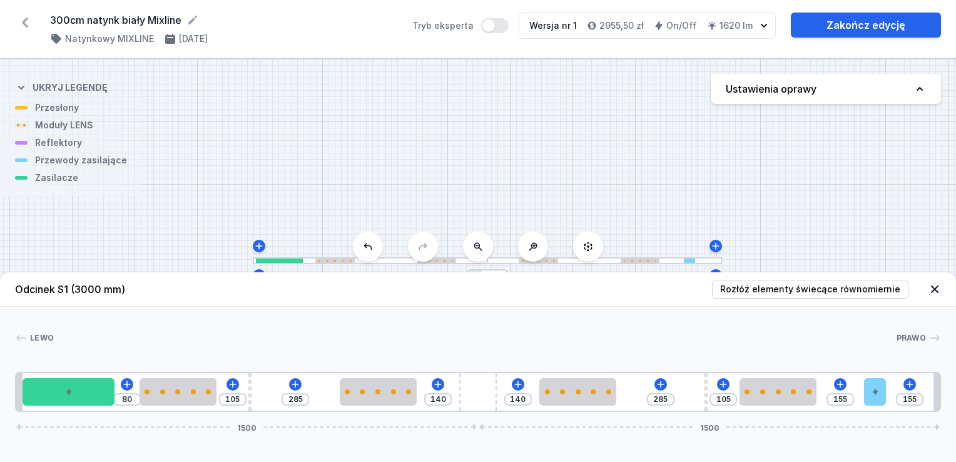
type input "153"
type input "157"
type input "149"
type input "161"
type input "145"
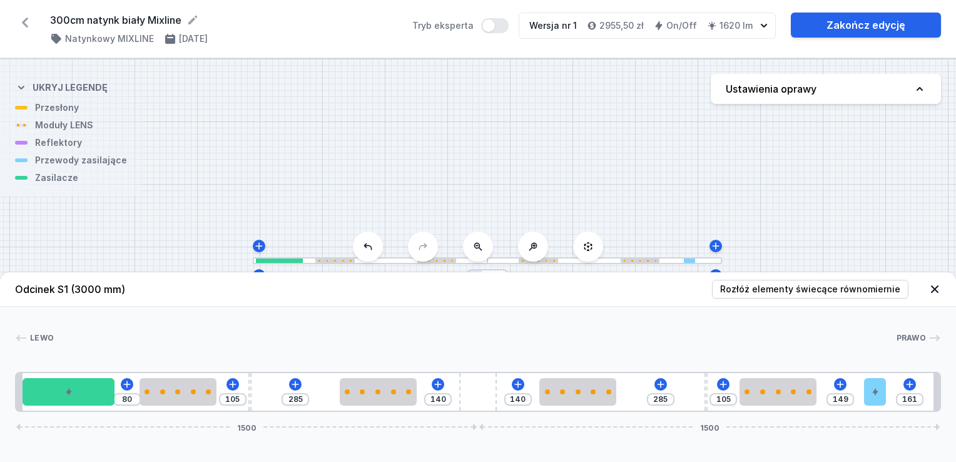
type input "165"
type input "141"
type input "169"
type input "135"
type input "175"
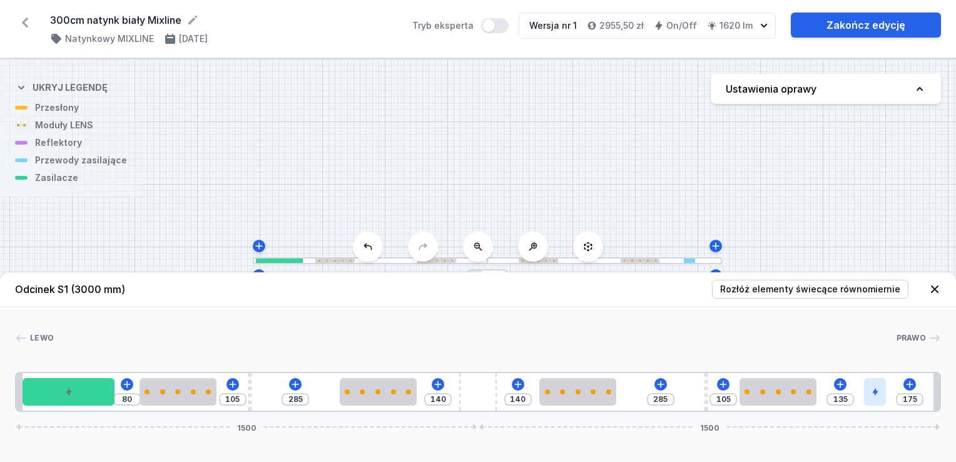
type input "129"
type input "181"
type input "123"
type input "187"
type input "117"
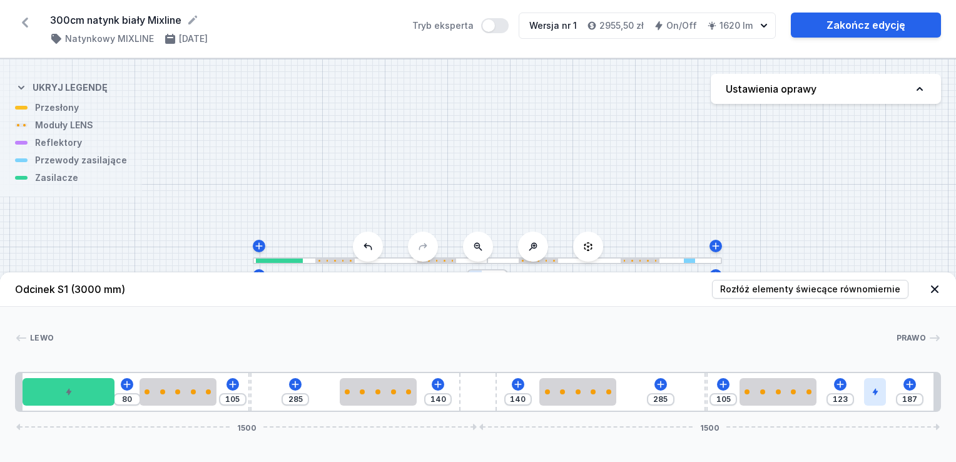
type input "193"
type input "103"
type input "380"
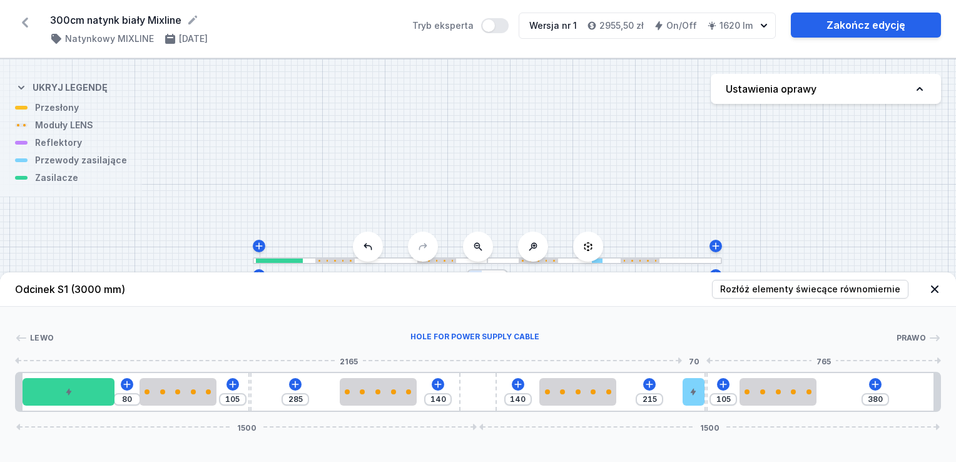
type input "61"
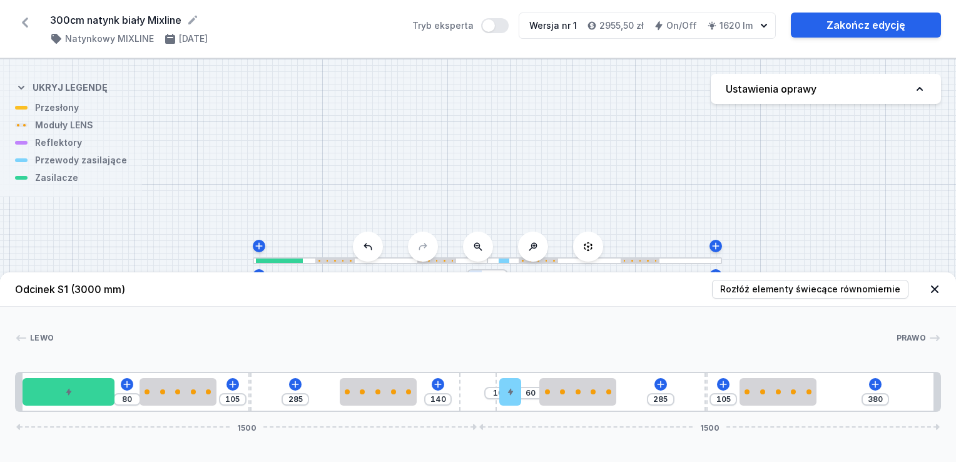
type input "10"
type input "140"
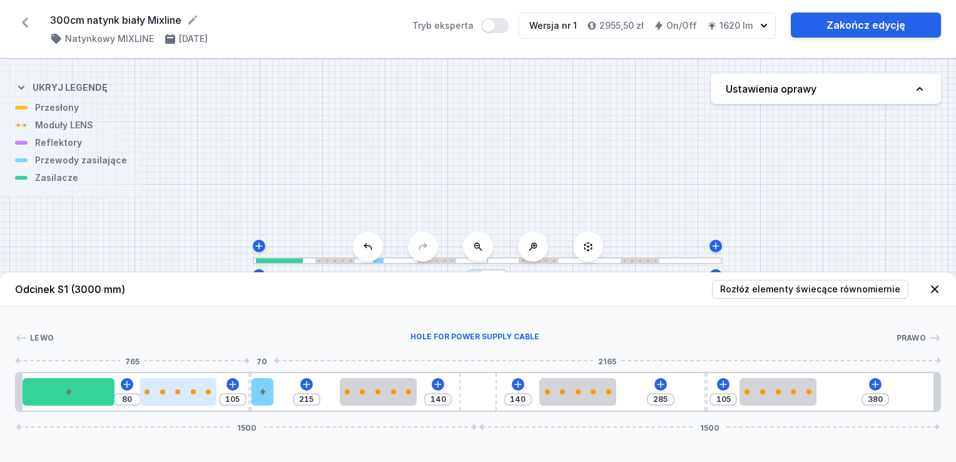
type input "35"
type input "285"
type input "105"
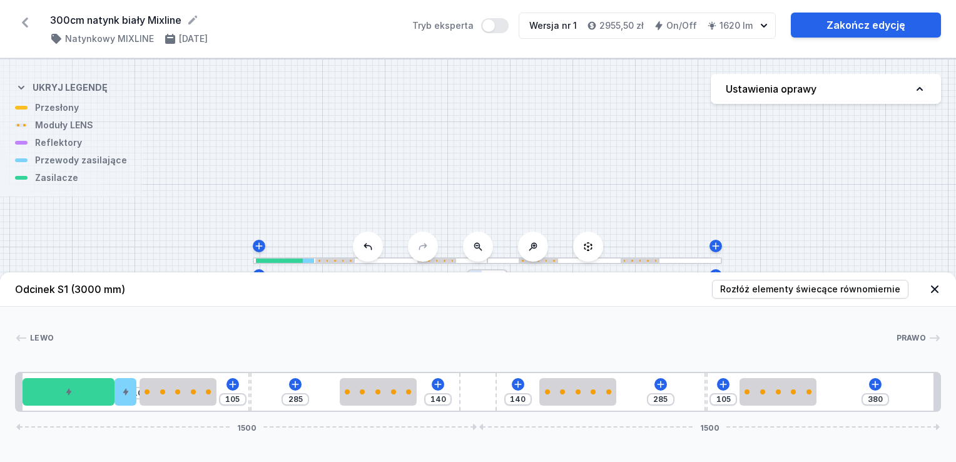
drag, startPoint x: 891, startPoint y: 394, endPoint x: 136, endPoint y: 391, distance: 755.4
click at [136, 391] on div "10 105 285 140 140 285 105 380 1500 1500" at bounding box center [478, 392] width 926 height 40
click at [809, 280] on button "Rozłóż elementy świecące równomiernie" at bounding box center [810, 289] width 197 height 19
click at [934, 289] on icon at bounding box center [935, 289] width 13 height 13
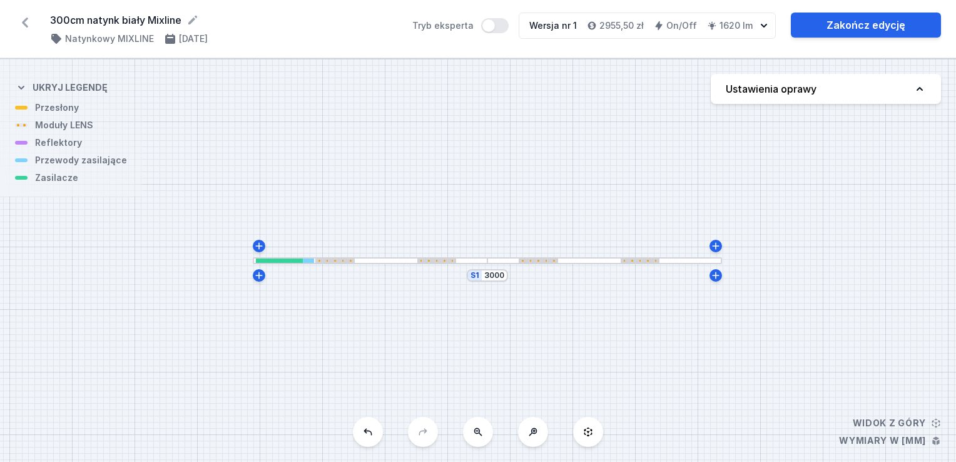
click at [598, 258] on div at bounding box center [605, 260] width 235 height 7
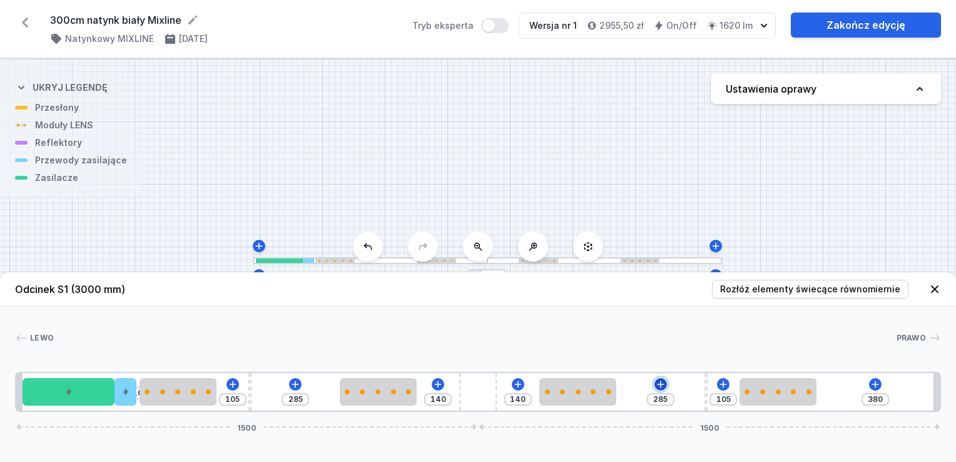
click at [660, 385] on icon at bounding box center [660, 384] width 7 height 7
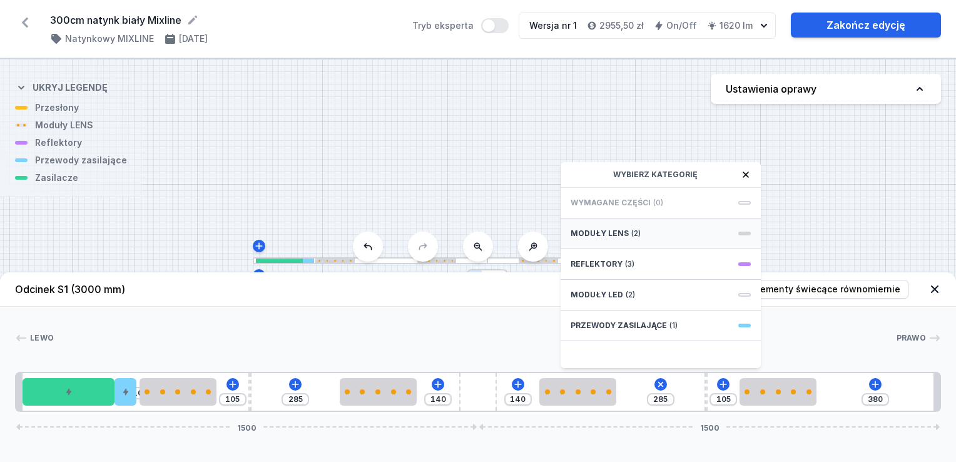
click at [613, 230] on span "Moduły LENS" at bounding box center [600, 233] width 58 height 10
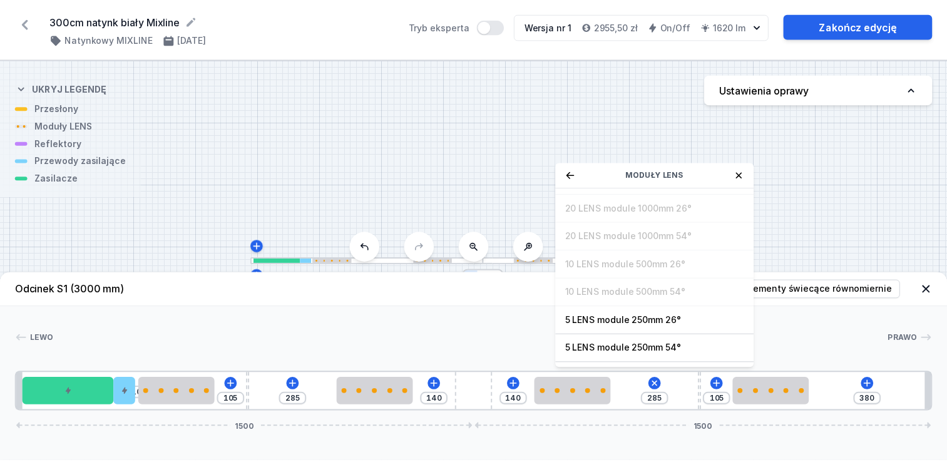
scroll to position [44, 0]
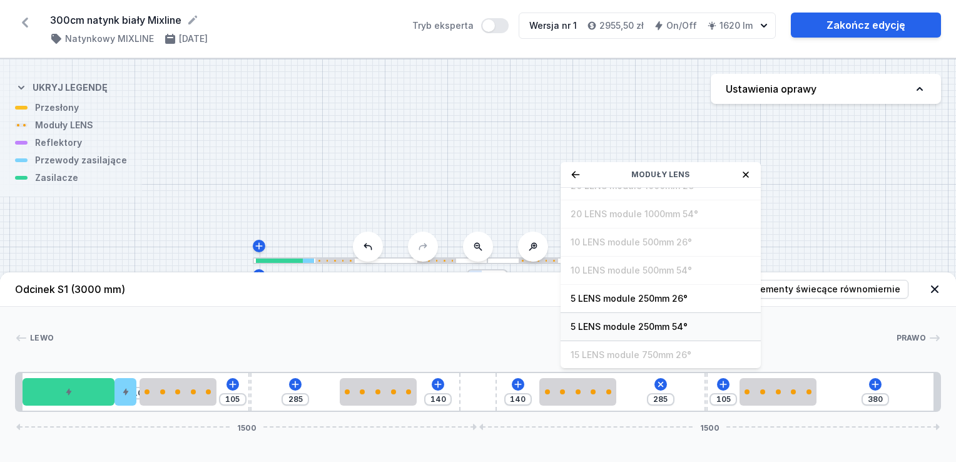
click at [672, 322] on span "5 LENS module 250mm 54°" at bounding box center [661, 326] width 180 height 13
type input "35"
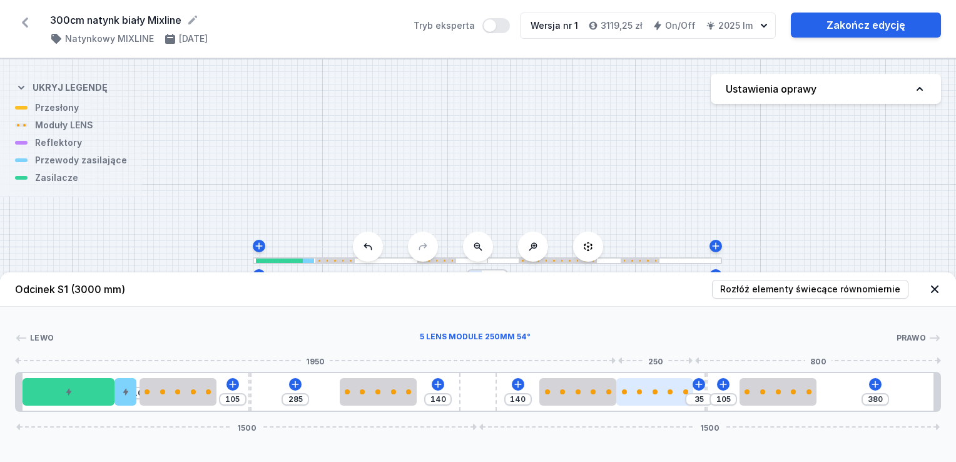
drag, startPoint x: 641, startPoint y: 396, endPoint x: 648, endPoint y: 396, distance: 7.5
click at [648, 396] on div at bounding box center [654, 392] width 77 height 28
click at [671, 315] on div "[PERSON_NAME] 1 2 3 4 5 4 6 4 4 5 4 1 10 105 285 140 140 35 105 380 1500 1500 2…" at bounding box center [478, 359] width 956 height 105
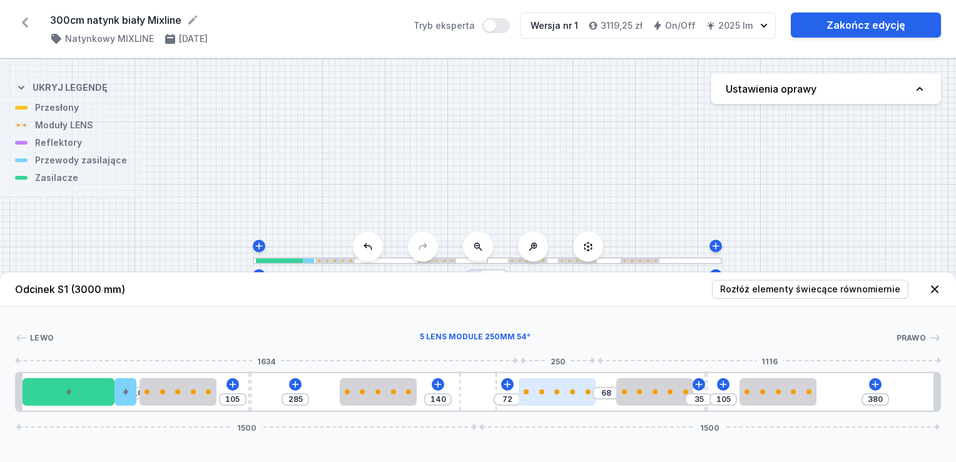
type input "68"
type input "72"
type input "64"
type input "76"
type input "62"
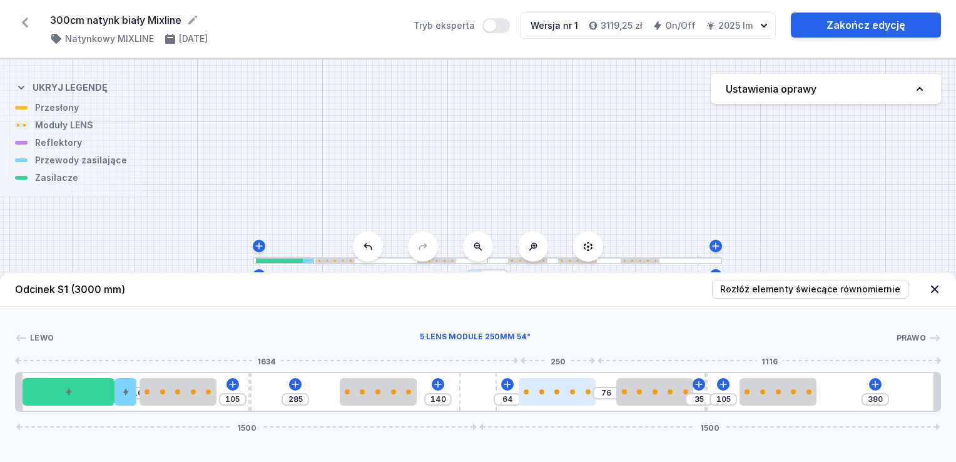
type input "78"
type input "58"
type input "82"
type input "56"
type input "84"
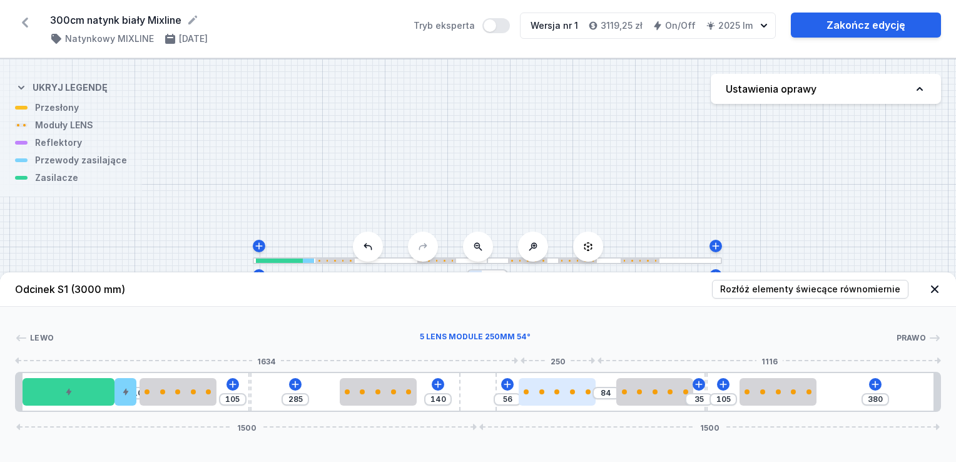
type input "52"
type input "80"
type input "60"
type input "84"
type input "56"
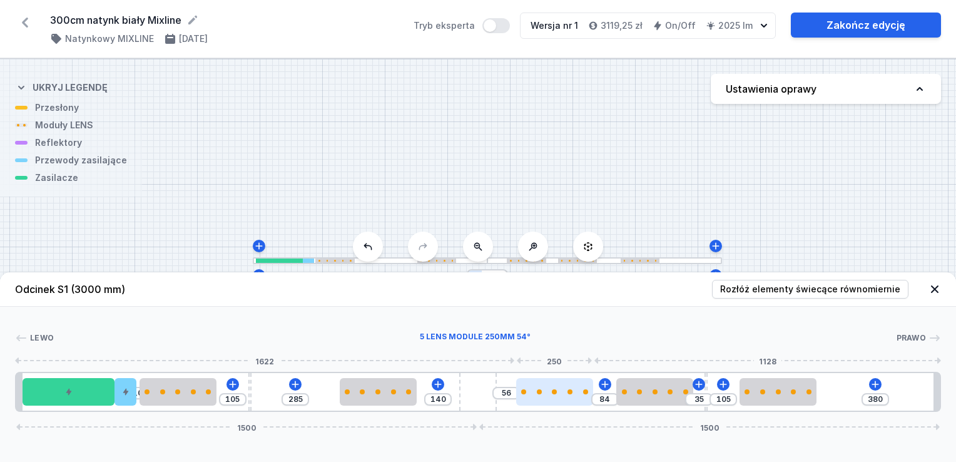
type input "88"
type input "52"
type input "140"
drag, startPoint x: 571, startPoint y: 394, endPoint x: 551, endPoint y: 394, distance: 20.7
click at [551, 394] on div at bounding box center [535, 392] width 77 height 28
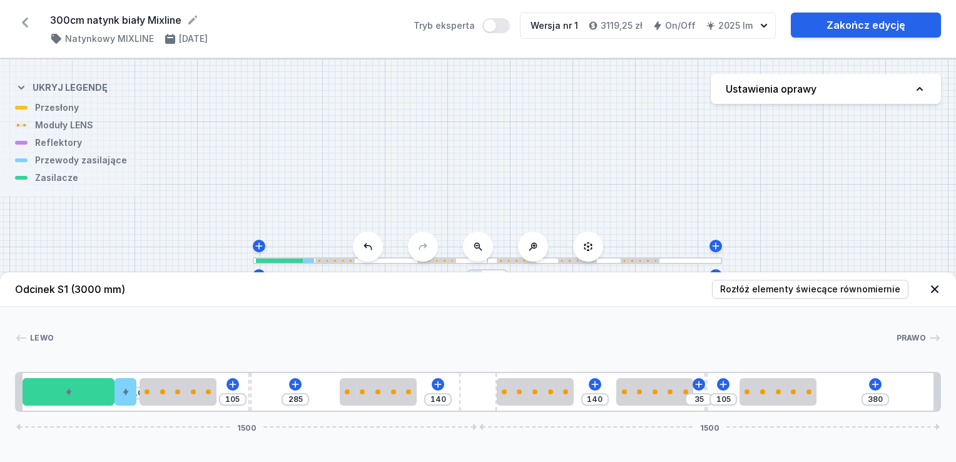
click at [633, 304] on header "Odcinek S1 (3000 mm) Rozłóż elementy świecące równomiernie" at bounding box center [478, 289] width 956 height 34
type input "27"
drag, startPoint x: 187, startPoint y: 397, endPoint x: 210, endPoint y: 396, distance: 23.8
click at [210, 396] on div at bounding box center [211, 392] width 77 height 28
click at [382, 320] on div "Lewo Prawo 1 2 3 4 5 4 6 4 4 5 4 1 120 285 140 140 35 105 380 1500 1500 20 300 …" at bounding box center [478, 359] width 956 height 105
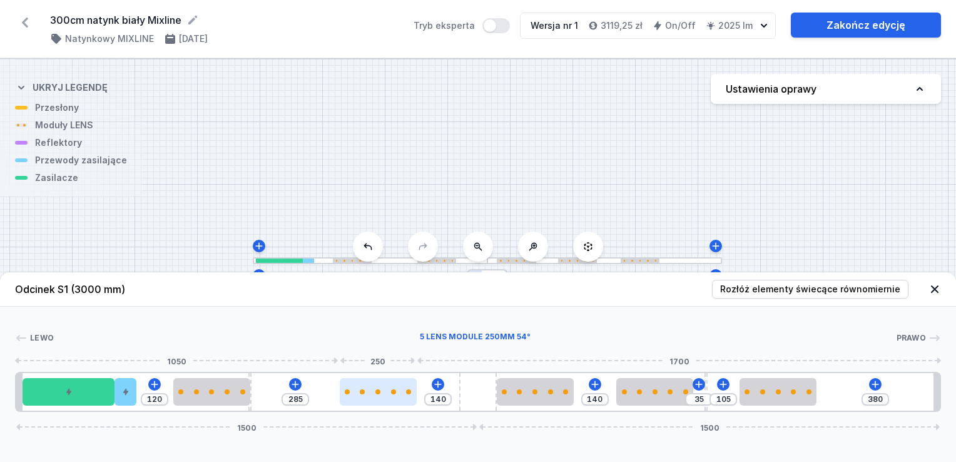
type input "287"
type input "138"
type input "273"
type input "152"
type input "271"
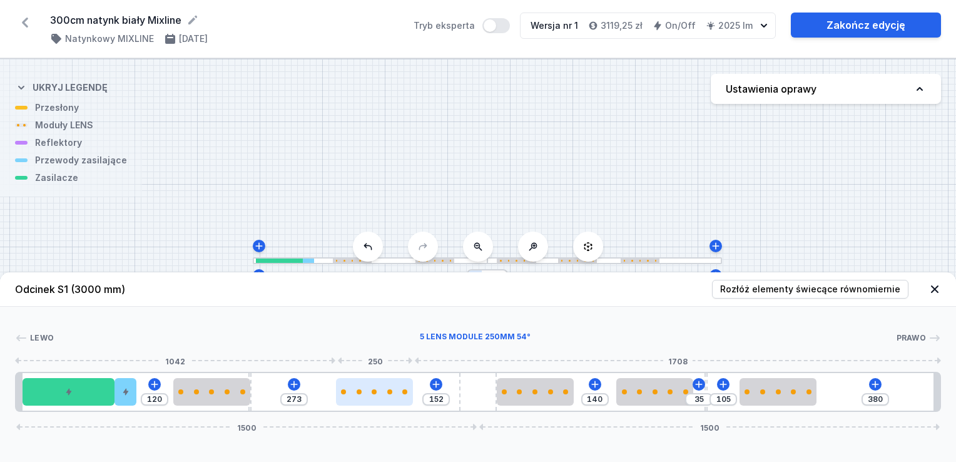
type input "154"
type input "267"
type input "158"
type input "263"
type input "162"
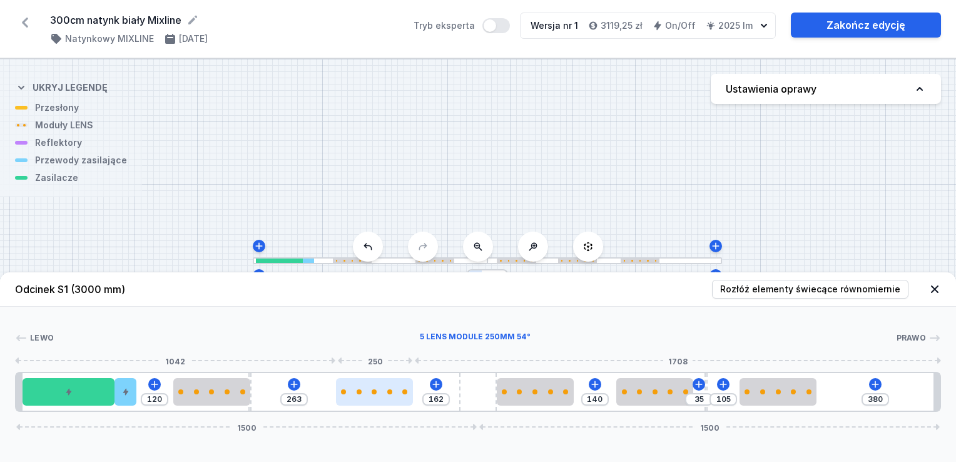
type input "257"
type input "168"
type input "255"
type input "170"
type input "253"
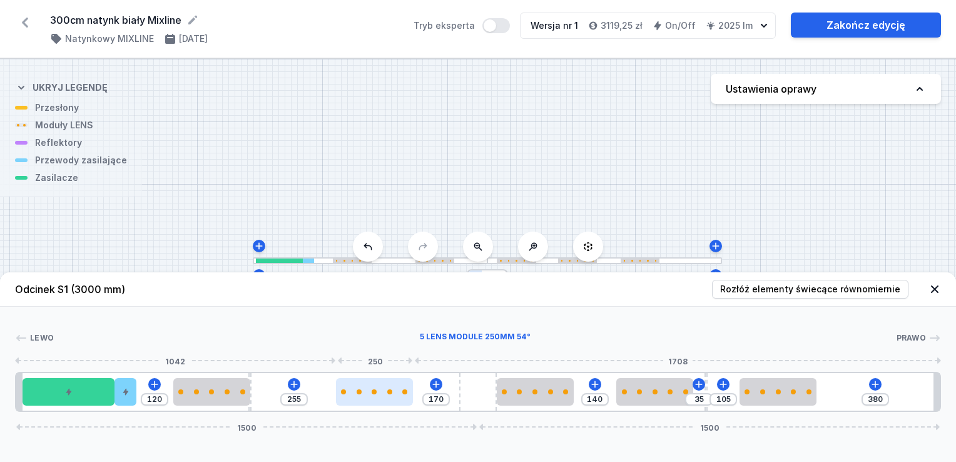
type input "172"
type input "249"
type input "176"
type input "247"
type input "178"
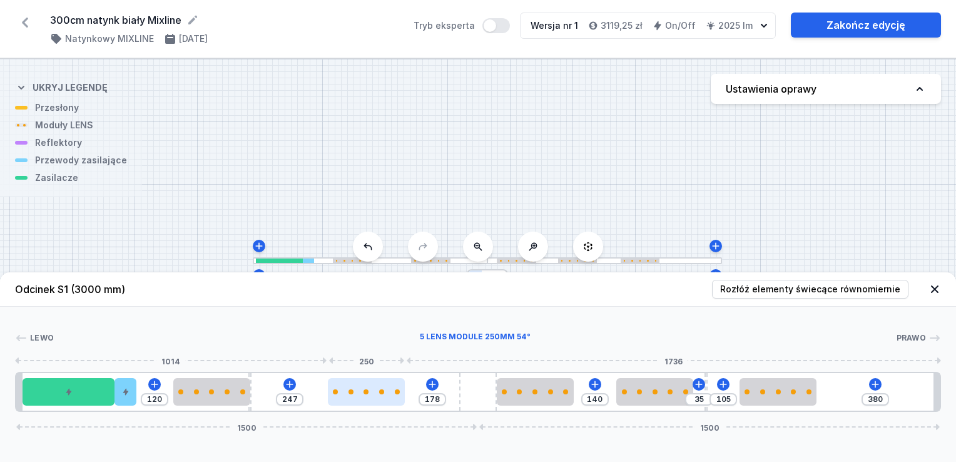
type input "245"
type input "180"
type input "243"
type input "182"
type input "241"
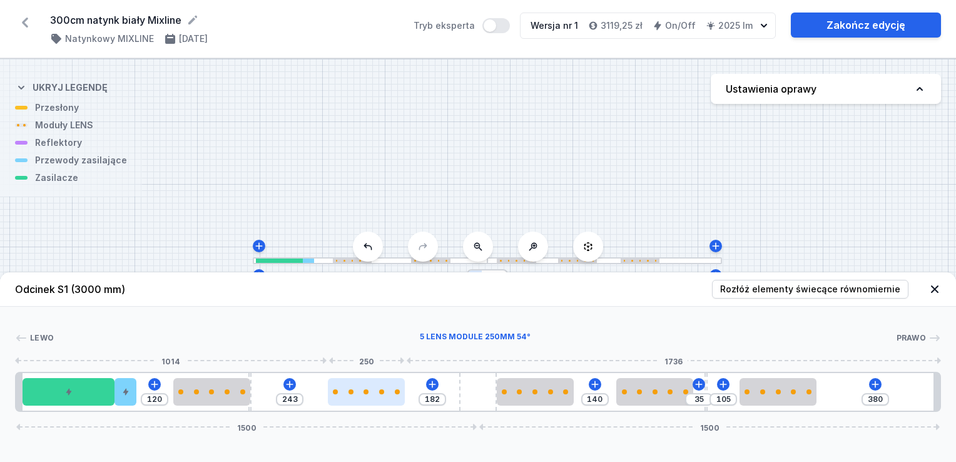
type input "184"
type input "239"
type input "186"
type input "235"
type input "190"
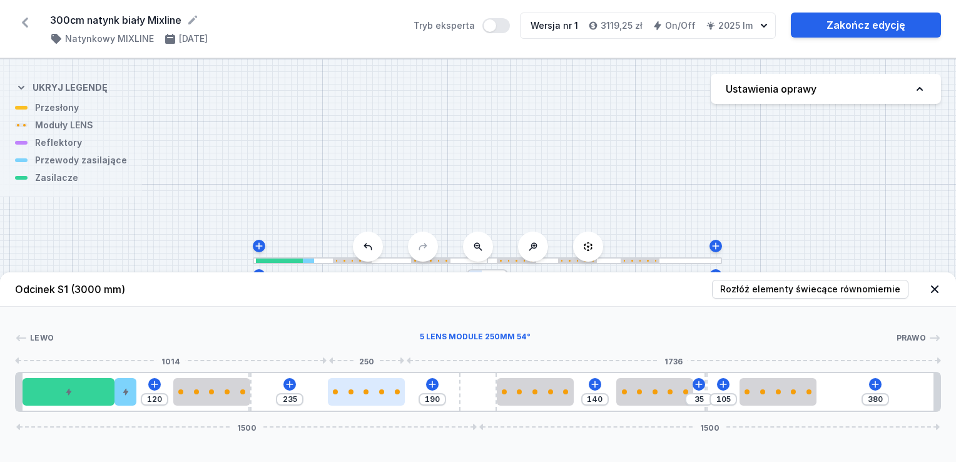
type input "233"
type input "192"
type input "231"
type input "194"
type input "229"
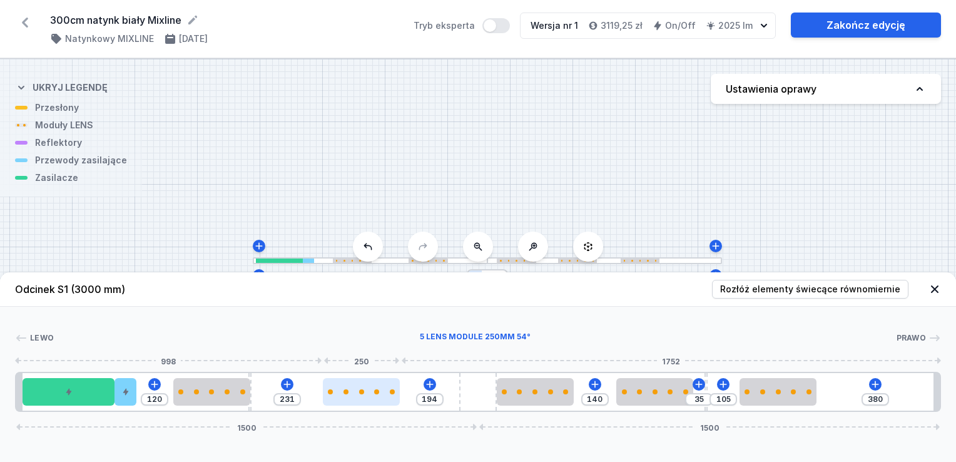
type input "196"
type input "227"
type input "198"
drag, startPoint x: 371, startPoint y: 399, endPoint x: 352, endPoint y: 397, distance: 19.6
click at [352, 397] on div at bounding box center [360, 392] width 77 height 28
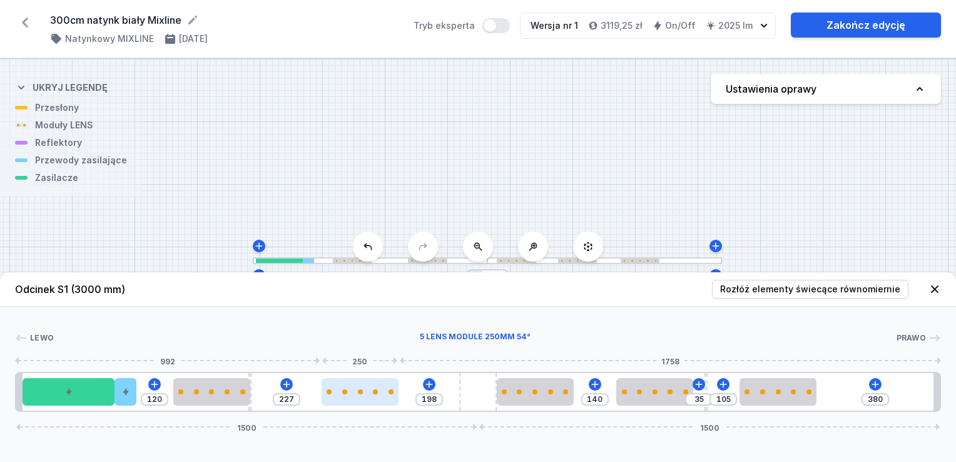
type input "234"
type input "191"
type input "242"
type input "183"
type input "246"
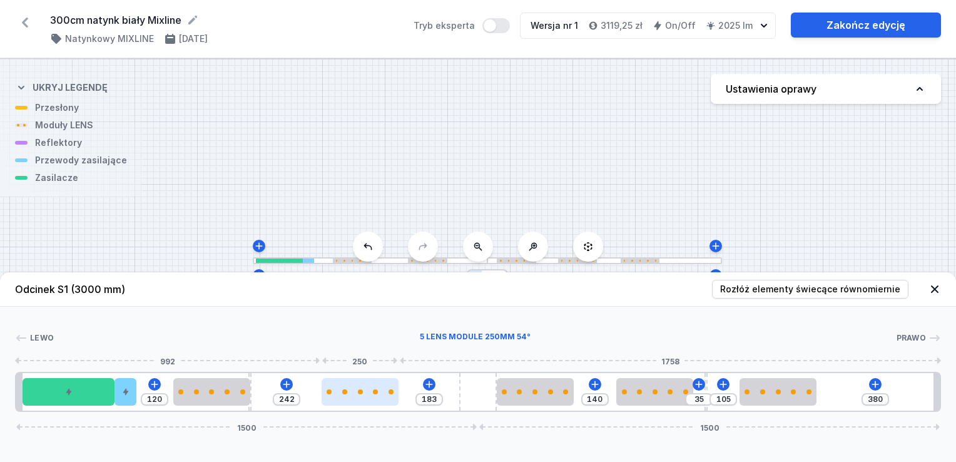
type input "179"
type input "248"
type input "177"
type input "250"
type input "175"
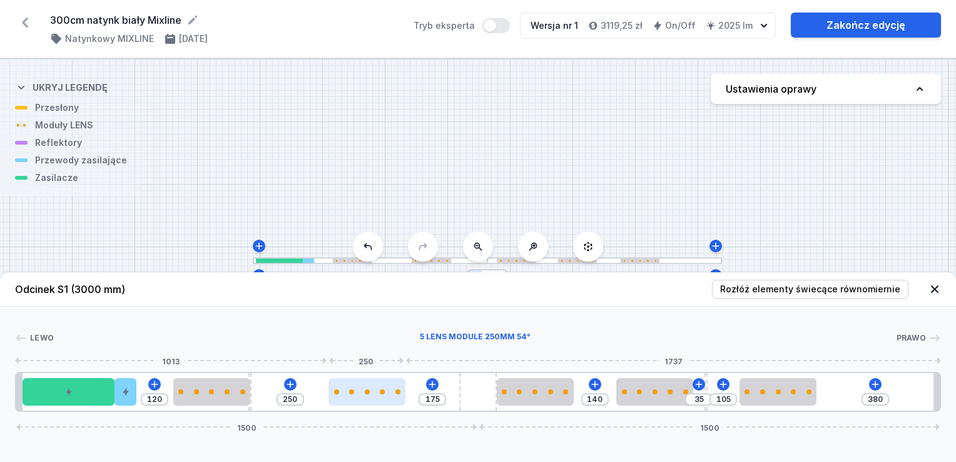
type input "252"
type input "173"
type input "254"
type input "171"
type input "256"
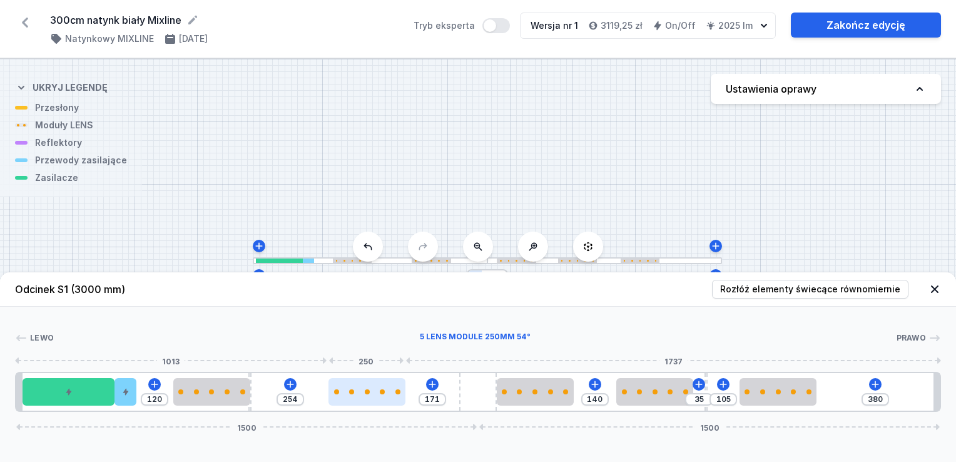
type input "169"
type input "258"
type input "167"
type input "262"
type input "163"
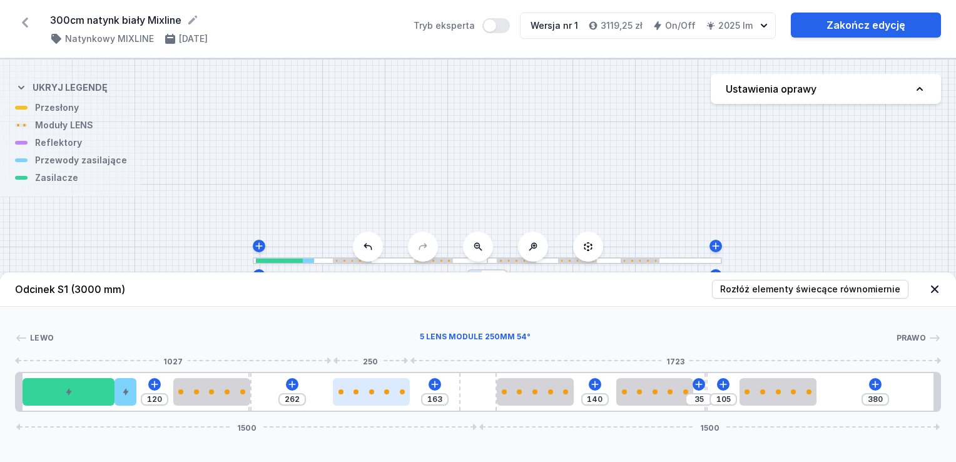
type input "264"
type input "161"
drag, startPoint x: 373, startPoint y: 392, endPoint x: 383, endPoint y: 394, distance: 10.1
click at [383, 394] on div at bounding box center [371, 391] width 77 height 5
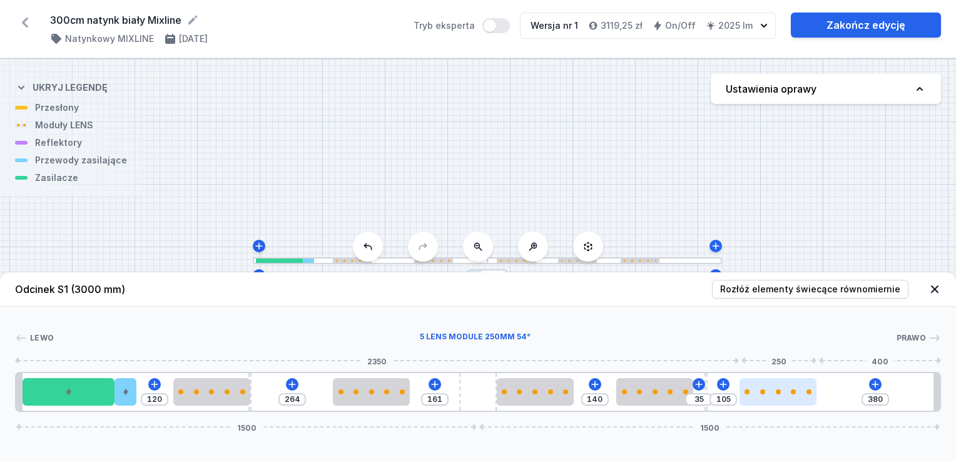
type input "69"
type input "416"
type input "71"
type input "414"
type input "77"
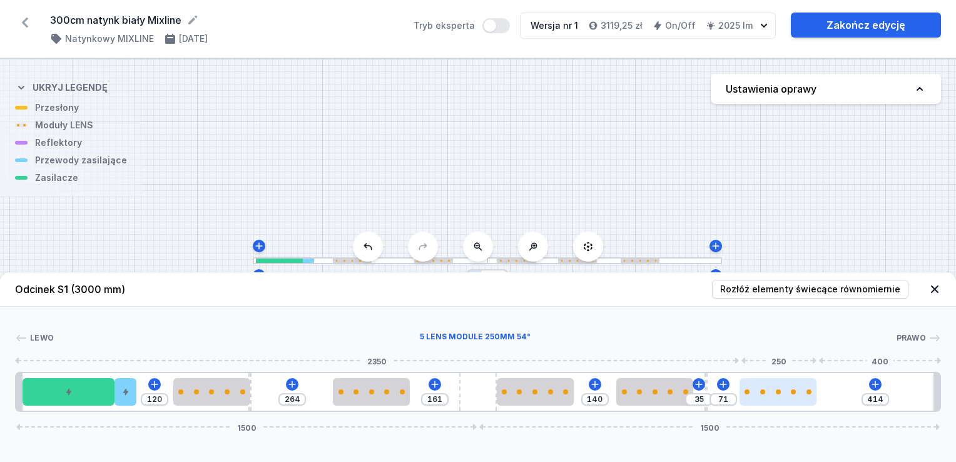
type input "408"
type input "87"
type input "398"
type input "89"
type input "396"
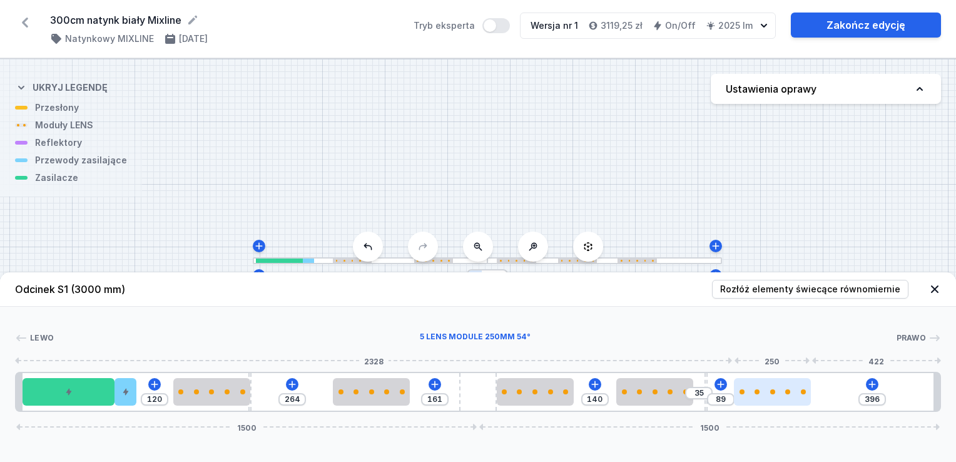
type input "93"
type input "392"
type input "95"
type input "390"
type input "101"
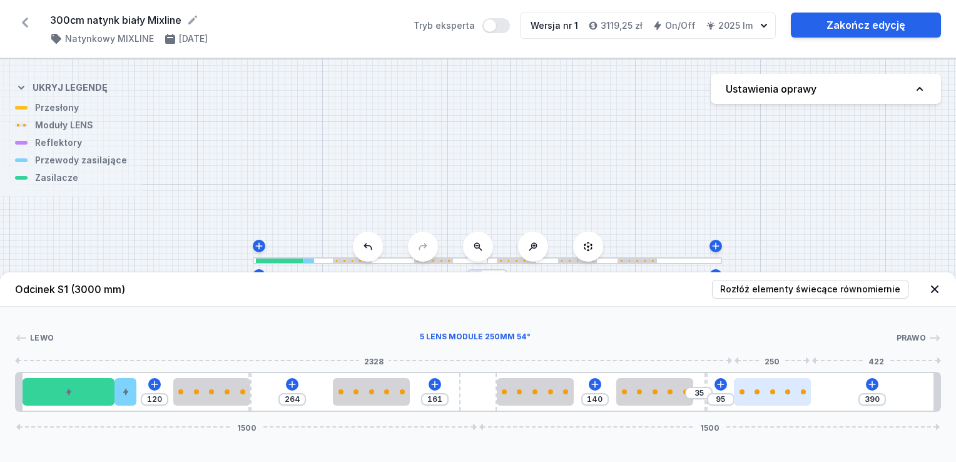
type input "384"
type input "107"
type input "378"
type input "109"
type input "376"
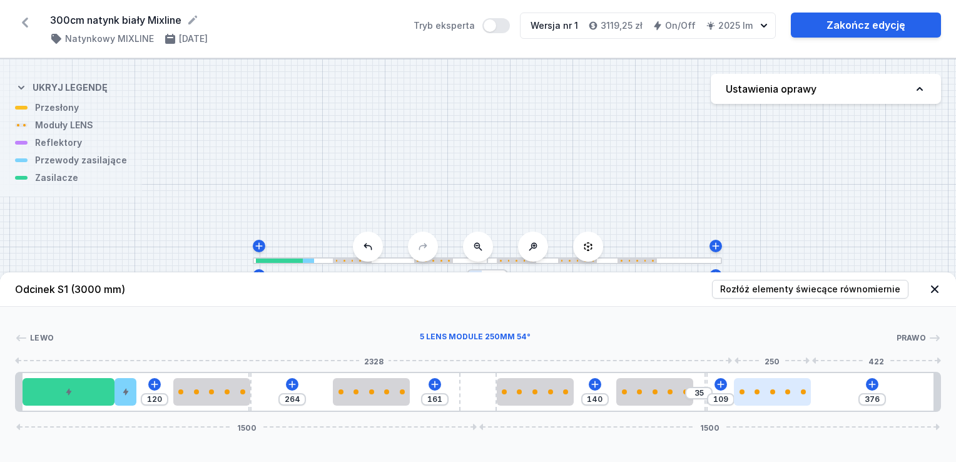
type input "111"
type input "374"
type input "117"
type input "368"
type input "121"
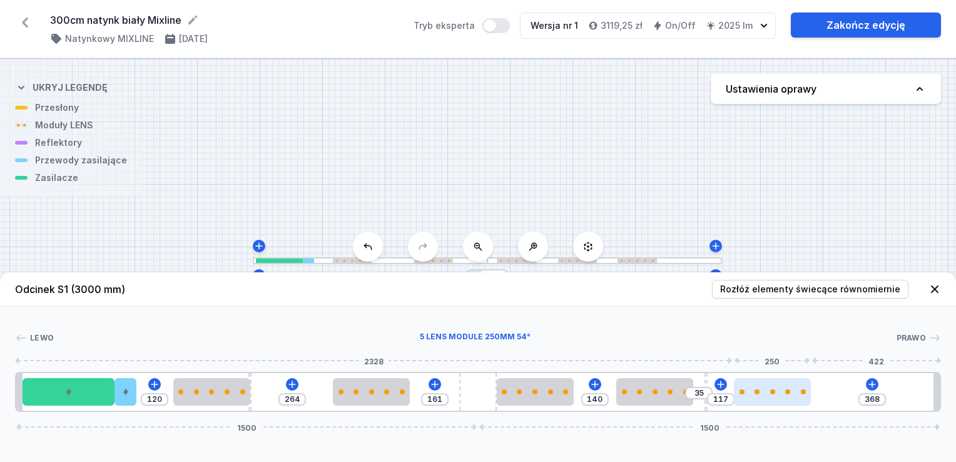
type input "364"
type input "129"
type input "356"
type input "133"
type input "352"
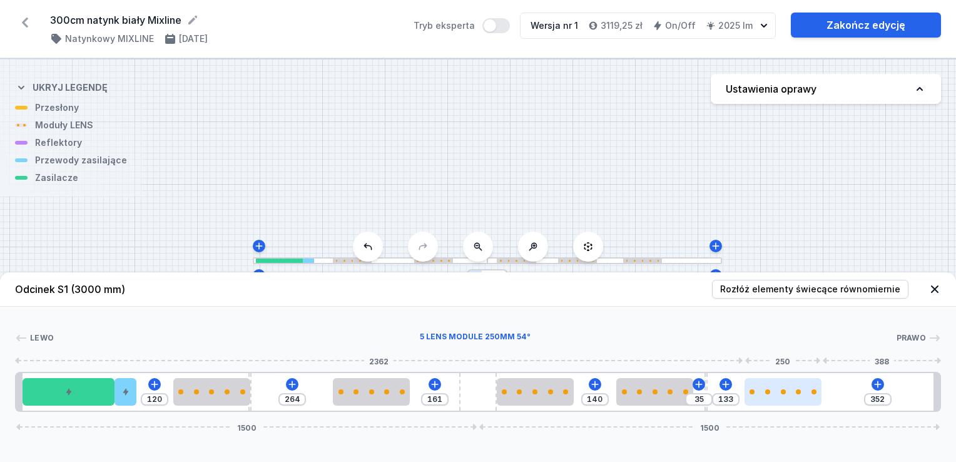
type input "139"
type input "346"
type input "143"
type input "342"
type input "149"
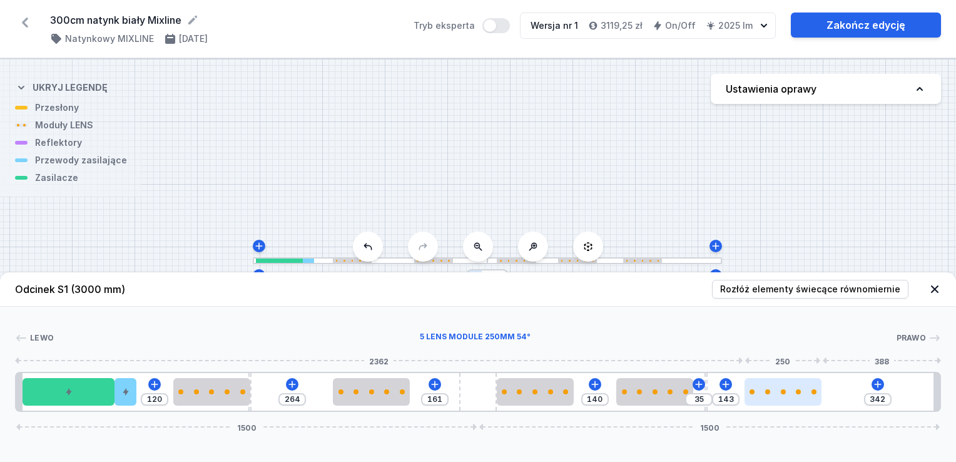
type input "336"
type input "151"
type input "334"
type input "155"
type input "330"
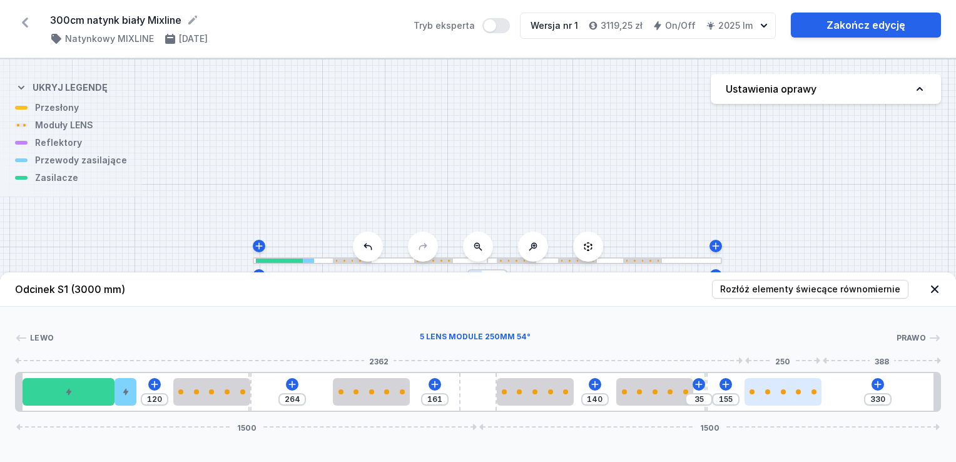
type input "157"
drag, startPoint x: 764, startPoint y: 393, endPoint x: 798, endPoint y: 401, distance: 35.4
click at [798, 401] on div at bounding box center [801, 392] width 77 height 28
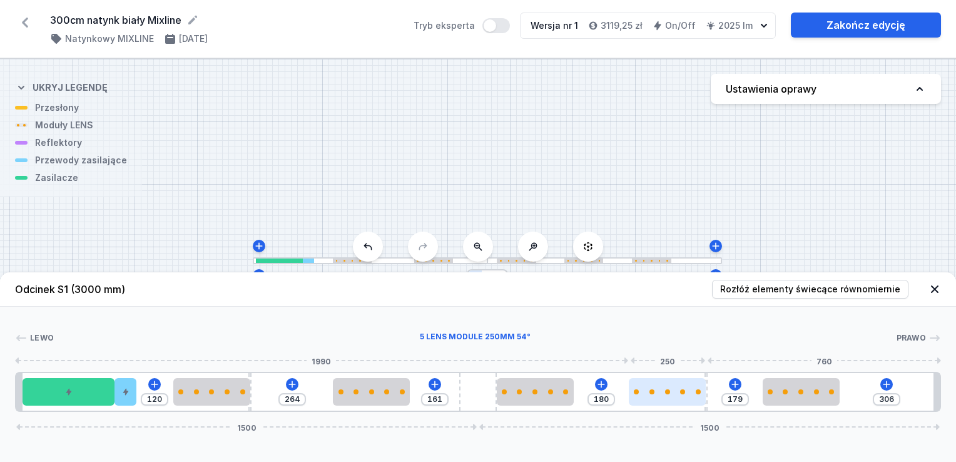
drag, startPoint x: 655, startPoint y: 396, endPoint x: 668, endPoint y: 397, distance: 13.9
click at [668, 397] on div at bounding box center [667, 392] width 77 height 28
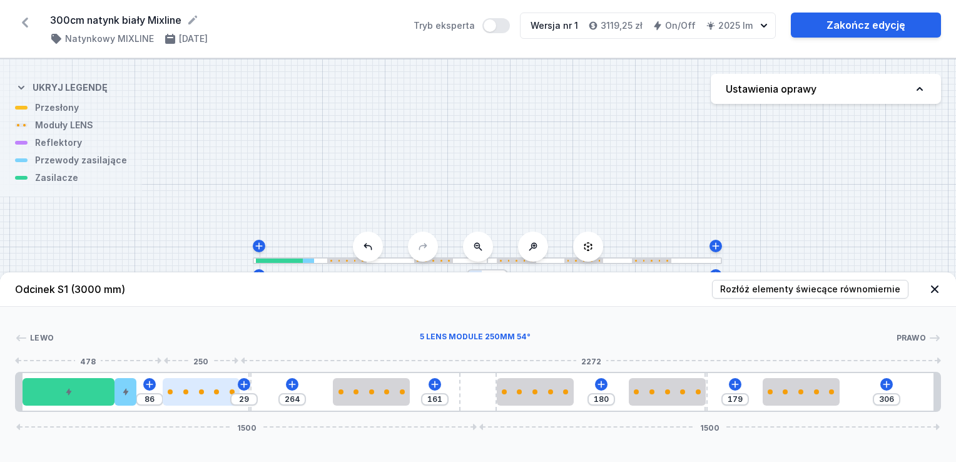
drag, startPoint x: 205, startPoint y: 390, endPoint x: 191, endPoint y: 389, distance: 14.4
click at [191, 389] on div at bounding box center [201, 391] width 77 height 5
drag, startPoint x: 212, startPoint y: 399, endPoint x: 202, endPoint y: 397, distance: 9.6
click at [202, 397] on div at bounding box center [174, 392] width 77 height 28
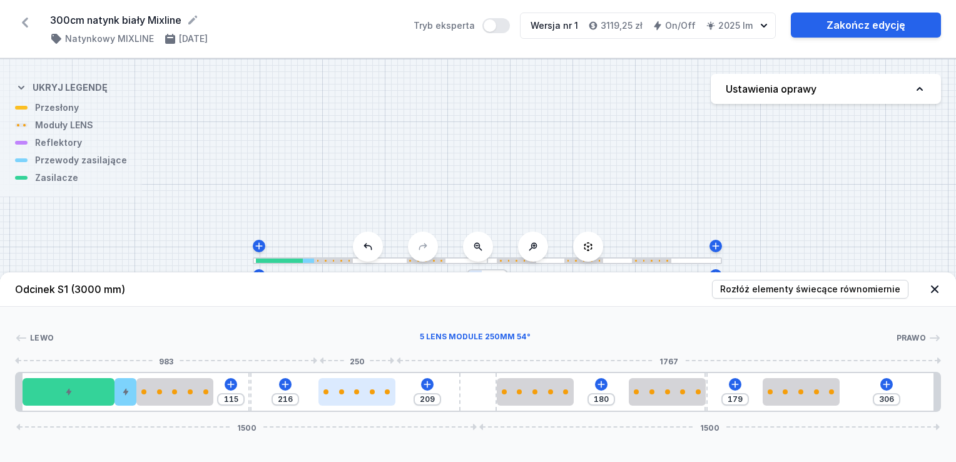
drag, startPoint x: 351, startPoint y: 393, endPoint x: 335, endPoint y: 392, distance: 16.3
click at [335, 392] on div at bounding box center [357, 391] width 77 height 5
click at [814, 160] on div "S1 3000" at bounding box center [478, 260] width 956 height 403
click at [932, 287] on icon at bounding box center [935, 289] width 8 height 8
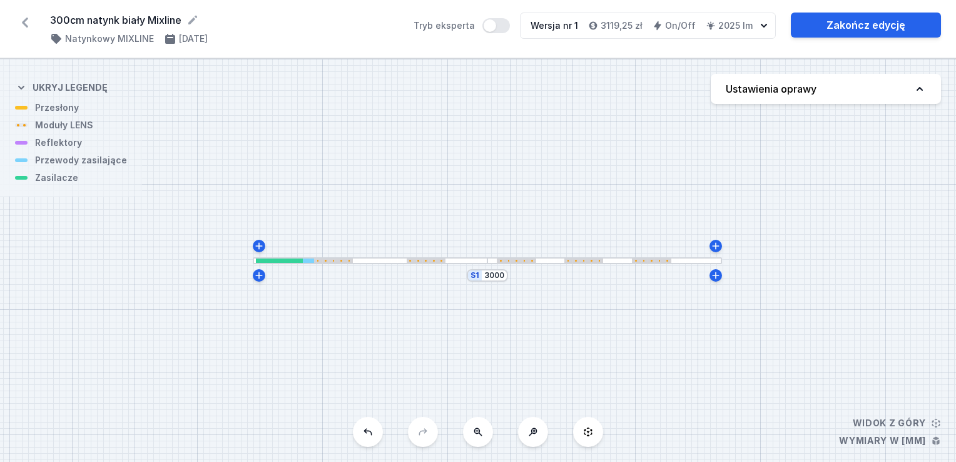
click at [688, 262] on div at bounding box center [605, 260] width 235 height 7
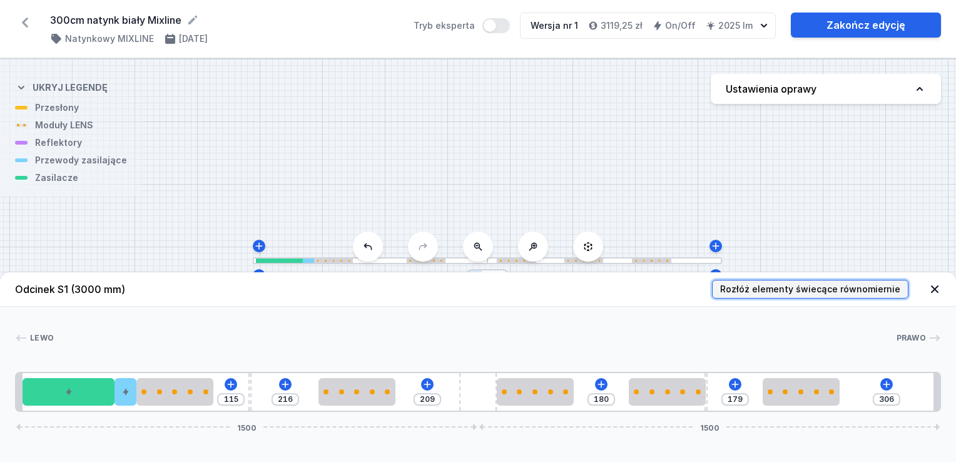
click at [862, 297] on button "Rozłóż elementy świecące równomiernie" at bounding box center [810, 289] width 197 height 19
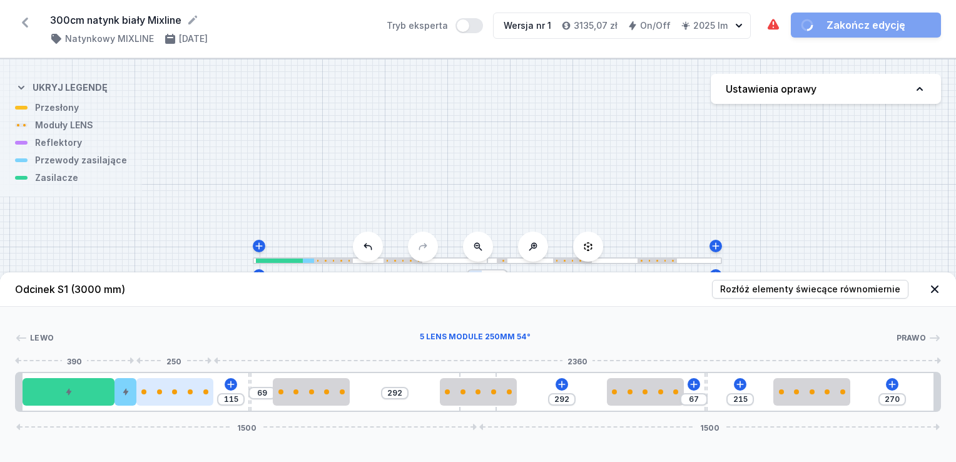
drag, startPoint x: 166, startPoint y: 395, endPoint x: 195, endPoint y: 397, distance: 28.9
click at [195, 397] on div at bounding box center [174, 392] width 77 height 28
click at [939, 287] on icon at bounding box center [935, 289] width 13 height 13
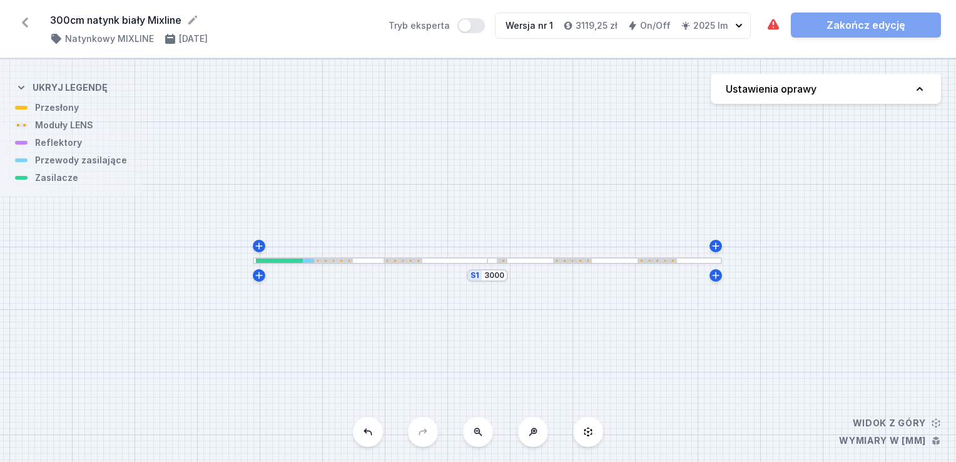
click at [713, 262] on div at bounding box center [605, 260] width 235 height 7
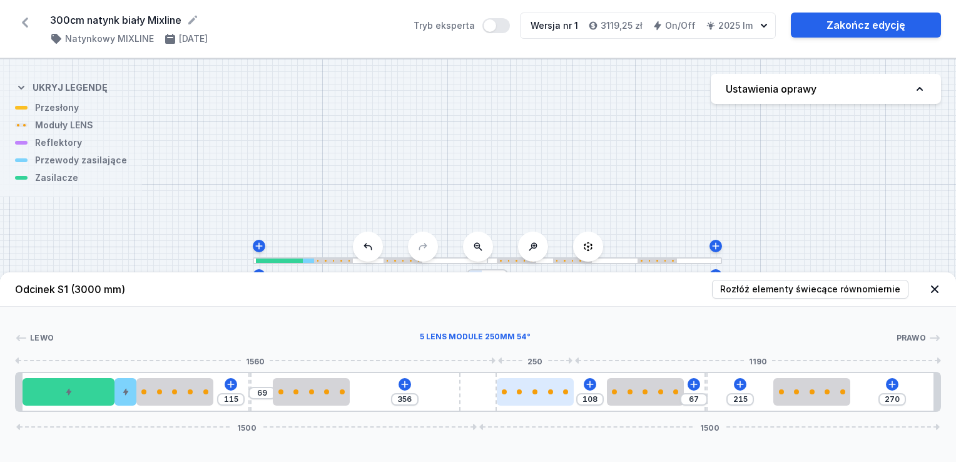
drag, startPoint x: 489, startPoint y: 396, endPoint x: 516, endPoint y: 402, distance: 27.6
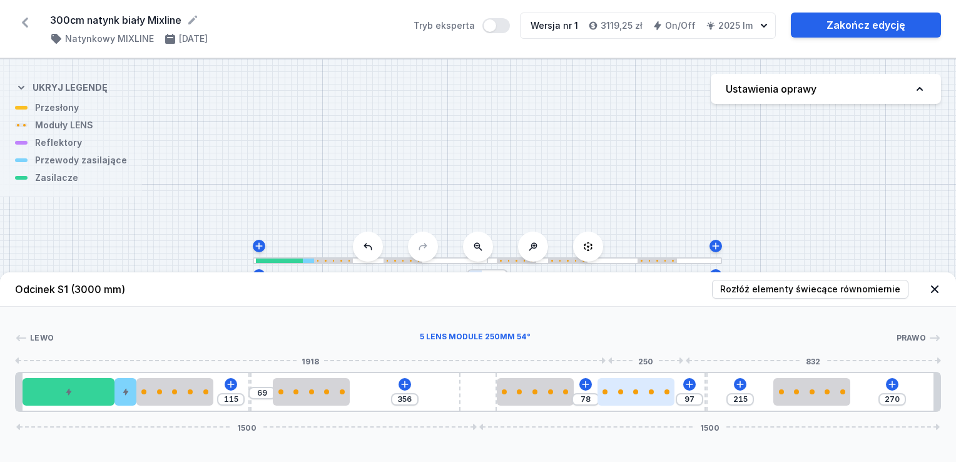
click at [636, 397] on div at bounding box center [636, 392] width 77 height 28
click at [406, 386] on icon at bounding box center [405, 384] width 10 height 10
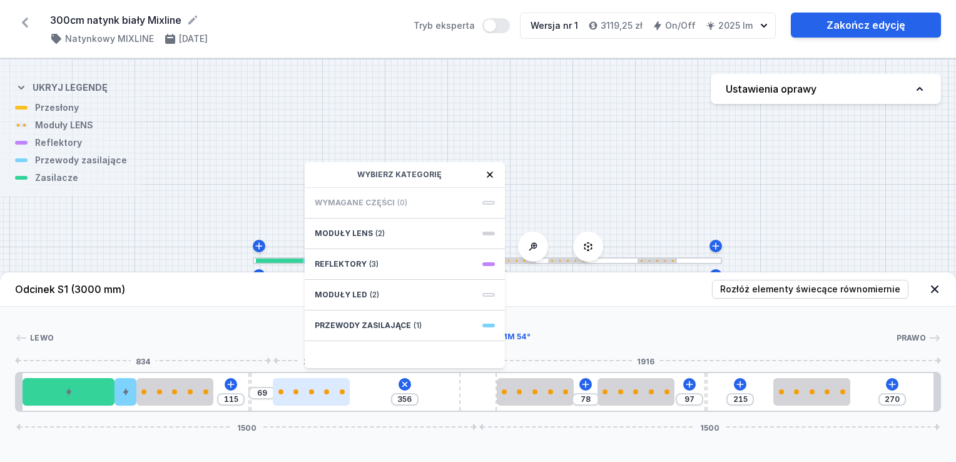
click at [328, 395] on div at bounding box center [311, 392] width 77 height 28
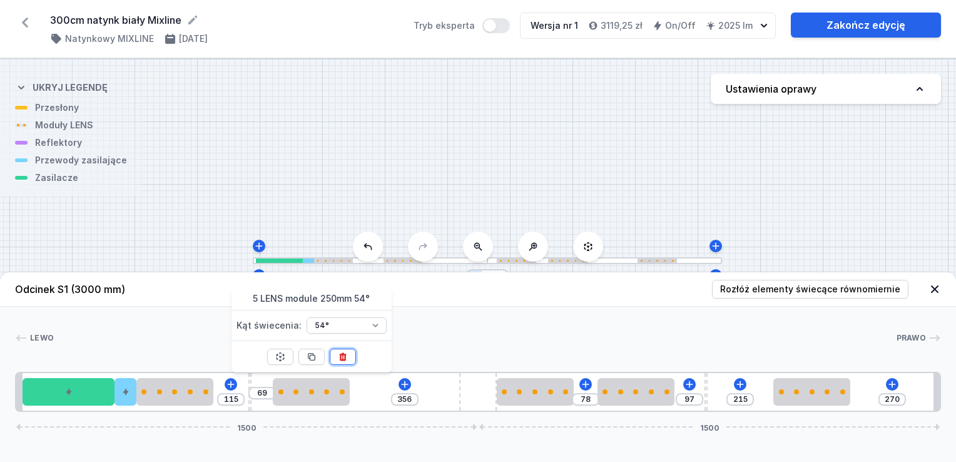
click at [347, 354] on icon at bounding box center [343, 357] width 10 height 10
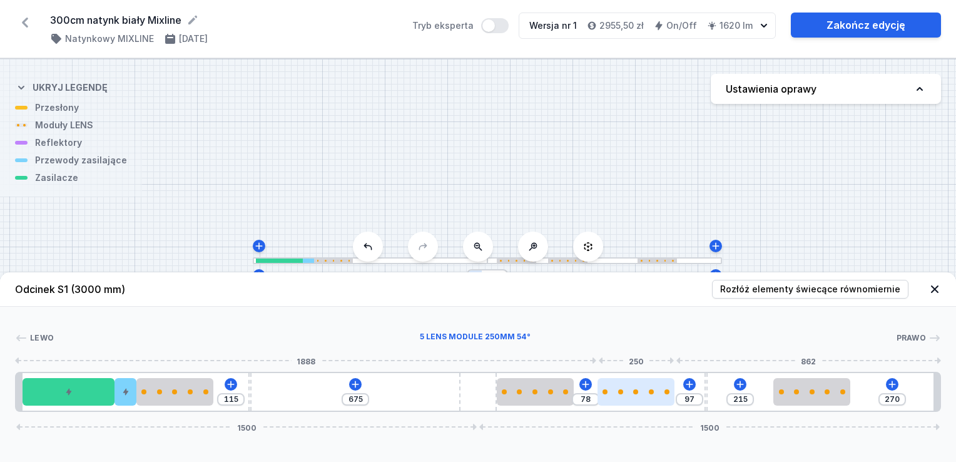
click at [633, 393] on div at bounding box center [636, 391] width 77 height 5
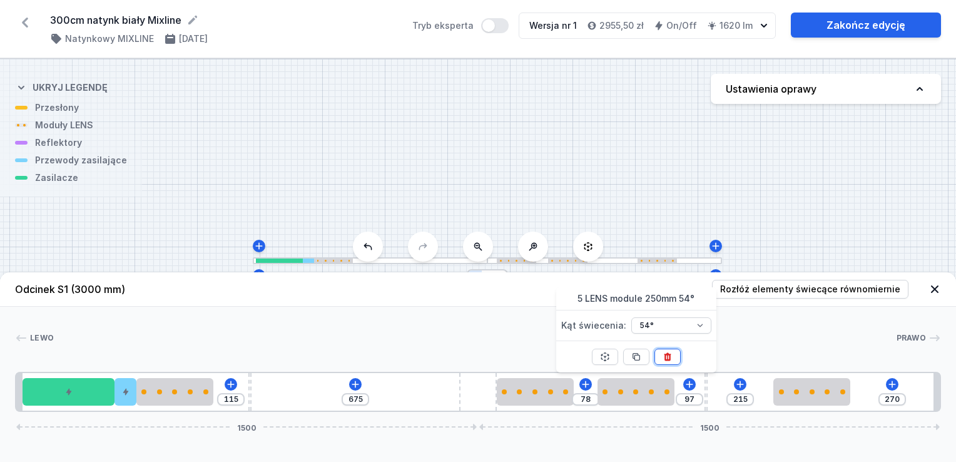
click at [674, 352] on button at bounding box center [668, 357] width 26 height 16
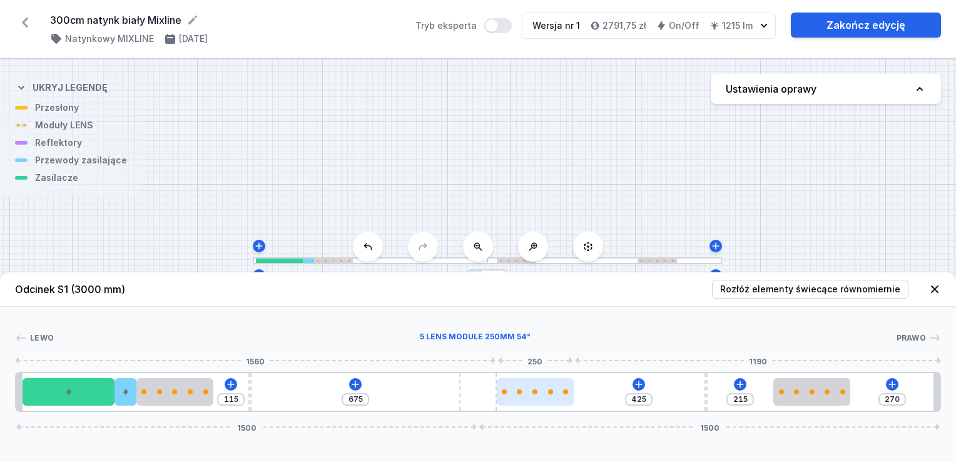
click at [561, 386] on div at bounding box center [535, 392] width 77 height 28
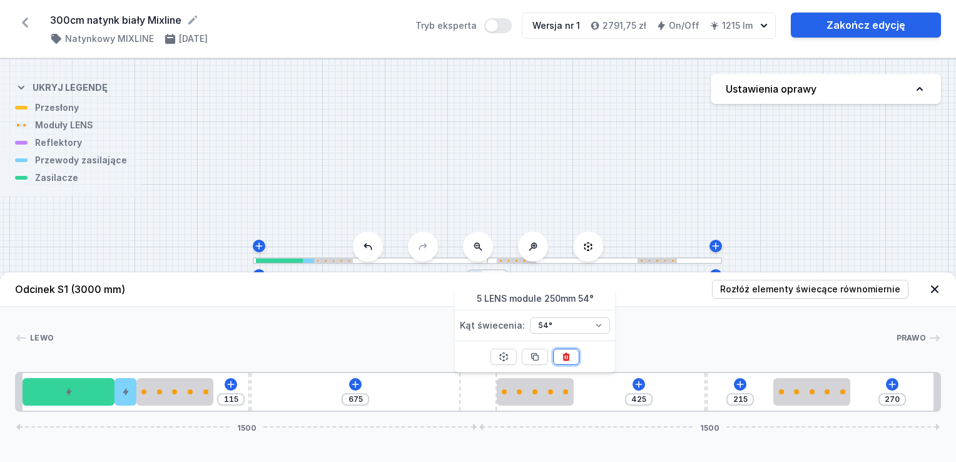
click at [573, 360] on button at bounding box center [566, 357] width 26 height 16
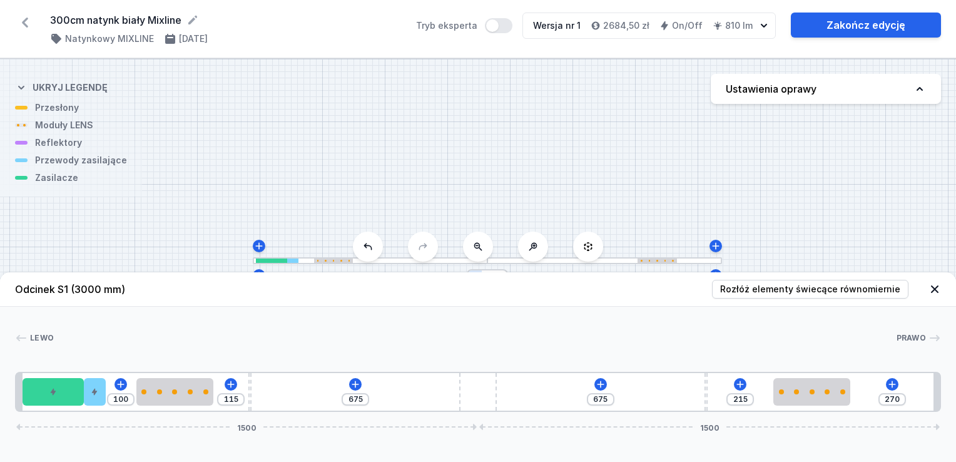
drag, startPoint x: 129, startPoint y: 396, endPoint x: 106, endPoint y: 396, distance: 23.2
click at [106, 396] on div "100 115 675 675 215 270 1500 1500" at bounding box center [478, 392] width 926 height 40
click at [352, 383] on icon at bounding box center [355, 384] width 10 height 10
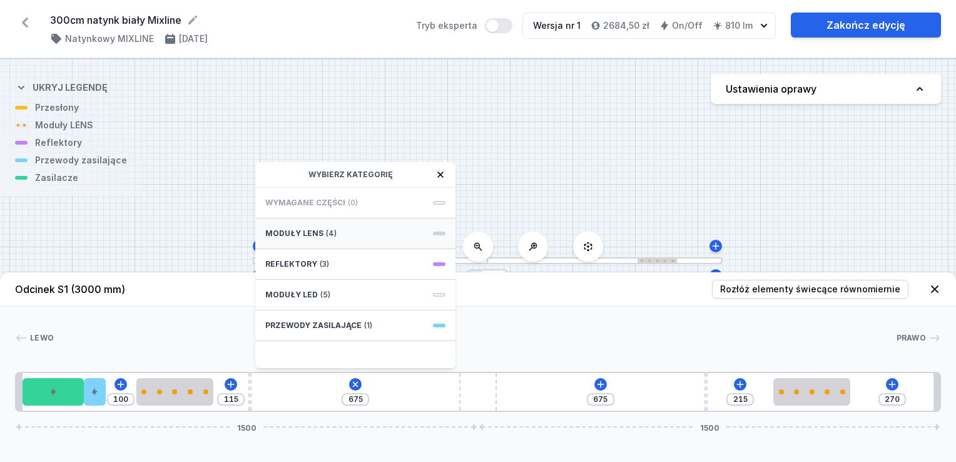
click at [315, 233] on span "Moduły LENS" at bounding box center [294, 233] width 58 height 10
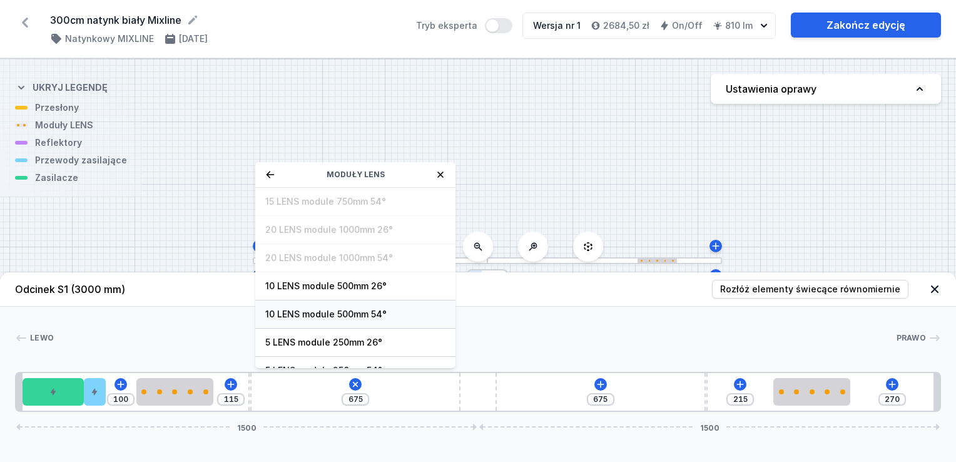
click at [373, 312] on span "10 LENS module 500mm 54°" at bounding box center [355, 314] width 180 height 13
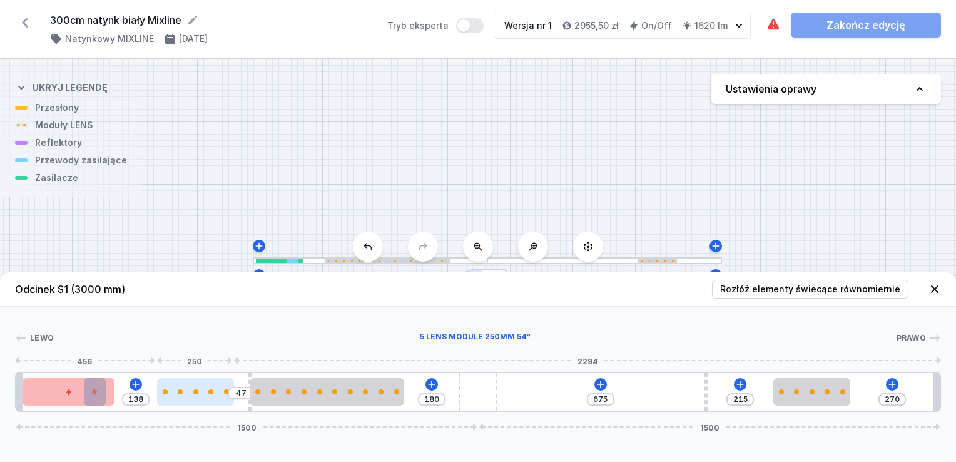
drag, startPoint x: 171, startPoint y: 402, endPoint x: 185, endPoint y: 402, distance: 13.2
click at [185, 402] on div at bounding box center [195, 392] width 77 height 28
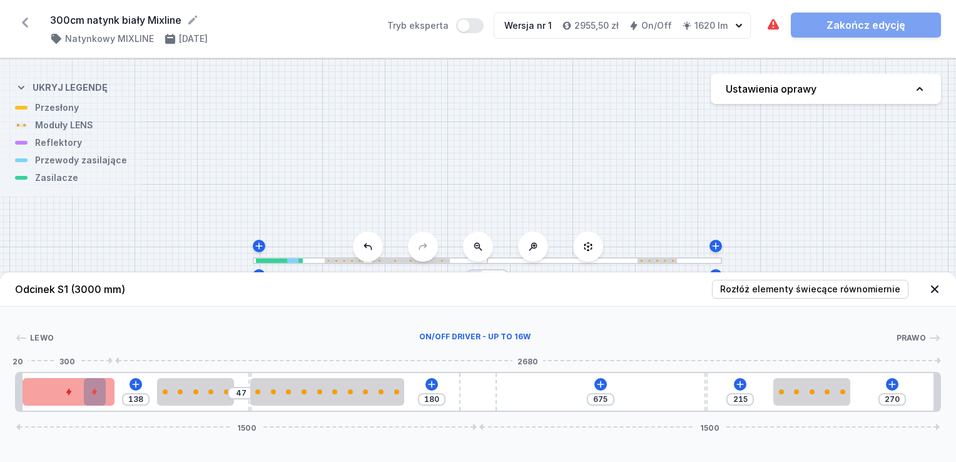
drag, startPoint x: 103, startPoint y: 394, endPoint x: 82, endPoint y: 391, distance: 21.5
click at [73, 391] on div at bounding box center [69, 392] width 93 height 28
click at [104, 389] on div at bounding box center [69, 392] width 93 height 28
click at [600, 384] on icon at bounding box center [600, 384] width 7 height 7
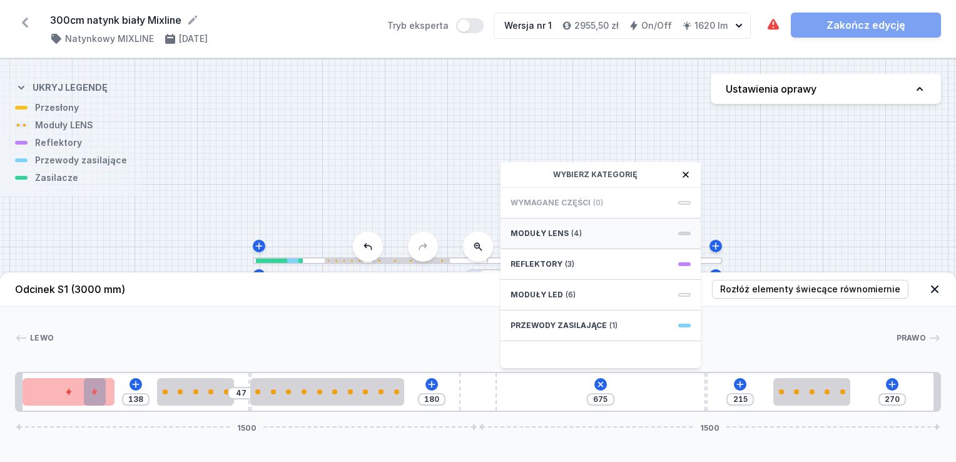
click at [571, 232] on span "(4)" at bounding box center [576, 233] width 11 height 10
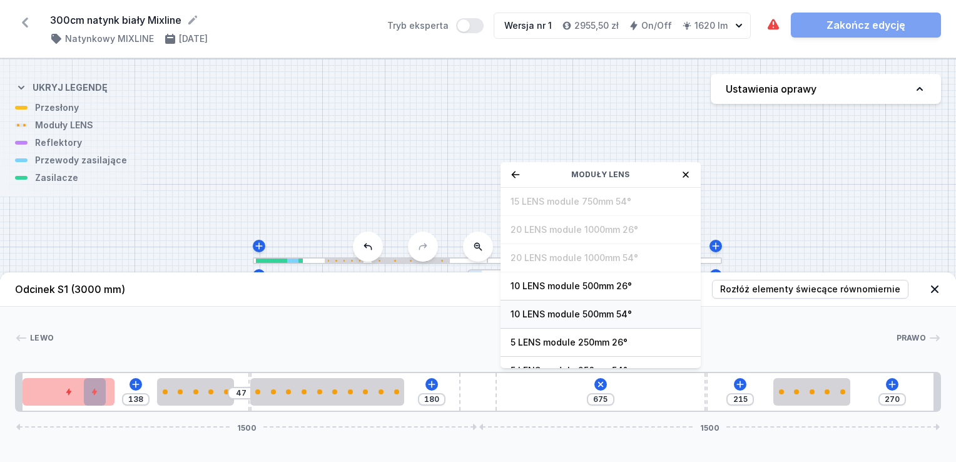
click at [611, 312] on span "10 LENS module 500mm 54°" at bounding box center [601, 314] width 180 height 13
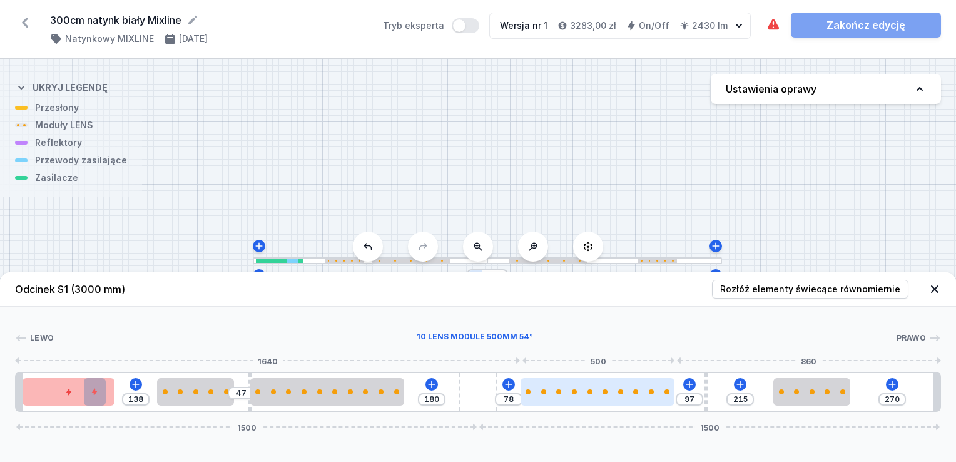
drag, startPoint x: 556, startPoint y: 394, endPoint x: 586, endPoint y: 396, distance: 29.5
click at [588, 396] on div at bounding box center [598, 392] width 154 height 28
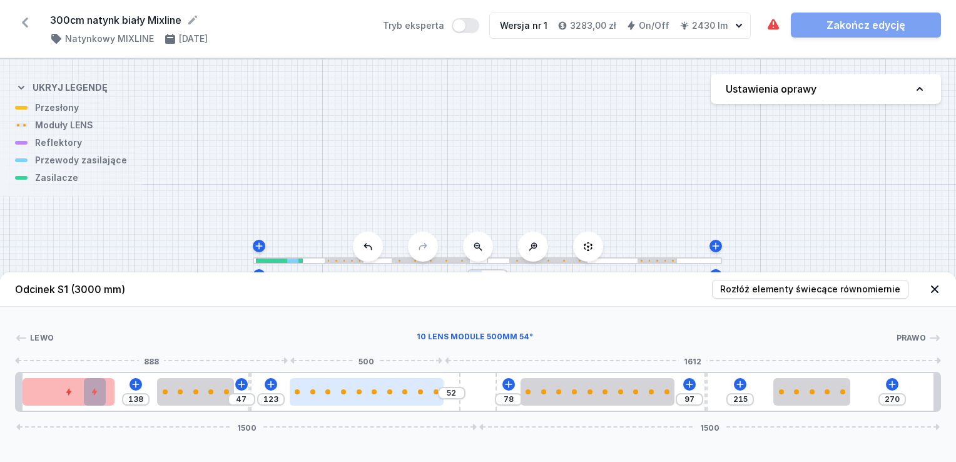
drag, startPoint x: 345, startPoint y: 394, endPoint x: 307, endPoint y: 398, distance: 39.0
click at [382, 399] on div at bounding box center [367, 392] width 154 height 28
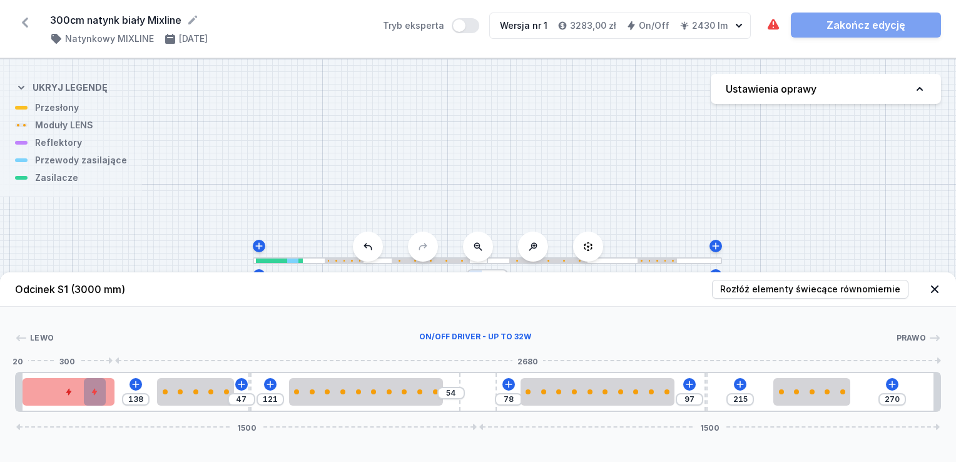
drag, startPoint x: 95, startPoint y: 392, endPoint x: 65, endPoint y: 383, distance: 31.3
click at [65, 383] on div at bounding box center [69, 392] width 93 height 28
drag, startPoint x: 95, startPoint y: 394, endPoint x: 113, endPoint y: 394, distance: 18.1
click at [113, 394] on div at bounding box center [92, 392] width 93 height 28
click at [94, 397] on div at bounding box center [92, 392] width 93 height 28
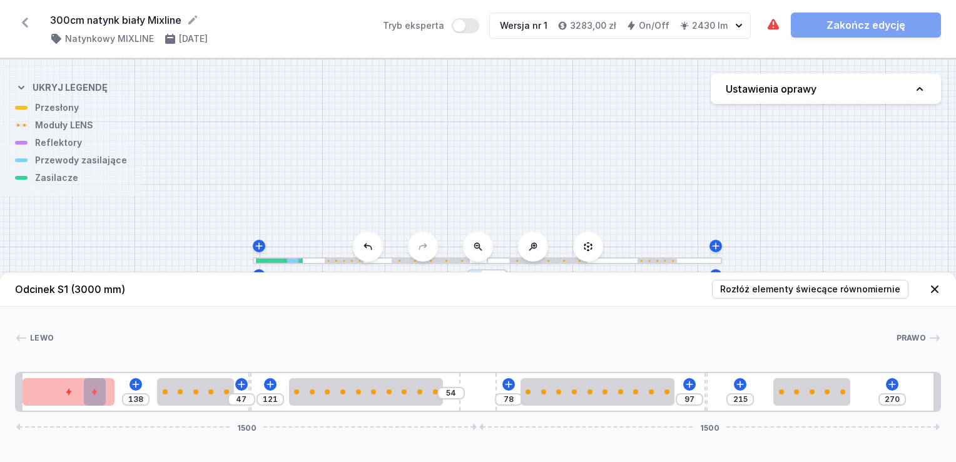
drag, startPoint x: 121, startPoint y: 399, endPoint x: 3, endPoint y: 389, distance: 119.3
click at [3, 389] on div "[PERSON_NAME] 1 2 3 4 5 6 7 6 5 4 1 138 47 121 54 78 97 215 270 1500 1500 220 7…" at bounding box center [478, 359] width 956 height 105
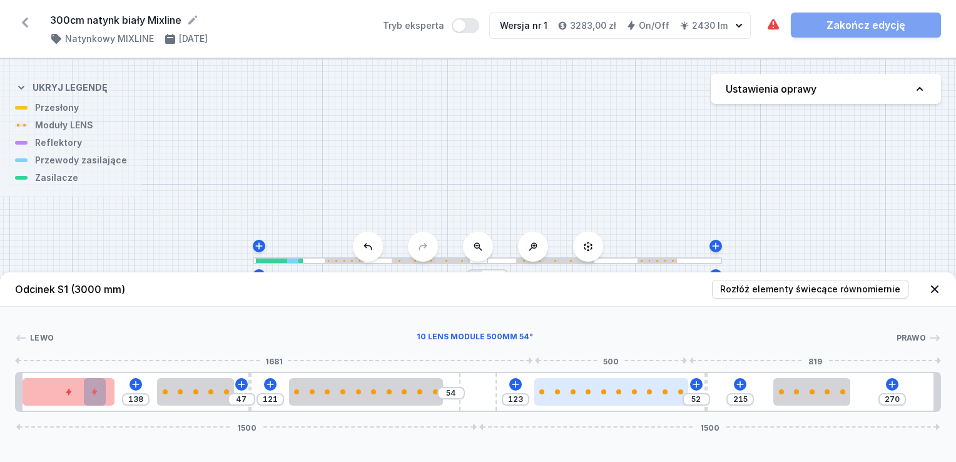
drag, startPoint x: 551, startPoint y: 393, endPoint x: 573, endPoint y: 396, distance: 22.1
click at [573, 396] on div at bounding box center [611, 392] width 154 height 28
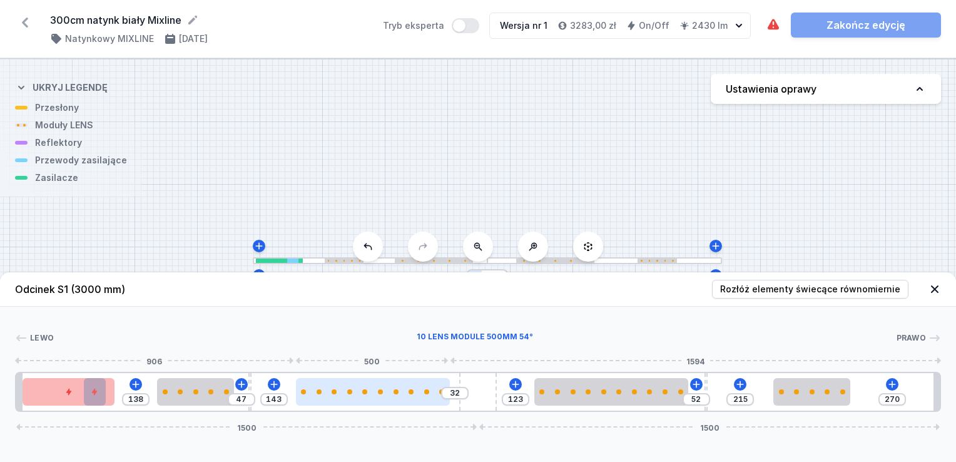
click at [401, 395] on div at bounding box center [373, 392] width 154 height 28
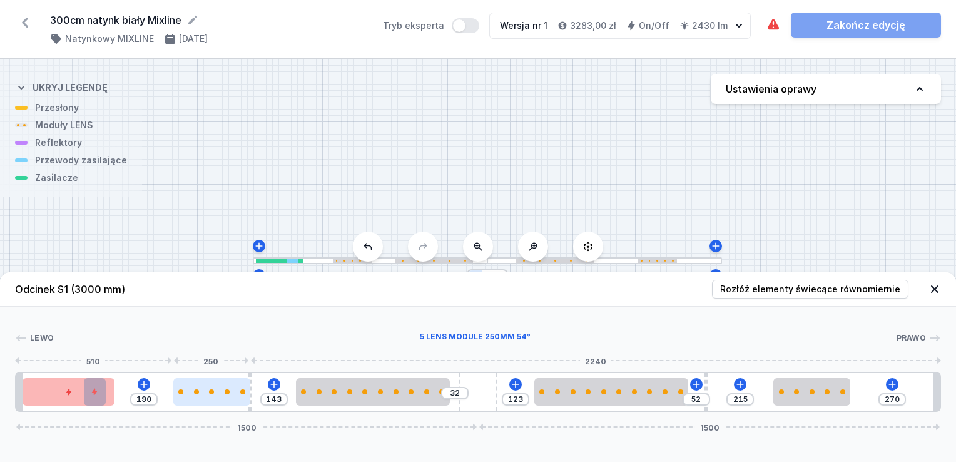
click at [195, 394] on div at bounding box center [211, 391] width 77 height 5
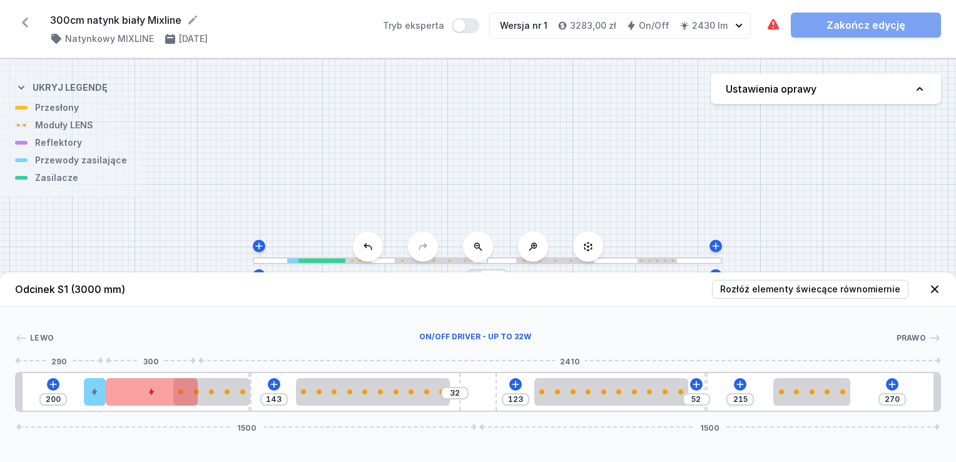
drag, startPoint x: 78, startPoint y: 396, endPoint x: 178, endPoint y: 397, distance: 99.5
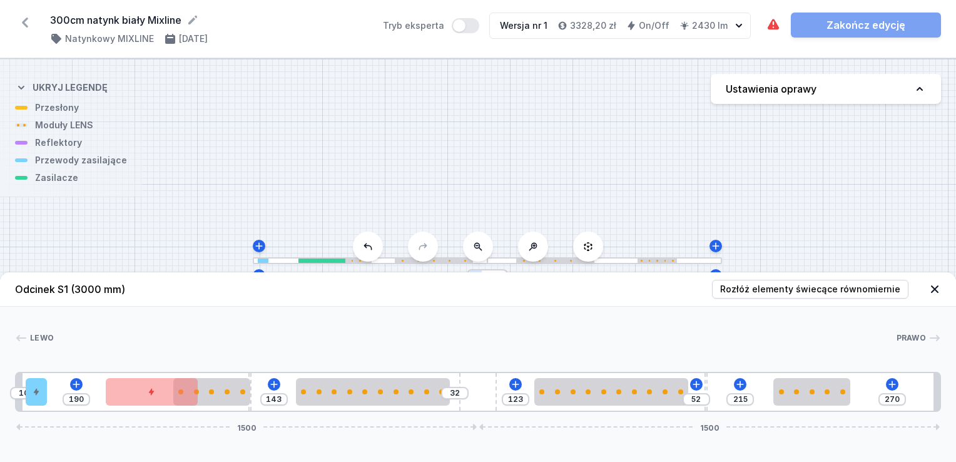
drag, startPoint x: 98, startPoint y: 394, endPoint x: 64, endPoint y: 387, distance: 35.1
click at [55, 387] on div "10 190 143 32 123 52 215 270 1500 1500" at bounding box center [478, 392] width 926 height 40
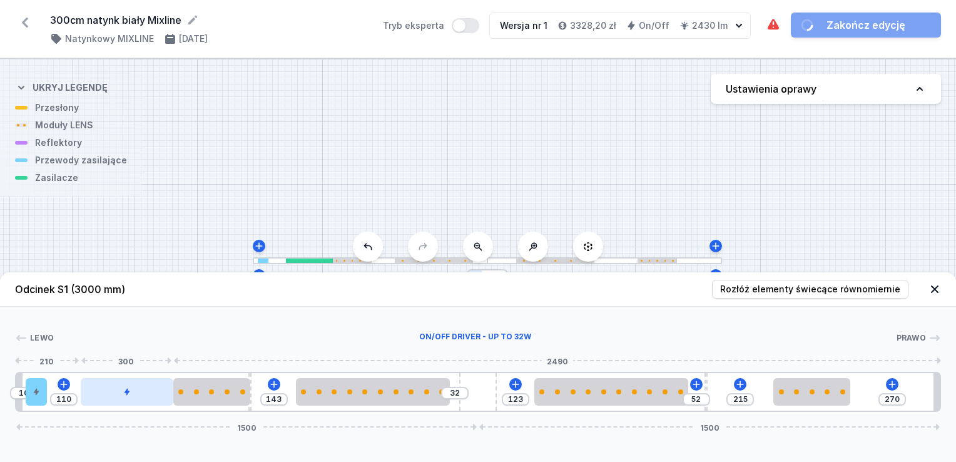
drag, startPoint x: 131, startPoint y: 397, endPoint x: 95, endPoint y: 400, distance: 36.4
click at [95, 400] on div at bounding box center [127, 392] width 93 height 28
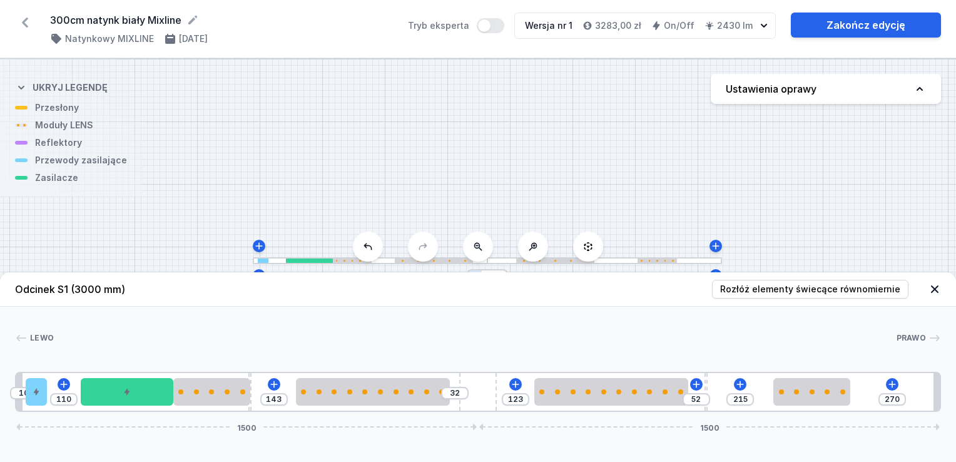
drag, startPoint x: 914, startPoint y: 208, endPoint x: 878, endPoint y: 199, distance: 36.9
click at [914, 208] on div "S1 3000" at bounding box center [478, 260] width 956 height 403
click at [864, 198] on div "S1 3000" at bounding box center [478, 260] width 956 height 403
click at [859, 197] on div "S1 3000" at bounding box center [478, 260] width 956 height 403
click at [933, 288] on icon at bounding box center [935, 289] width 8 height 8
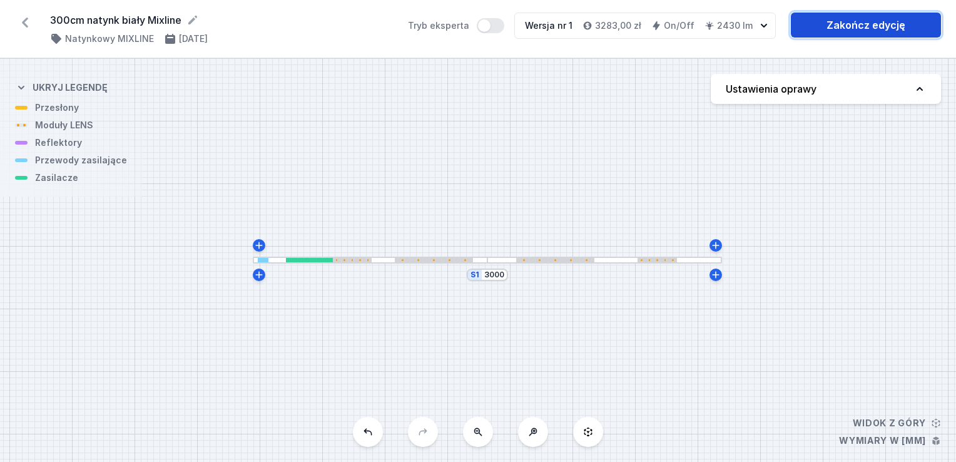
click at [859, 25] on link "Zakończ edycję" at bounding box center [866, 25] width 150 height 25
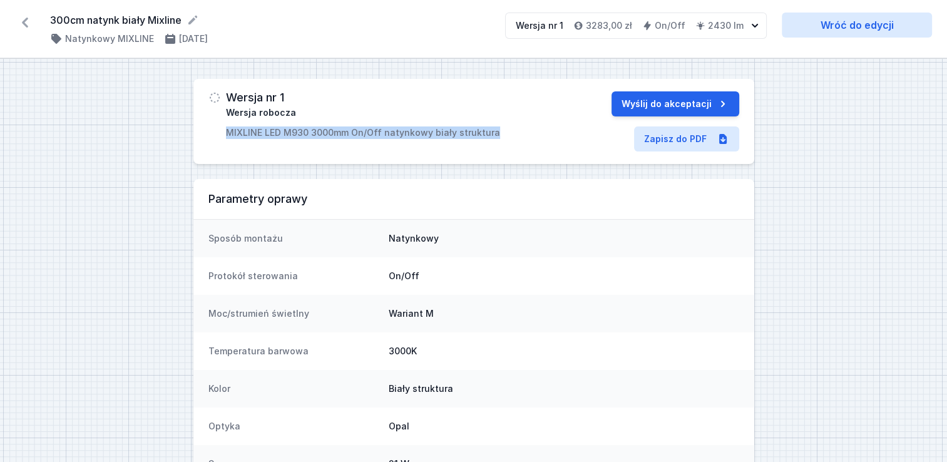
drag, startPoint x: 503, startPoint y: 130, endPoint x: 218, endPoint y: 126, distance: 284.8
click at [218, 126] on div "Wersja nr 1 Wersja robocza MIXLINE LED M930 3000mm On/Off natynkowy biały struk…" at bounding box center [385, 115] width 354 height 48
drag, startPoint x: 218, startPoint y: 126, endPoint x: 293, endPoint y: 131, distance: 74.7
copy p "MIXLINE LED M930 3000mm On/Off natynkowy biały struktura"
click at [676, 139] on link "Zapisz do PDF" at bounding box center [686, 138] width 105 height 25
